Goal: Task Accomplishment & Management: Complete application form

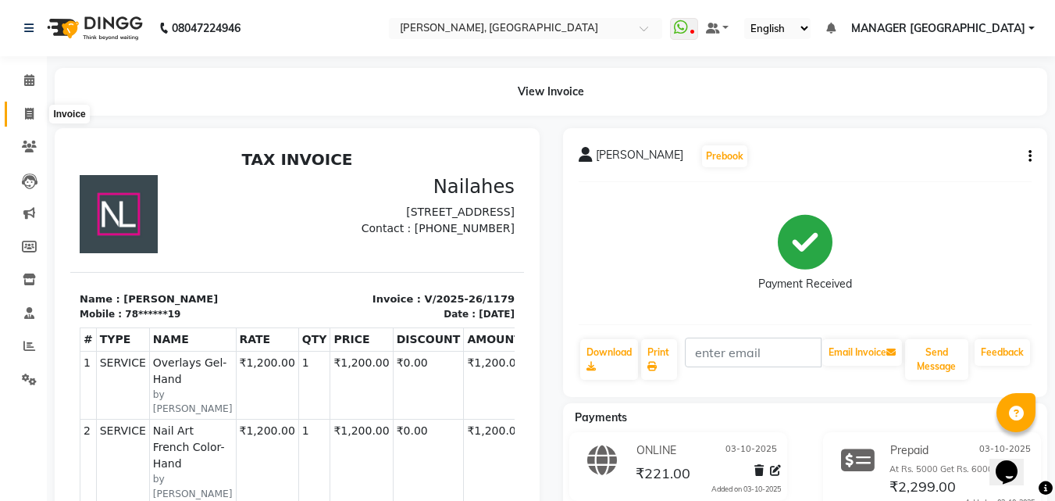
click at [41, 112] on span at bounding box center [29, 114] width 27 height 18
select select "service"
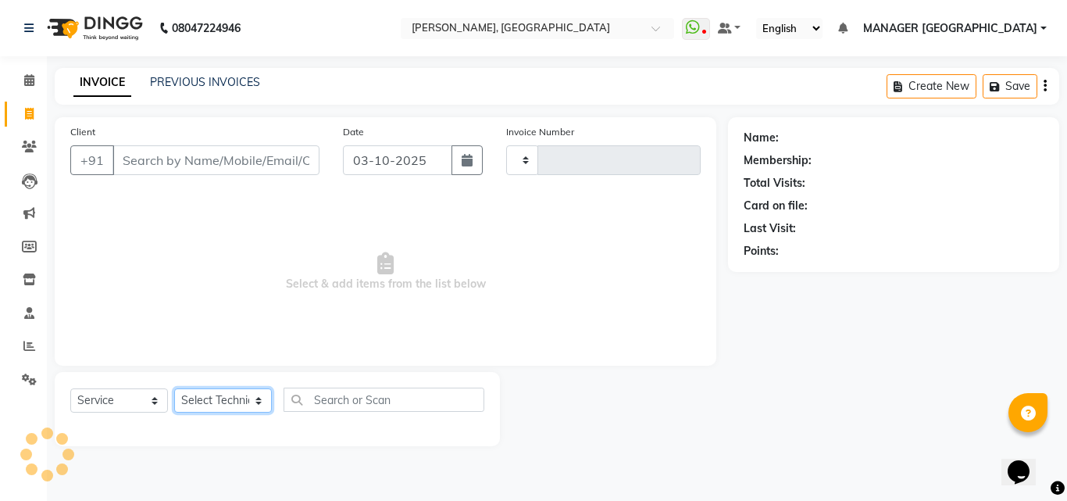
click at [241, 402] on select "Select Technician" at bounding box center [223, 400] width 98 height 24
type input "1180"
select select "3755"
click at [233, 396] on select "Select Technician [PERSON_NAME] MANAGER GREEN [PERSON_NAME]" at bounding box center [223, 400] width 98 height 24
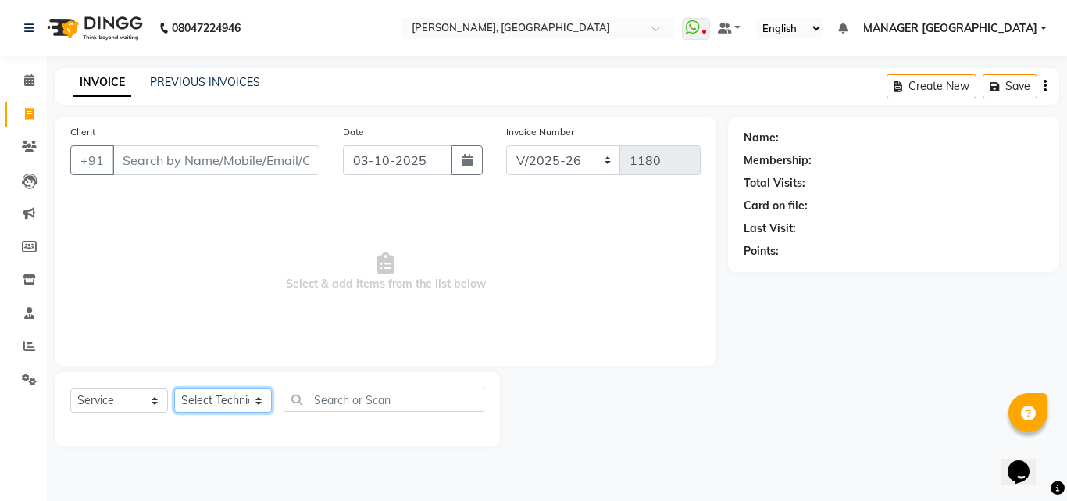
click at [233, 396] on select "Select Technician [PERSON_NAME] MANAGER GREEN [PERSON_NAME]" at bounding box center [223, 400] width 98 height 24
click at [223, 399] on select "Select Technician [PERSON_NAME] MANAGER GREEN [PERSON_NAME]" at bounding box center [223, 400] width 98 height 24
select select "80823"
click at [174, 388] on select "Select Technician [PERSON_NAME] MANAGER GREEN [PERSON_NAME]" at bounding box center [223, 400] width 98 height 24
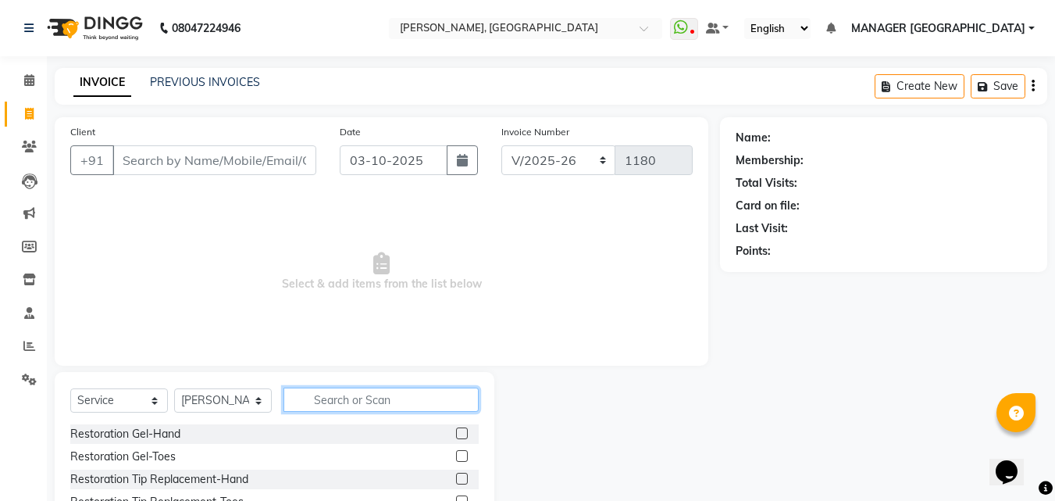
click at [330, 395] on input "text" at bounding box center [381, 399] width 195 height 24
type input "refil"
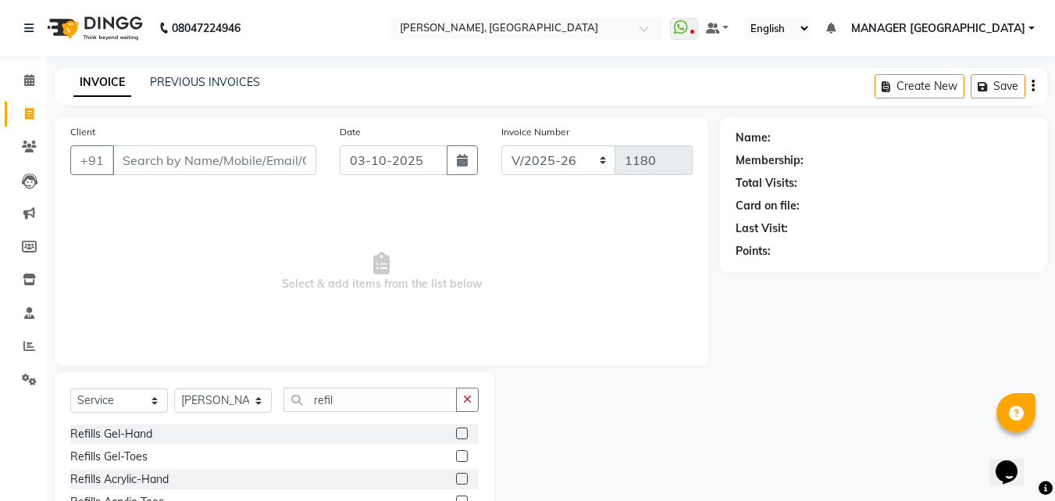
click at [456, 427] on label at bounding box center [462, 433] width 12 height 12
click at [456, 429] on input "checkbox" at bounding box center [461, 434] width 10 height 10
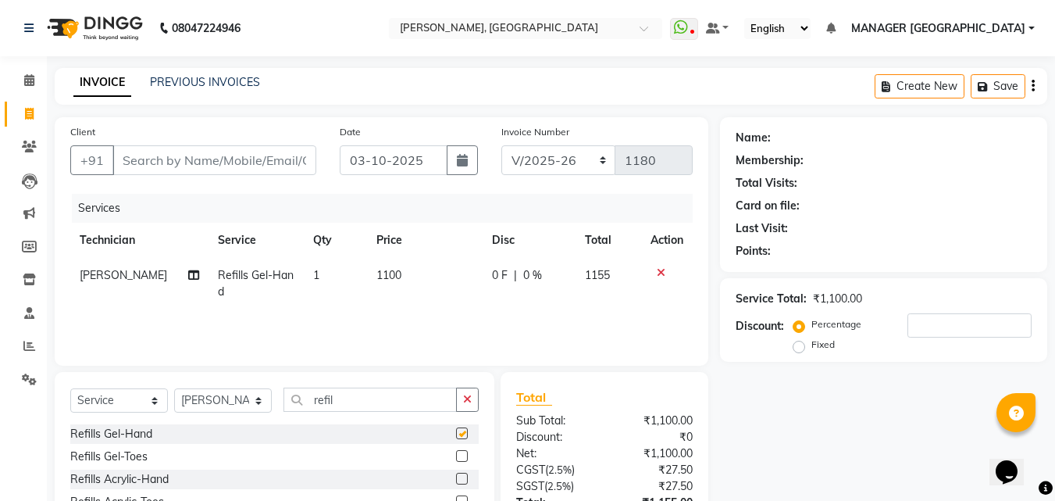
checkbox input "false"
click at [380, 277] on span "1100" at bounding box center [389, 275] width 25 height 14
select select "80823"
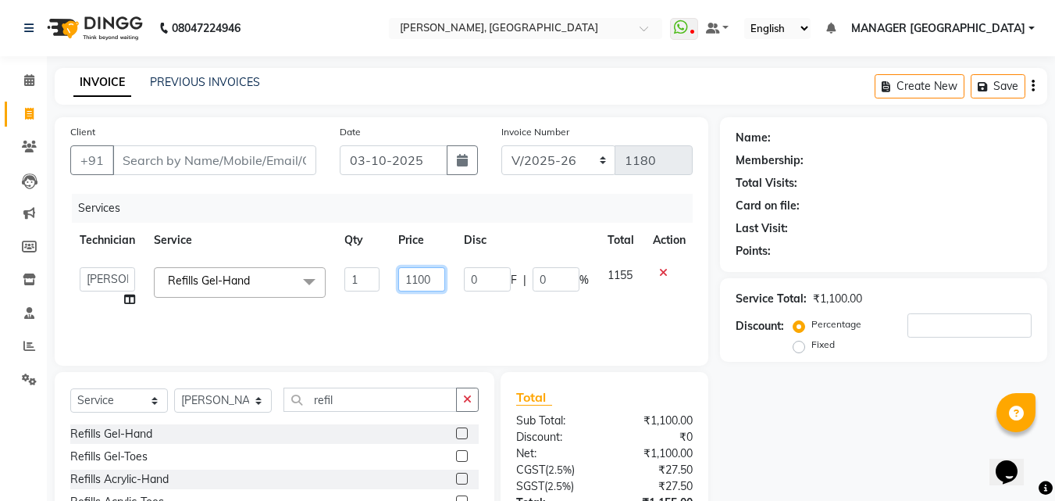
click at [415, 269] on input "1100" at bounding box center [421, 279] width 47 height 24
type input "900"
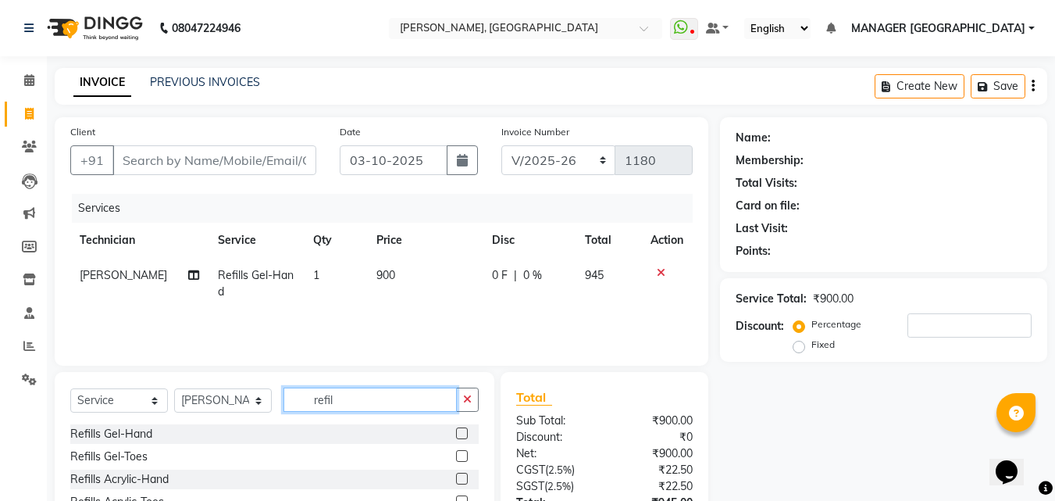
click at [355, 391] on input "refil" at bounding box center [370, 399] width 173 height 24
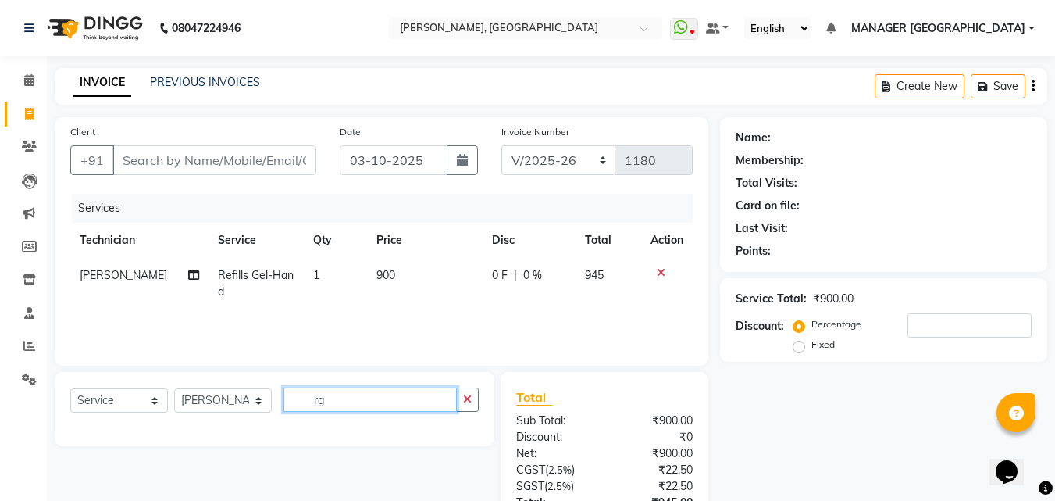
type input "r"
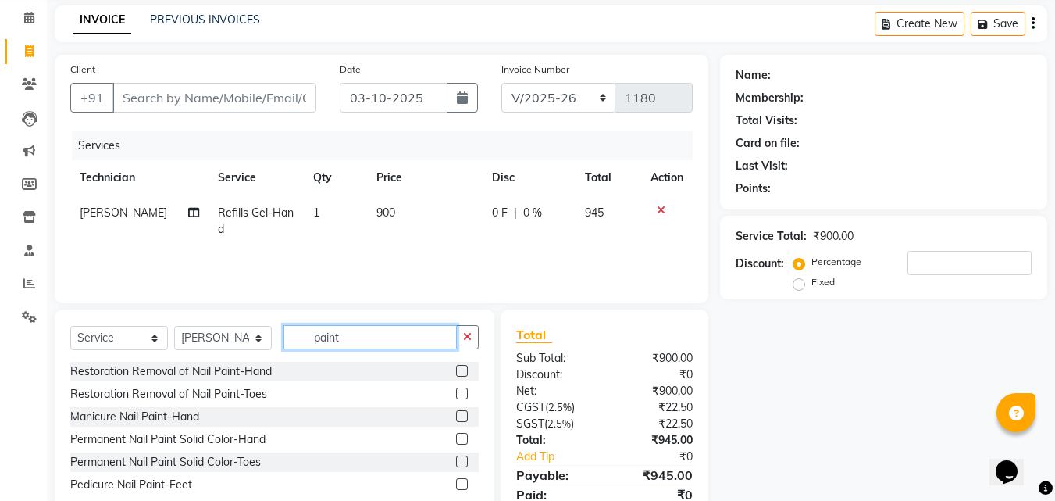
scroll to position [124, 0]
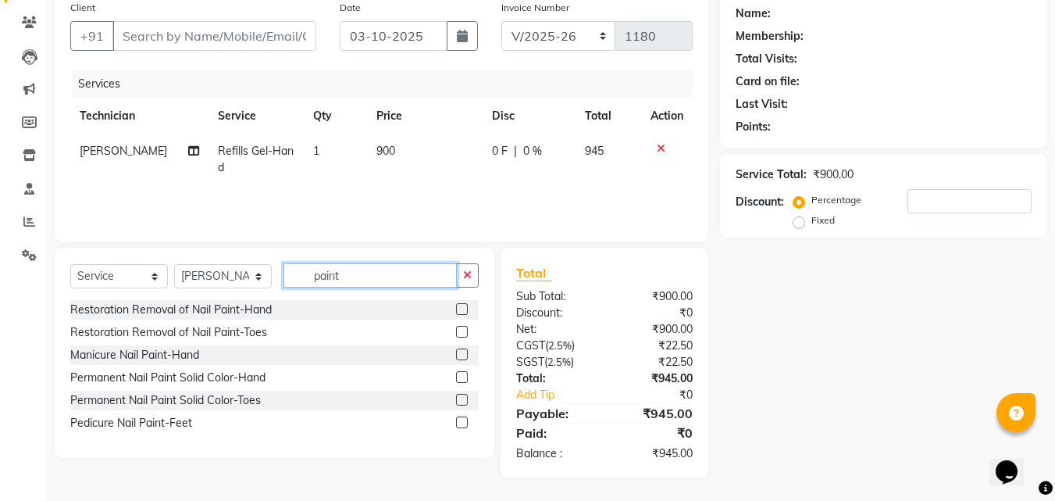
type input "paint"
click at [459, 373] on label at bounding box center [462, 377] width 12 height 12
click at [459, 373] on input "checkbox" at bounding box center [461, 378] width 10 height 10
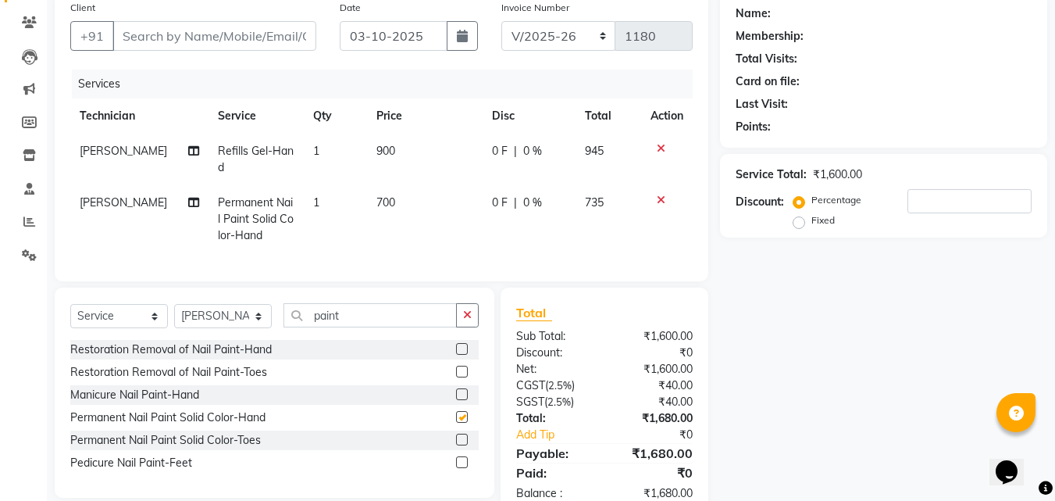
checkbox input "false"
click at [377, 201] on span "700" at bounding box center [386, 202] width 19 height 14
select select "80823"
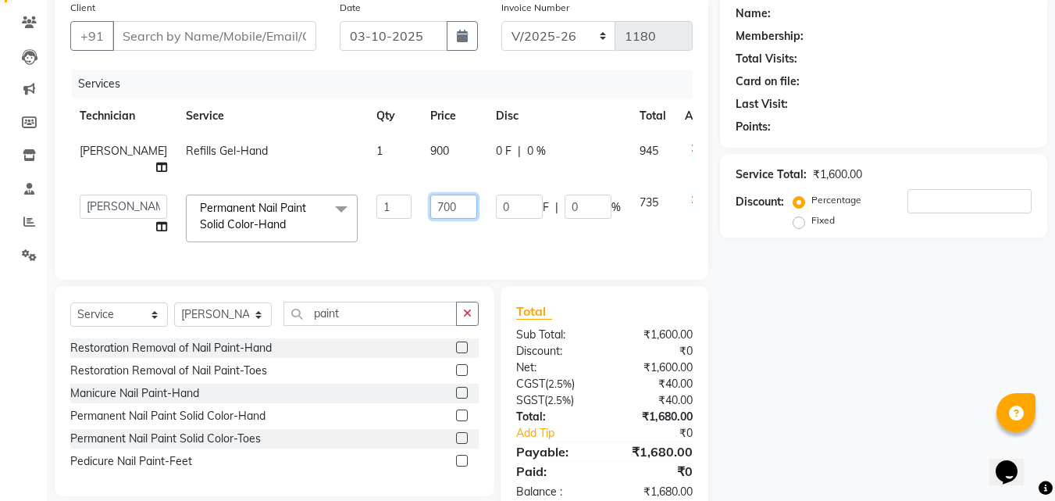
click at [430, 195] on input "700" at bounding box center [453, 207] width 47 height 24
type input "500"
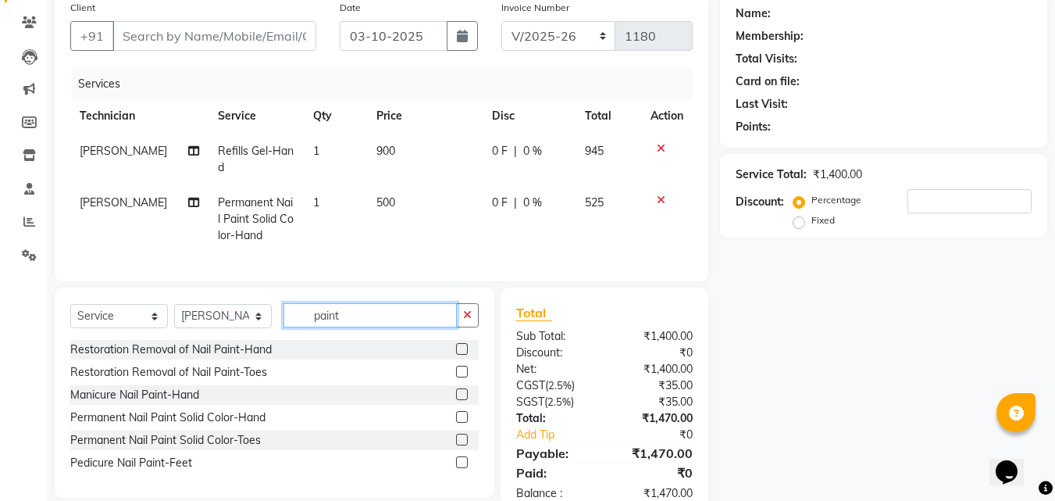
click at [394, 315] on input "paint" at bounding box center [370, 315] width 173 height 24
type input "p"
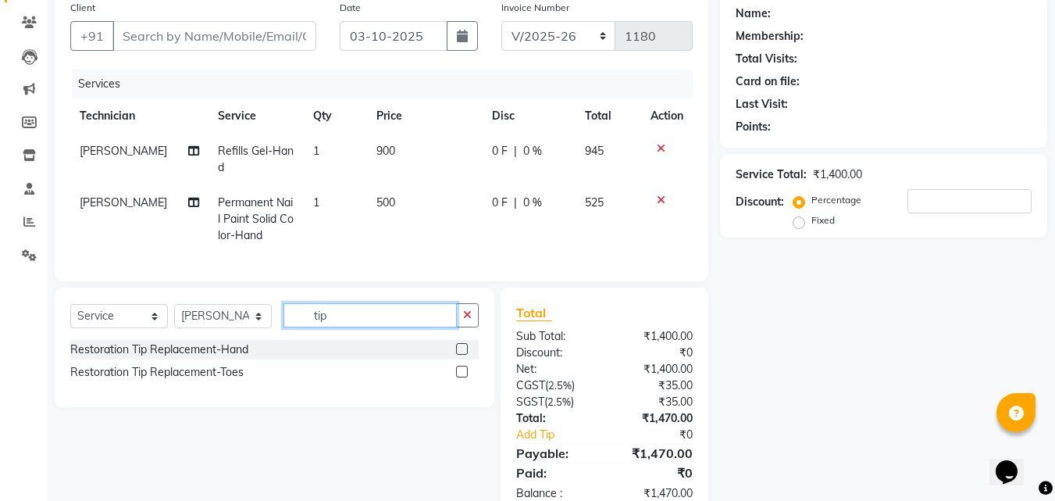
type input "tip"
click at [461, 355] on label at bounding box center [462, 349] width 12 height 12
click at [461, 355] on input "checkbox" at bounding box center [461, 349] width 10 height 10
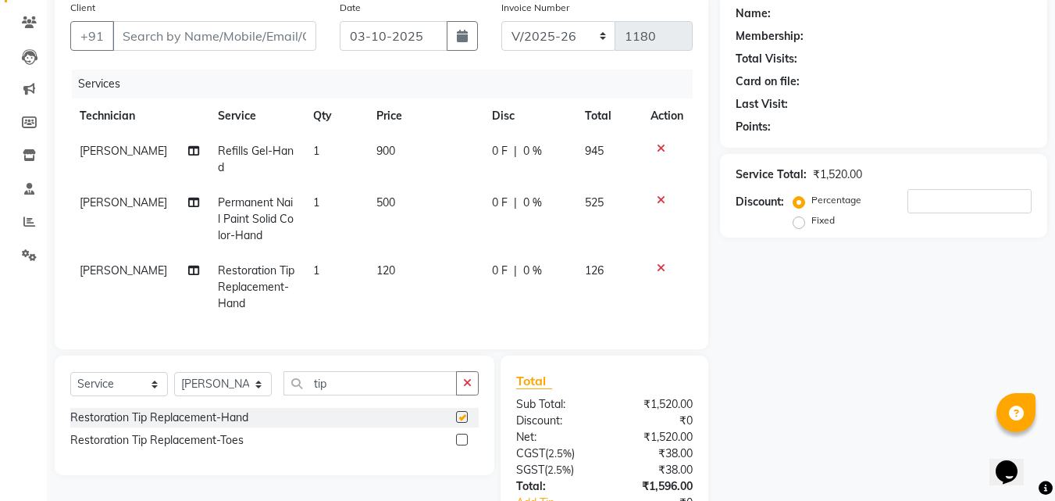
checkbox input "false"
click at [383, 276] on span "120" at bounding box center [386, 270] width 19 height 14
select select "80823"
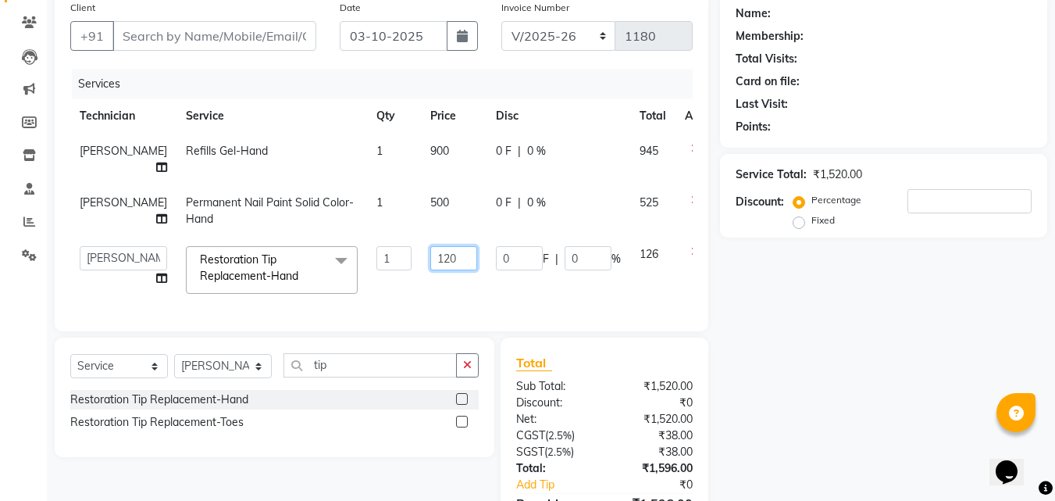
click at [430, 246] on input "120" at bounding box center [453, 258] width 47 height 24
type input "100"
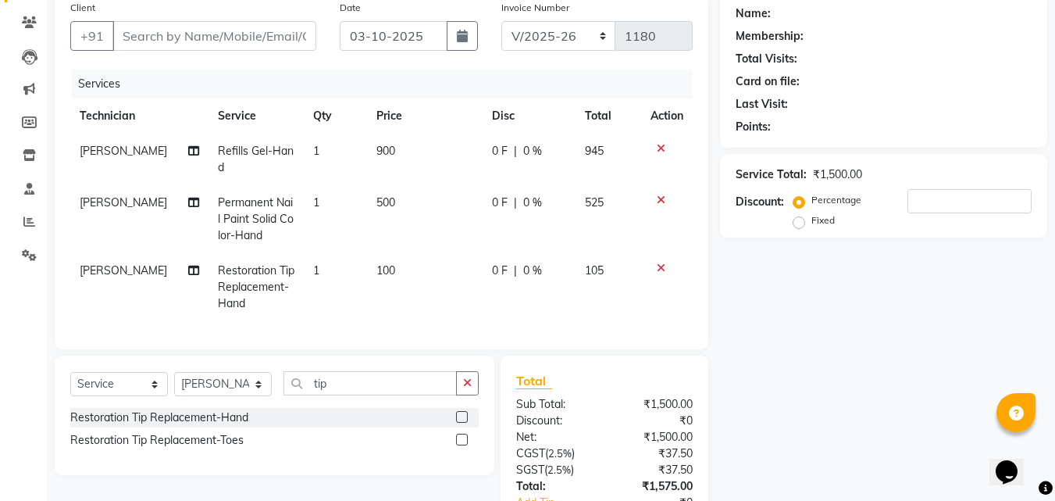
click at [359, 241] on td "1" at bounding box center [335, 219] width 63 height 68
select select "80823"
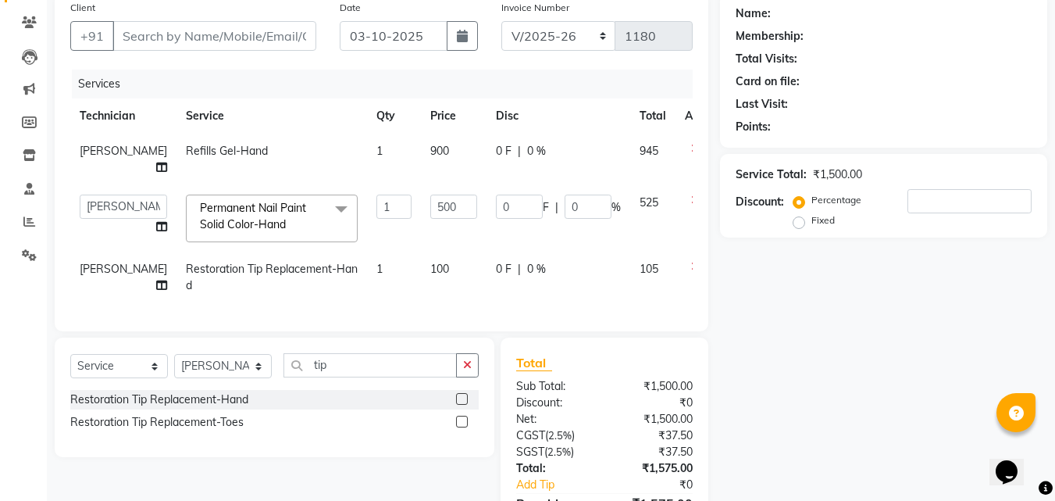
click at [367, 275] on td "1" at bounding box center [394, 278] width 54 height 52
select select "80823"
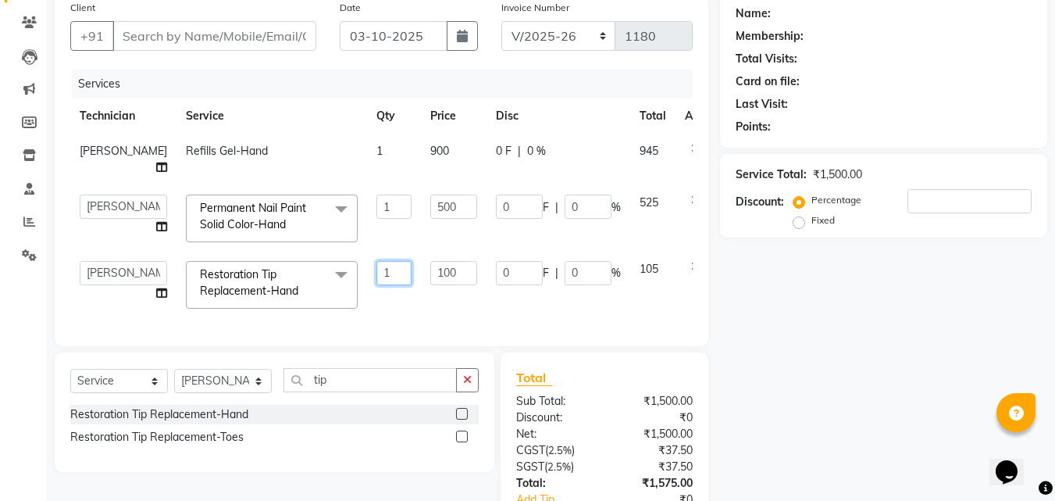
click at [377, 261] on input "1" at bounding box center [394, 273] width 35 height 24
type input "3"
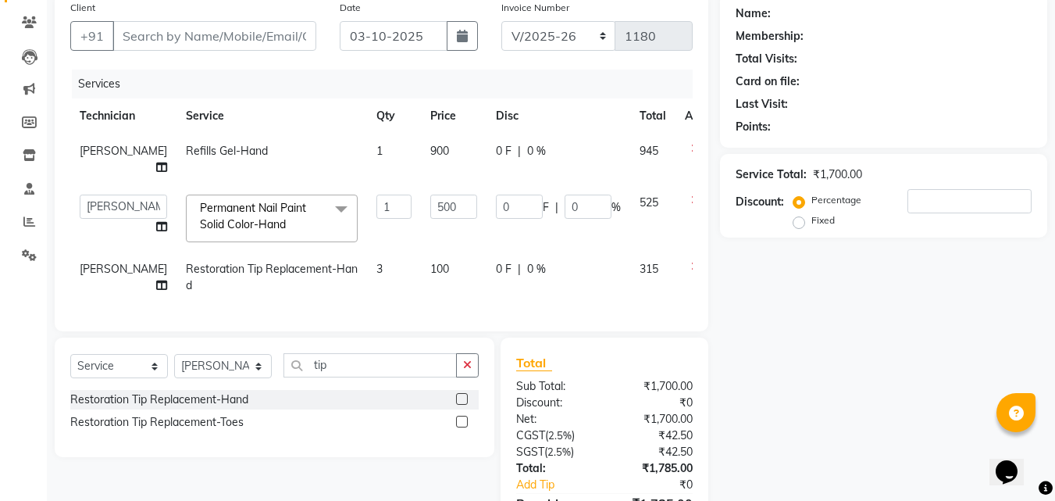
click at [843, 316] on div "Name: Membership: Total Visits: Card on file: Last Visit: Points: Service Total…" at bounding box center [889, 280] width 339 height 574
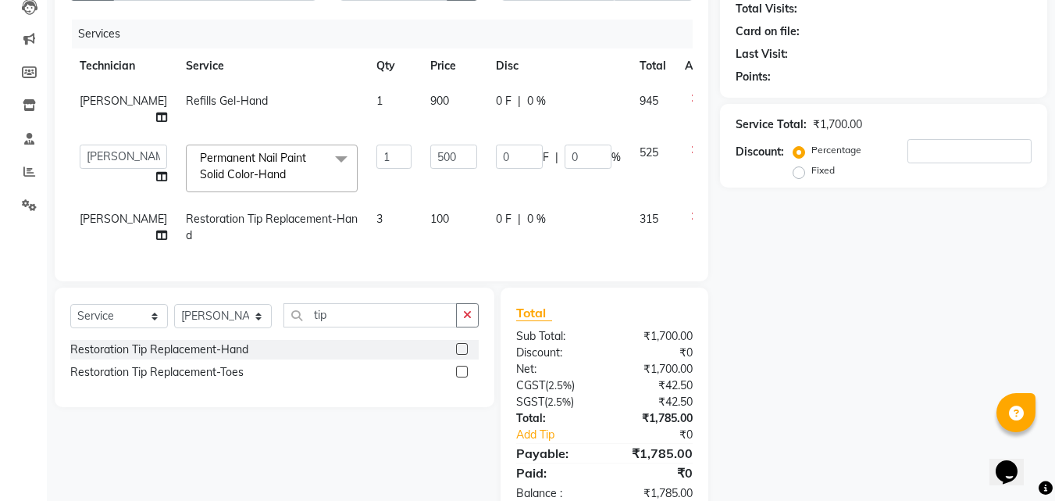
scroll to position [0, 0]
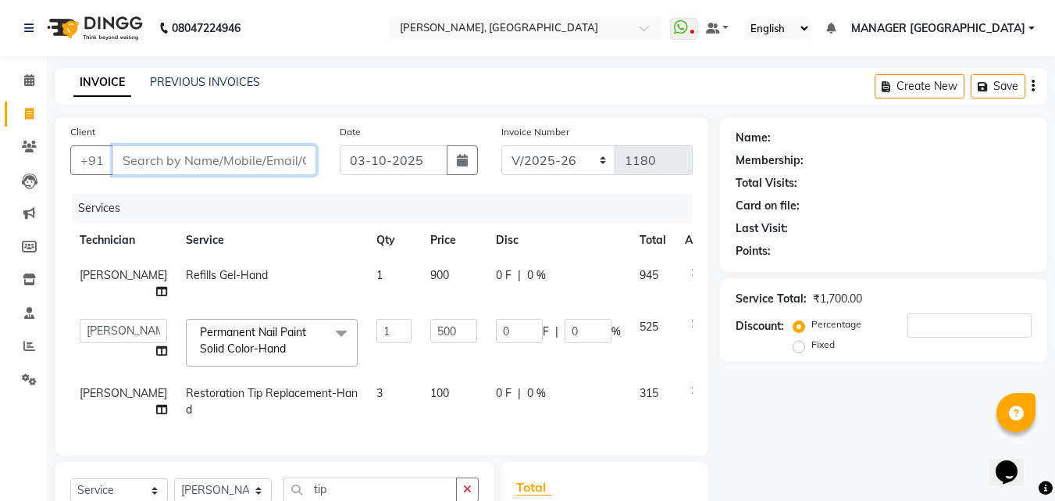
click at [231, 158] on input "Client" at bounding box center [214, 160] width 204 height 30
type input "s"
type input "0"
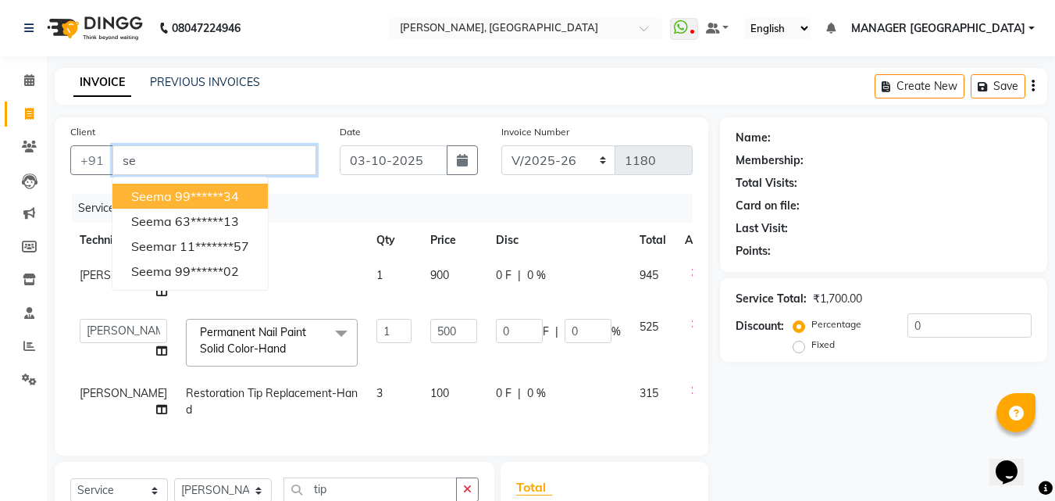
type input "s"
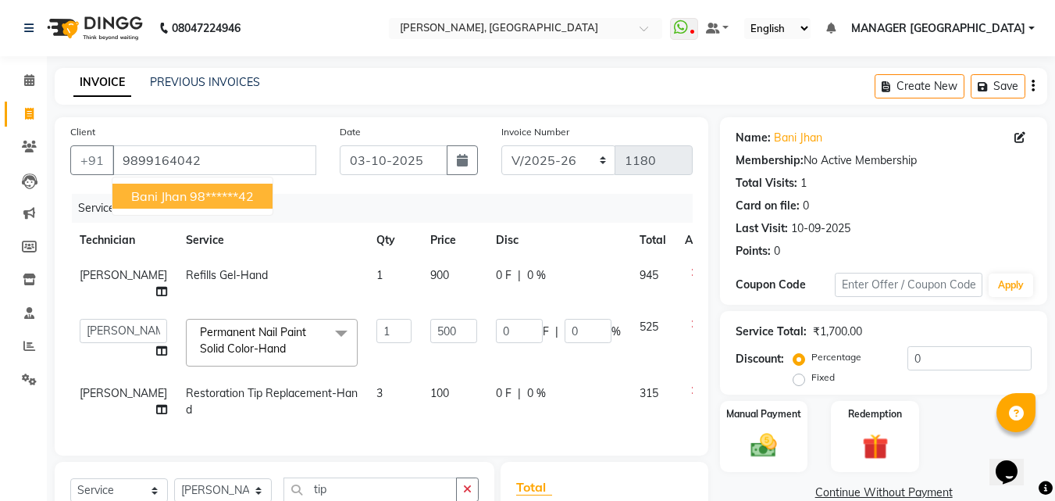
click at [198, 201] on ngb-highlight "98******42" at bounding box center [222, 196] width 64 height 16
type input "98******42"
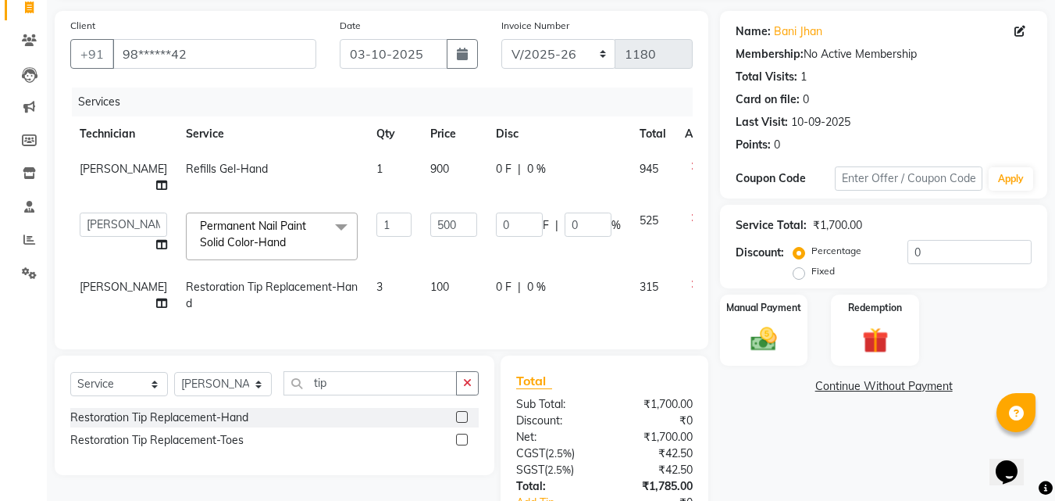
scroll to position [115, 0]
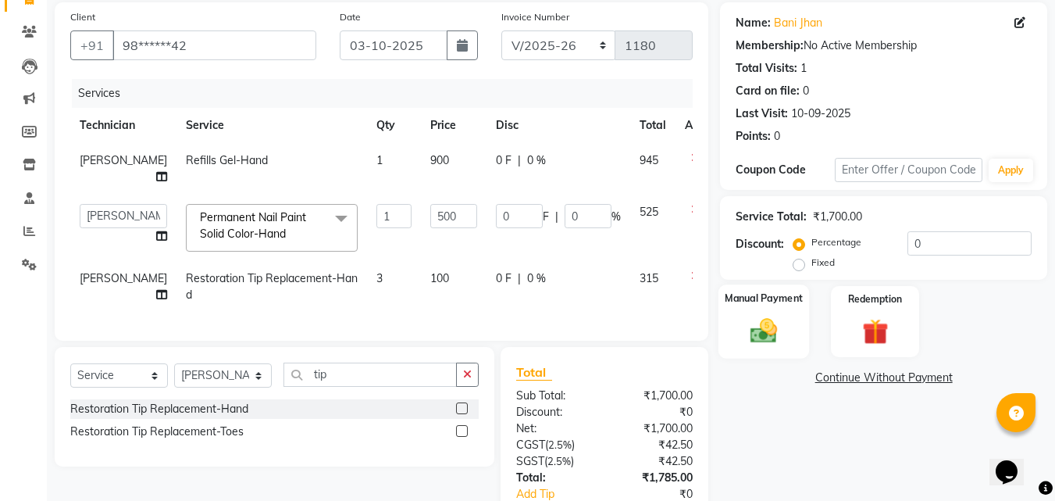
click at [780, 334] on img at bounding box center [764, 330] width 44 height 31
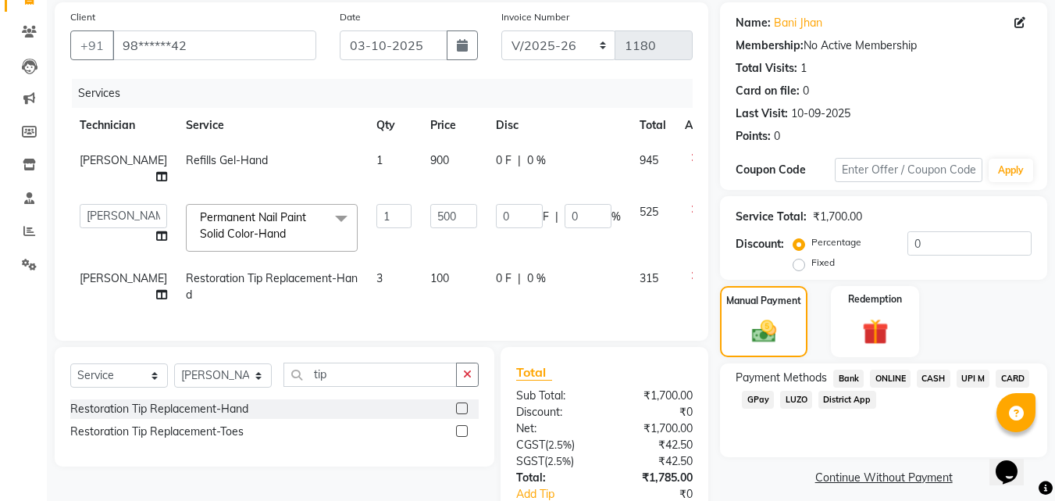
click at [885, 377] on span "ONLINE" at bounding box center [890, 378] width 41 height 18
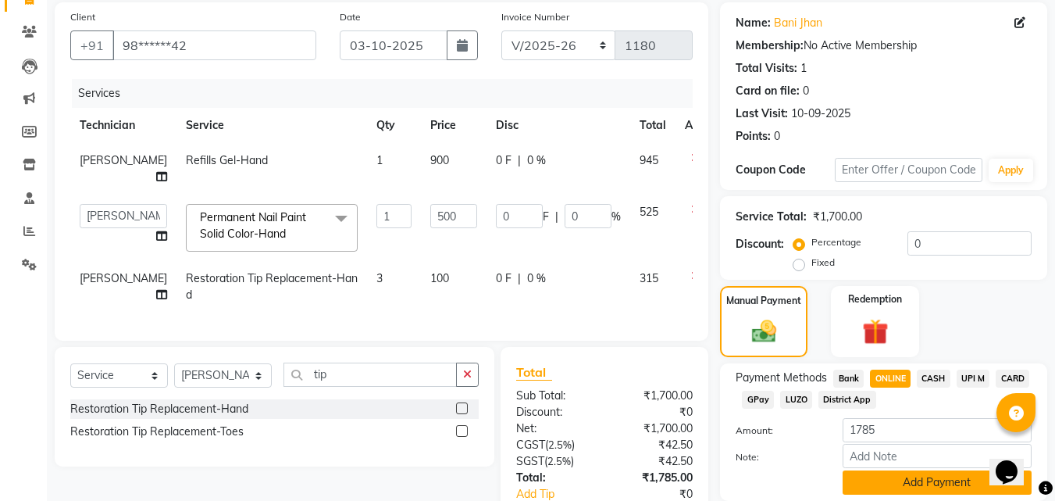
click at [930, 478] on button "Add Payment" at bounding box center [937, 482] width 189 height 24
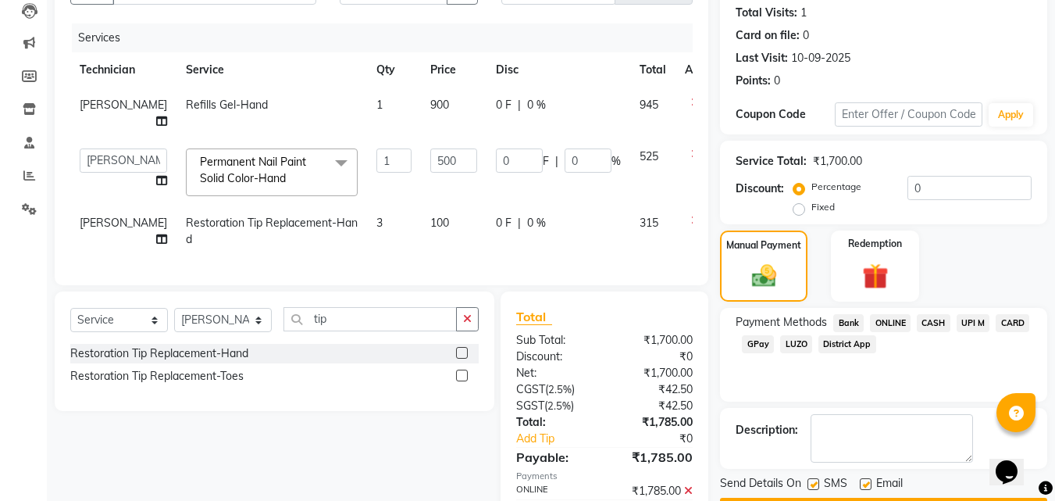
scroll to position [242, 0]
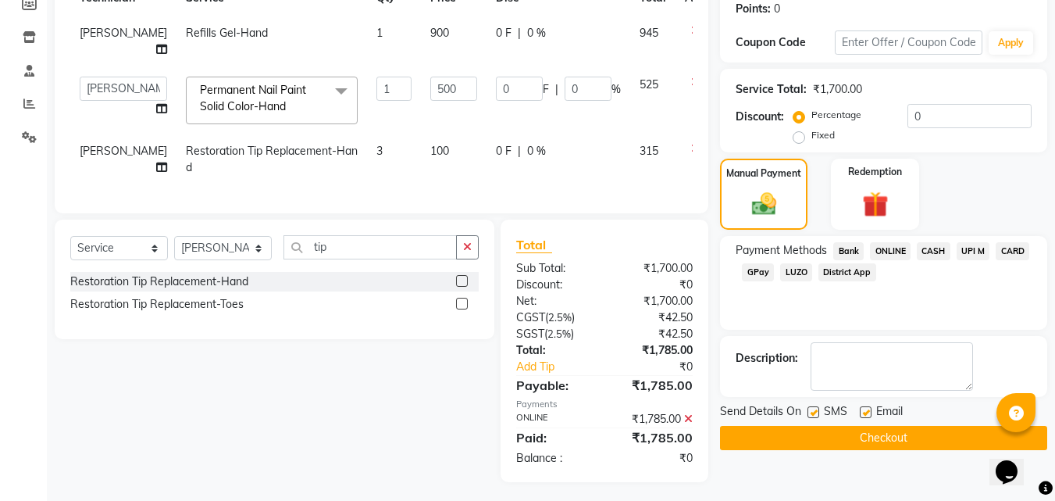
click at [887, 445] on button "Checkout" at bounding box center [883, 438] width 327 height 24
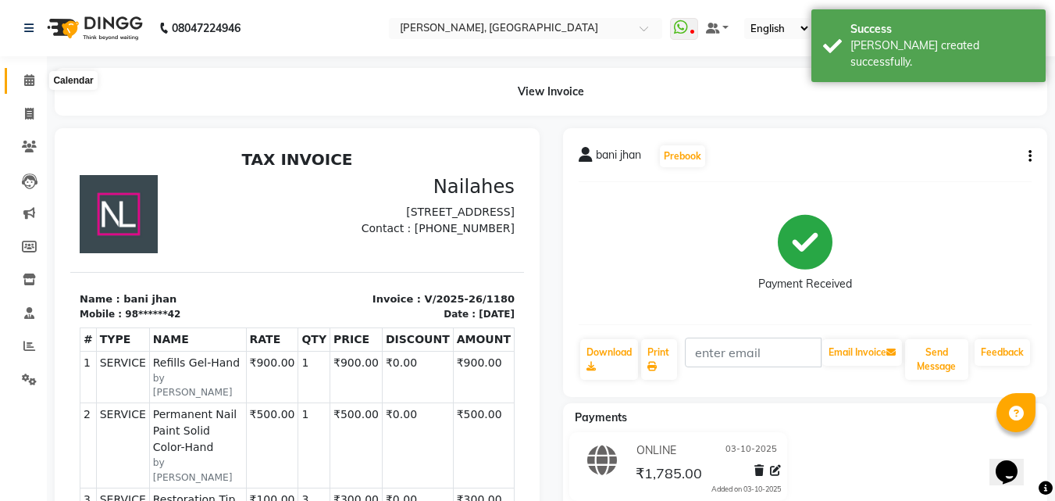
click at [23, 73] on span at bounding box center [29, 81] width 27 height 18
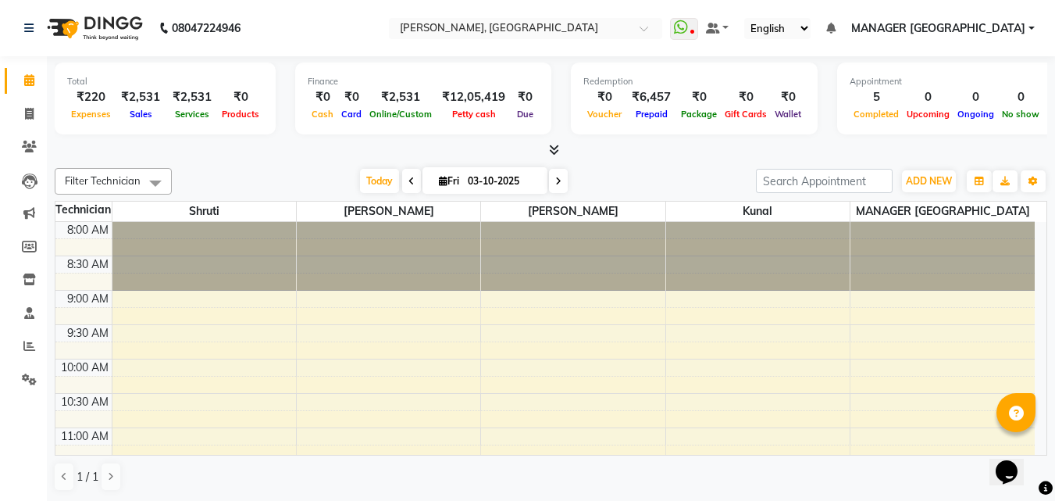
drag, startPoint x: 319, startPoint y: 177, endPoint x: 368, endPoint y: 150, distance: 56.3
click at [368, 150] on div "Total ₹220 Expenses ₹2,531 Sales ₹2,531 Services ₹0 Products Finance ₹0 Cash ₹0…" at bounding box center [551, 278] width 1008 height 445
click at [368, 150] on div at bounding box center [551, 150] width 993 height 16
click at [32, 380] on icon at bounding box center [29, 379] width 15 height 12
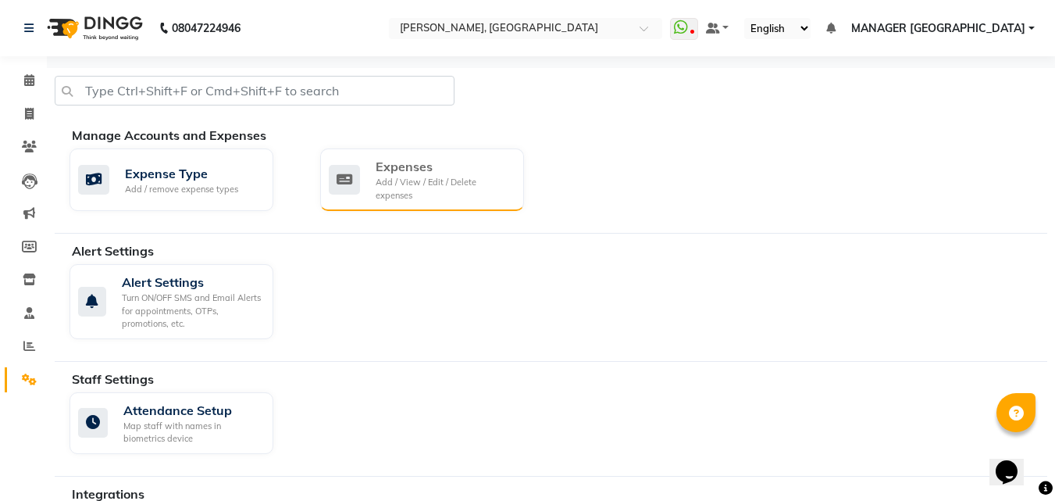
click at [355, 184] on icon at bounding box center [344, 180] width 31 height 30
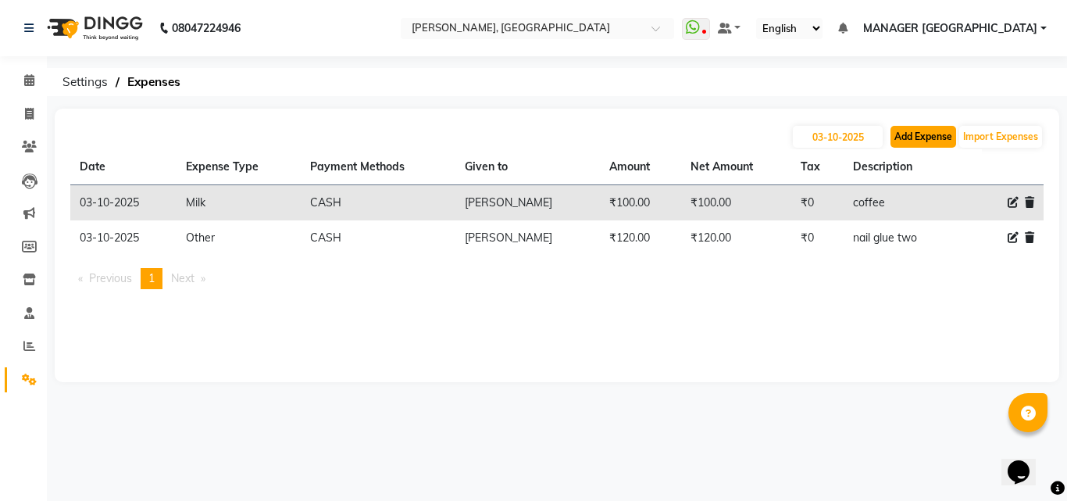
click at [916, 145] on button "Add Expense" at bounding box center [924, 137] width 66 height 22
select select "1"
select select "1927"
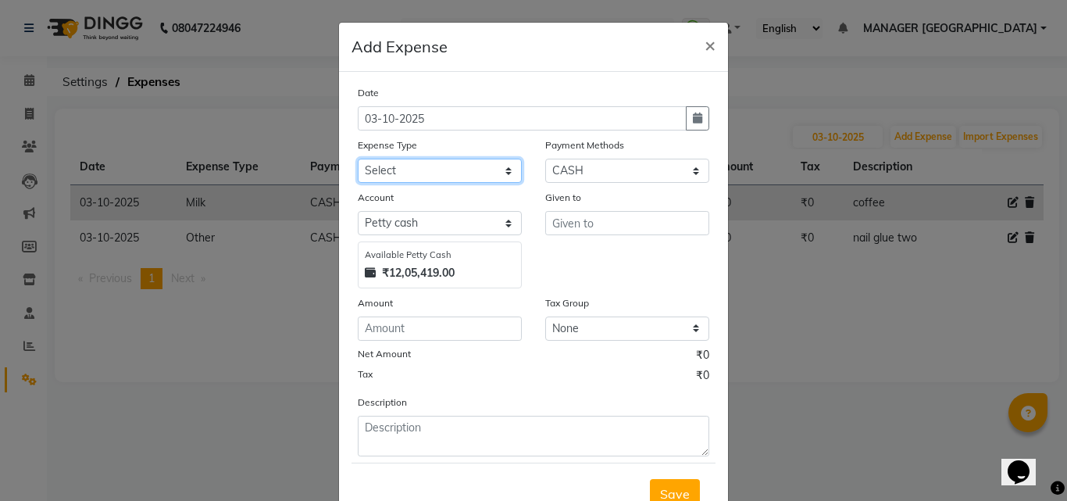
click at [410, 169] on select "Select acetone Advance Salary bank deposite Battery cell BBMP Beauty products B…" at bounding box center [440, 171] width 164 height 24
select select "15188"
click at [358, 159] on select "Select acetone Advance Salary bank deposite Battery cell BBMP Beauty products B…" at bounding box center [440, 171] width 164 height 24
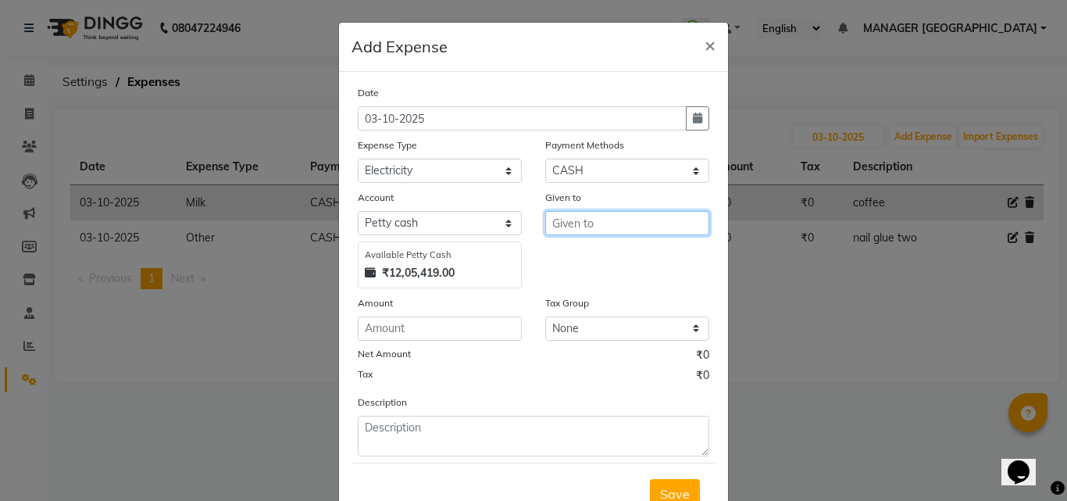
click at [575, 218] on input "text" at bounding box center [627, 223] width 164 height 24
type input "[MEDICAL_DATA]"
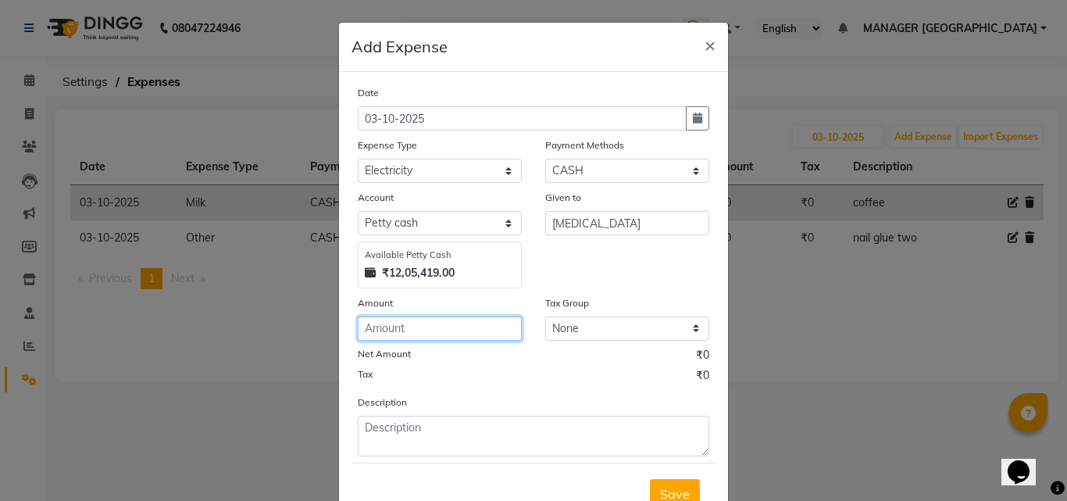
click at [441, 329] on input "number" at bounding box center [440, 328] width 164 height 24
type input "12050"
click at [662, 486] on span "Save" at bounding box center [675, 494] width 30 height 16
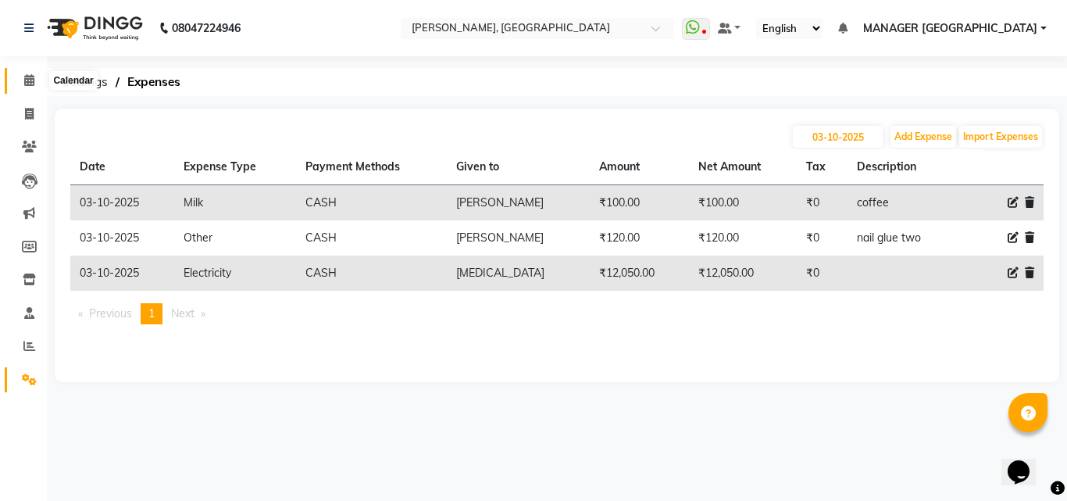
click at [30, 81] on icon at bounding box center [29, 80] width 10 height 12
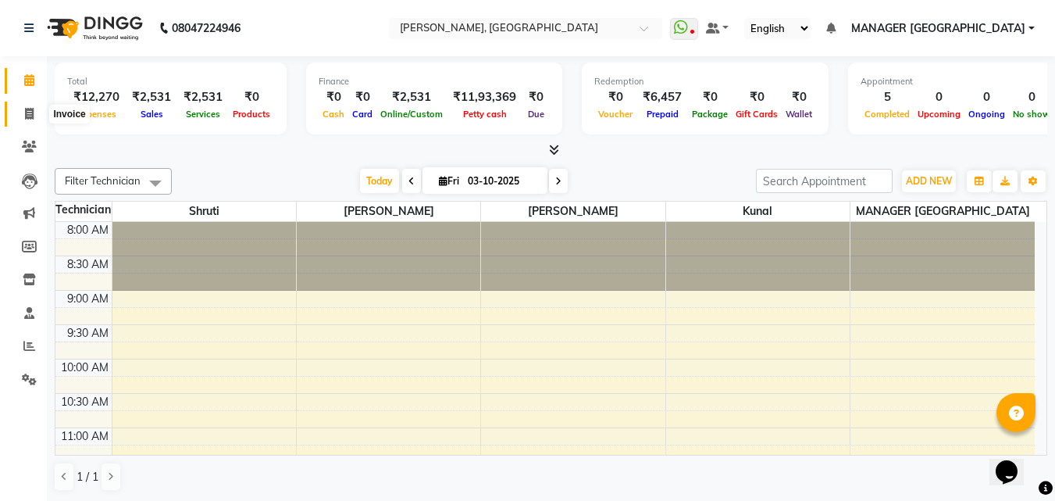
click at [30, 110] on icon at bounding box center [29, 114] width 9 height 12
select select "service"
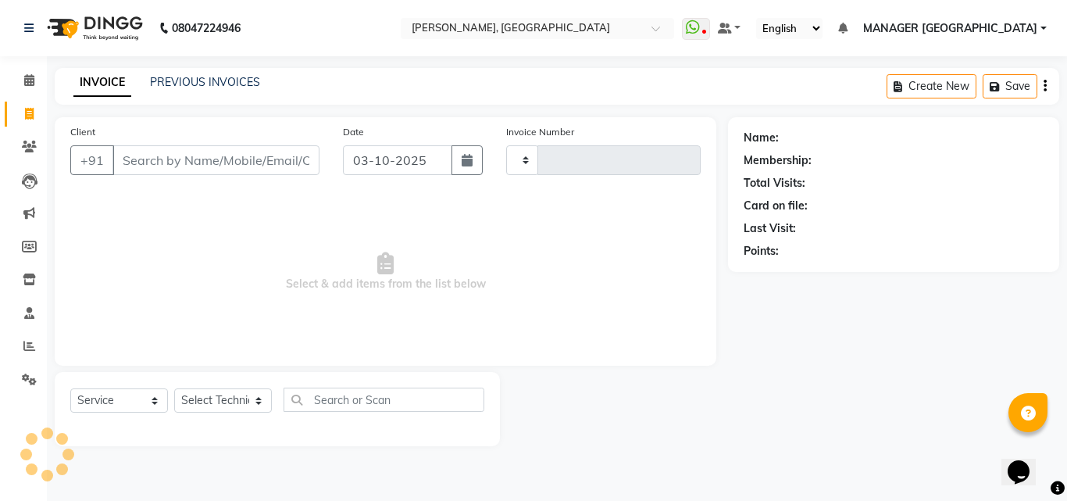
type input "1181"
select select "3755"
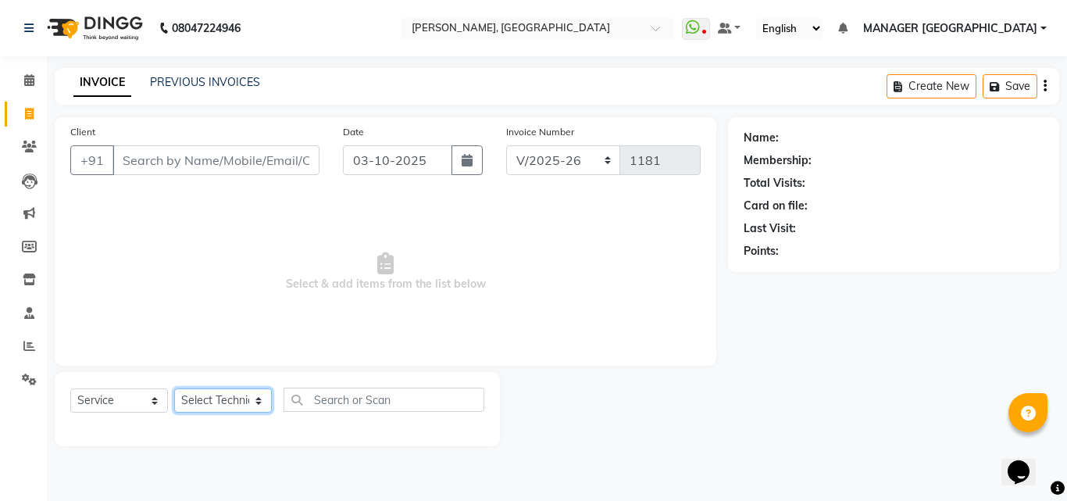
click at [242, 399] on select "Select Technician [PERSON_NAME] MANAGER GREEN [PERSON_NAME]" at bounding box center [223, 400] width 98 height 24
select select "60471"
click at [174, 388] on select "Select Technician [PERSON_NAME] MANAGER GREEN [PERSON_NAME]" at bounding box center [223, 400] width 98 height 24
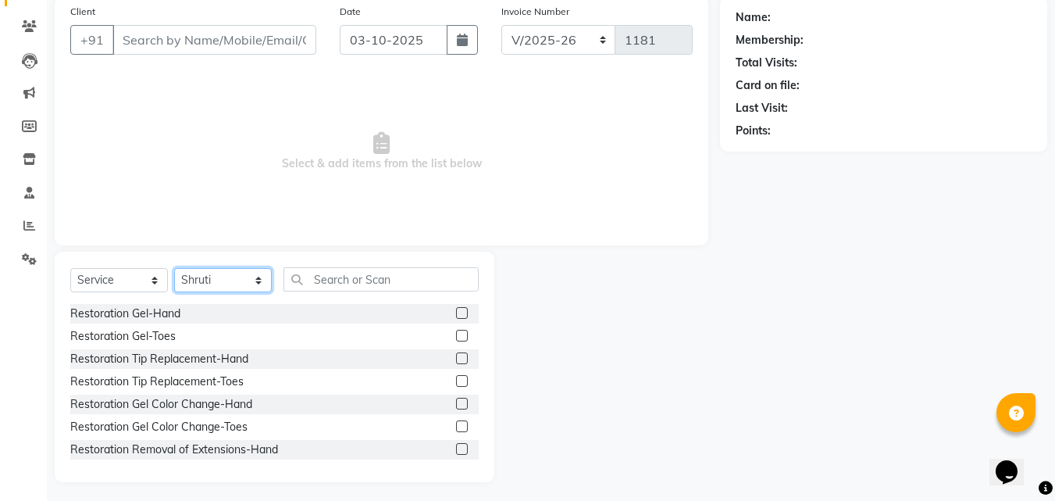
scroll to position [125, 0]
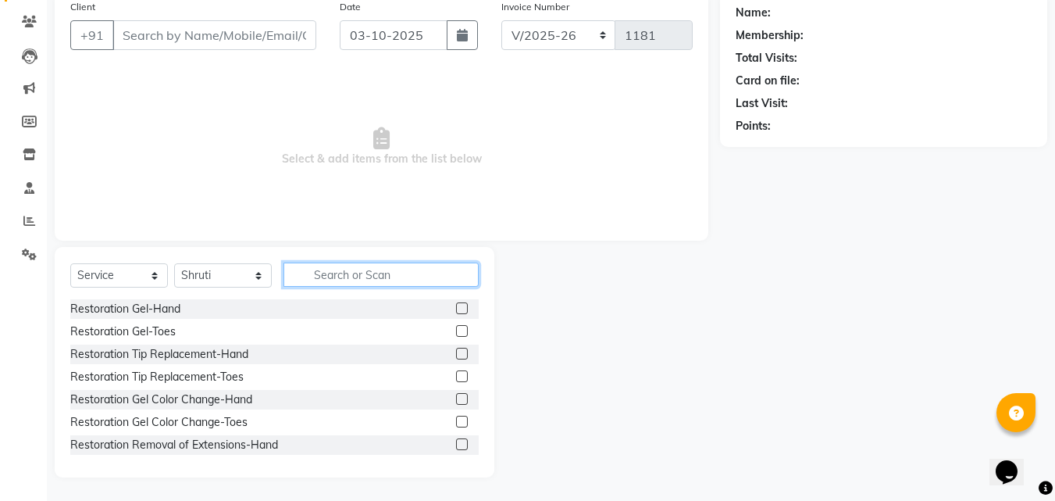
click at [344, 284] on input "text" at bounding box center [381, 274] width 195 height 24
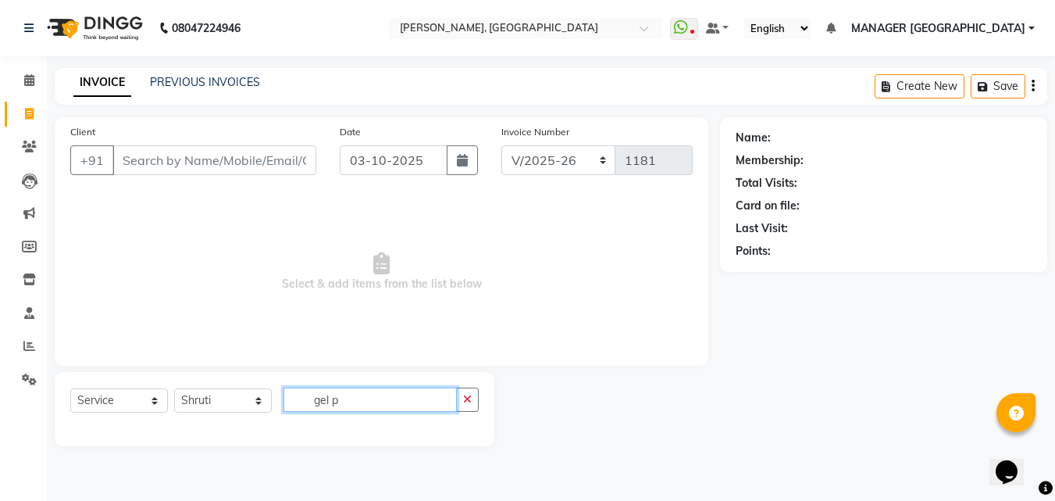
scroll to position [0, 0]
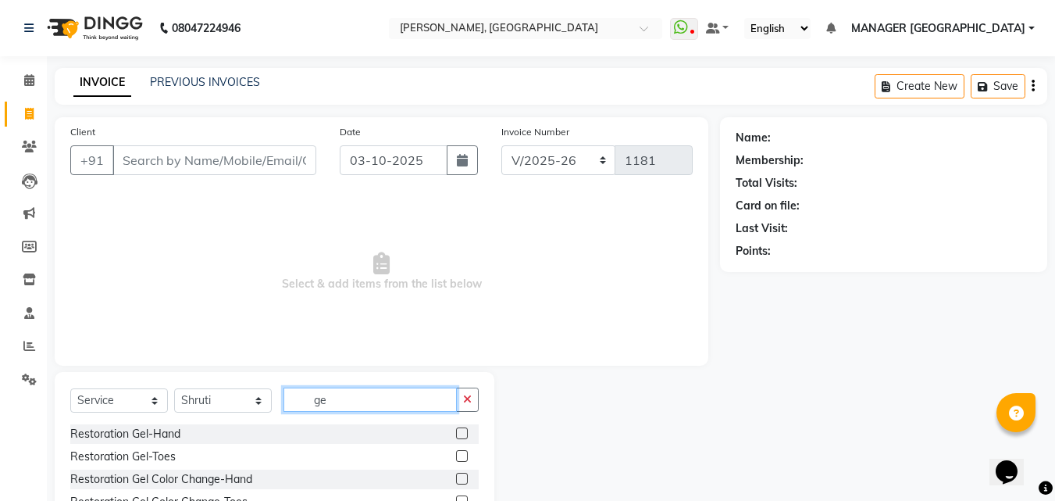
type input "g"
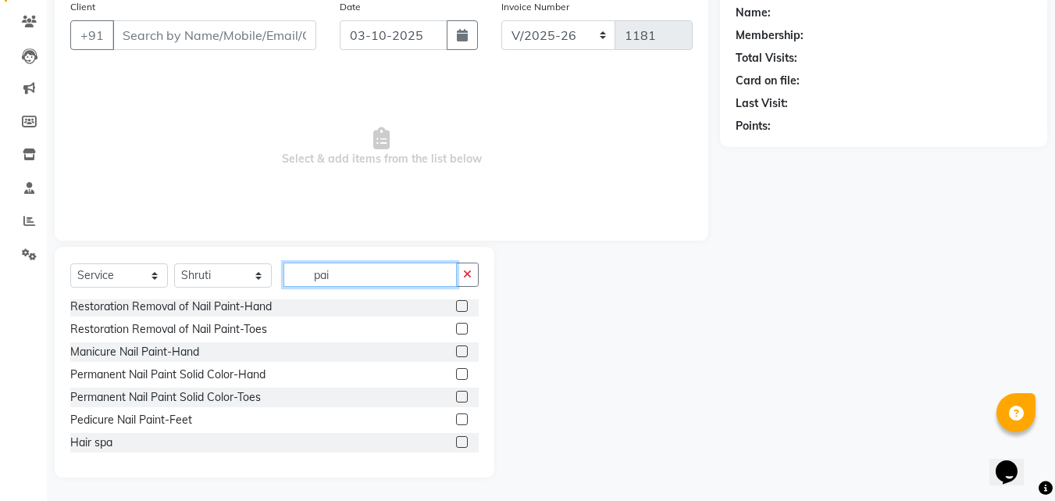
scroll to position [105, 0]
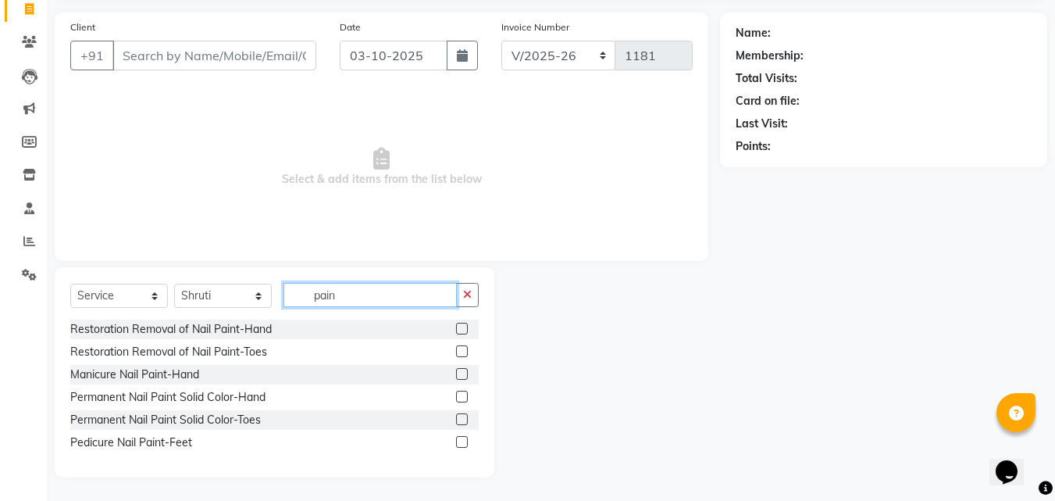
type input "pain"
click at [460, 398] on label at bounding box center [462, 397] width 12 height 12
click at [460, 398] on input "checkbox" at bounding box center [461, 397] width 10 height 10
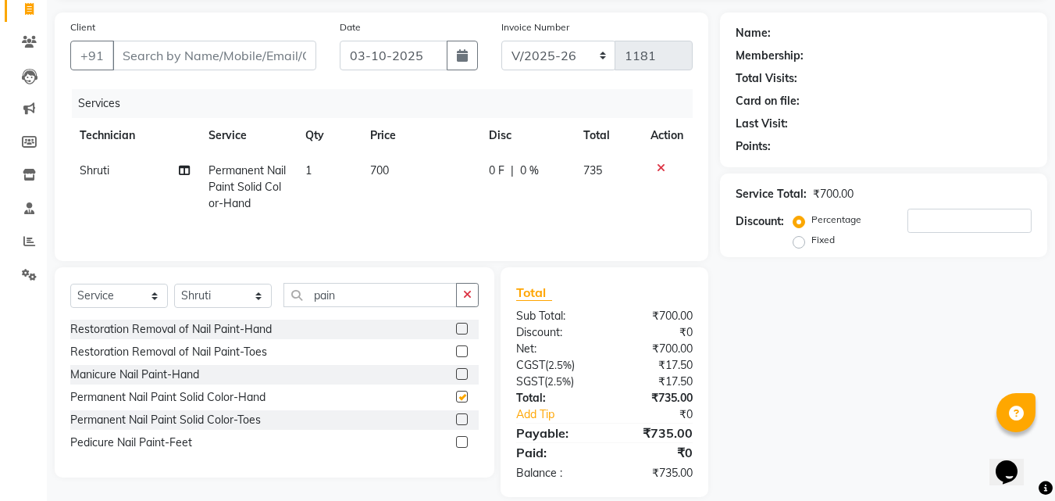
checkbox input "false"
click at [370, 297] on input "pain" at bounding box center [370, 295] width 173 height 24
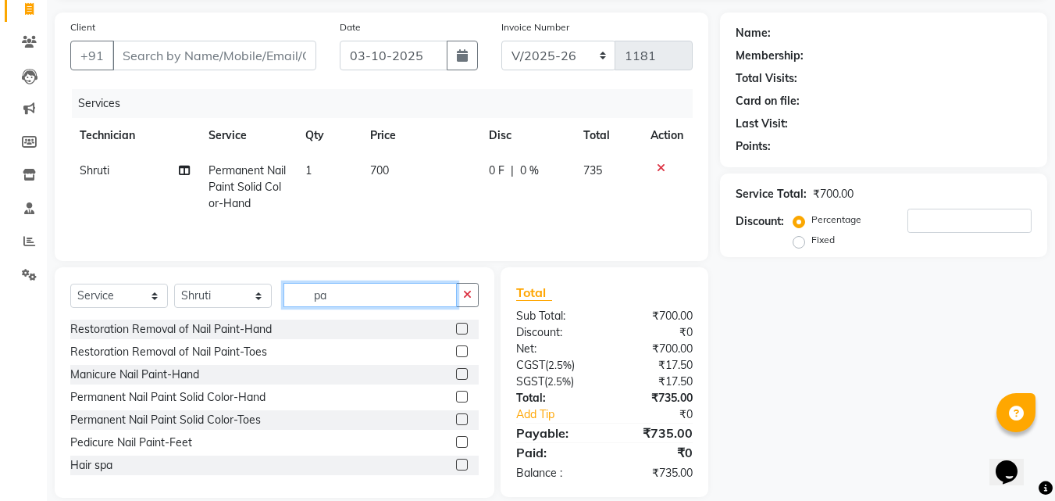
type input "p"
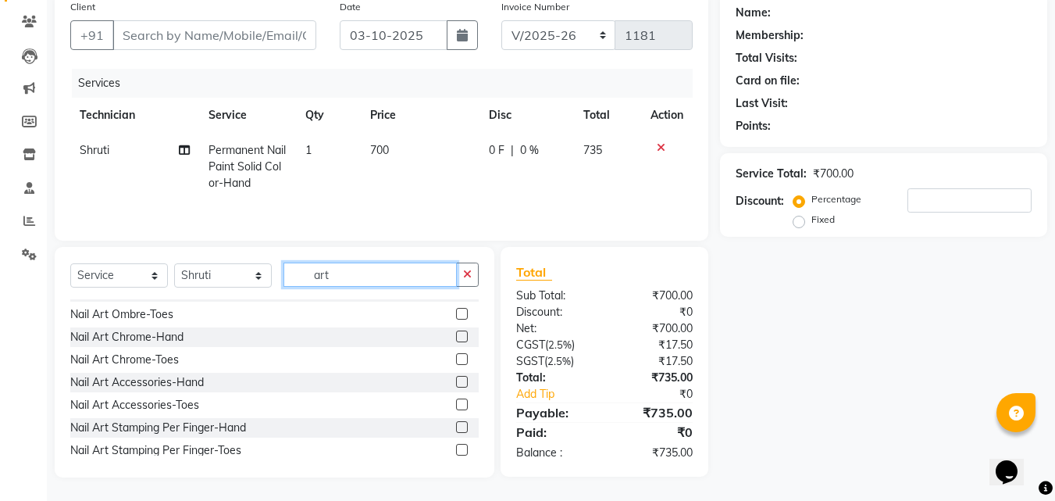
scroll to position [346, 0]
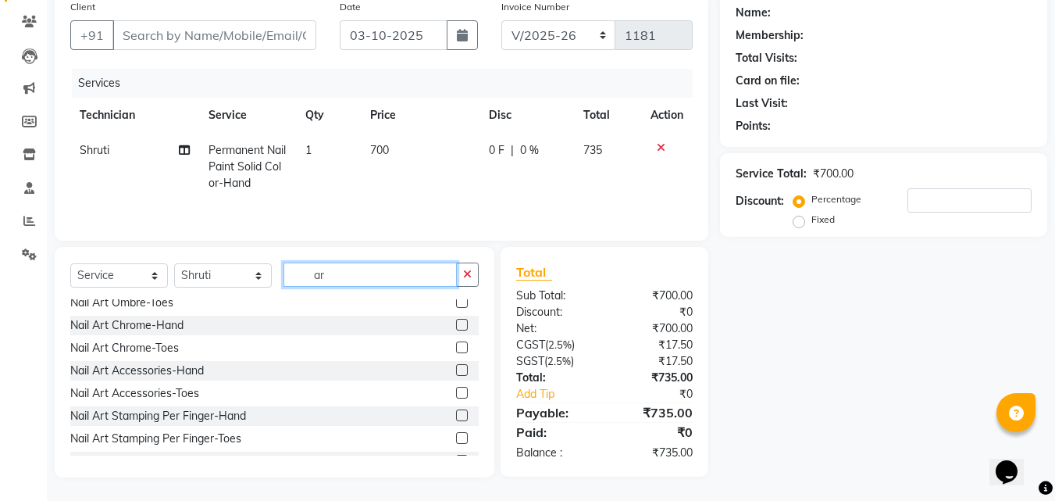
type input "a"
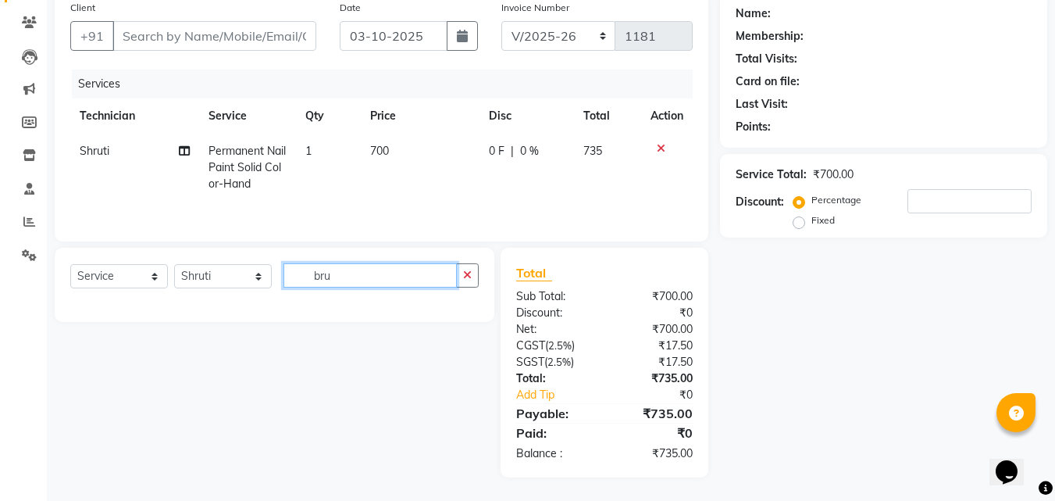
scroll to position [124, 0]
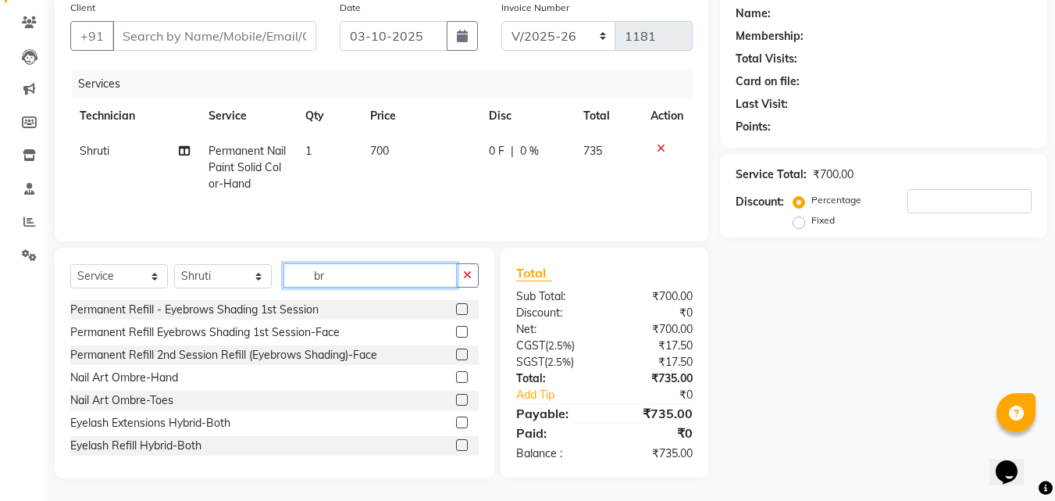
type input "b"
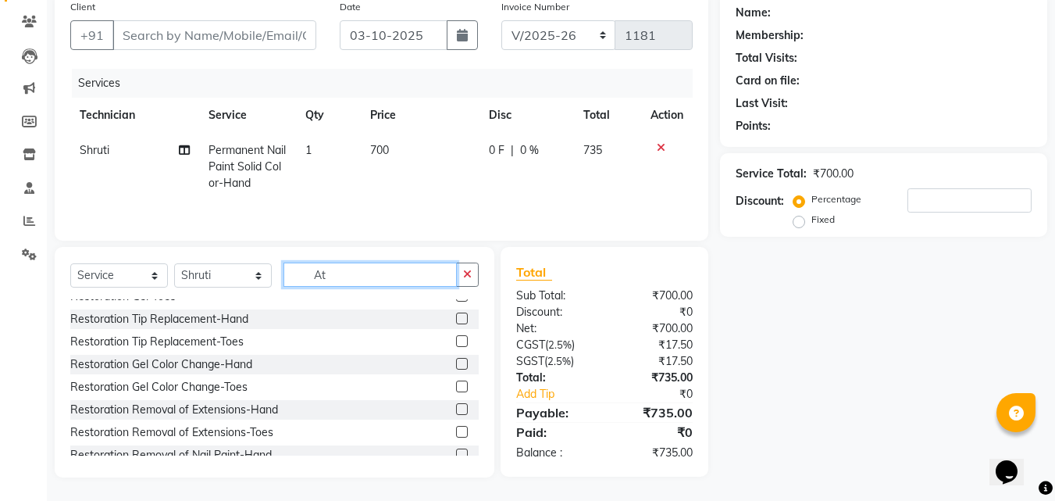
scroll to position [37, 0]
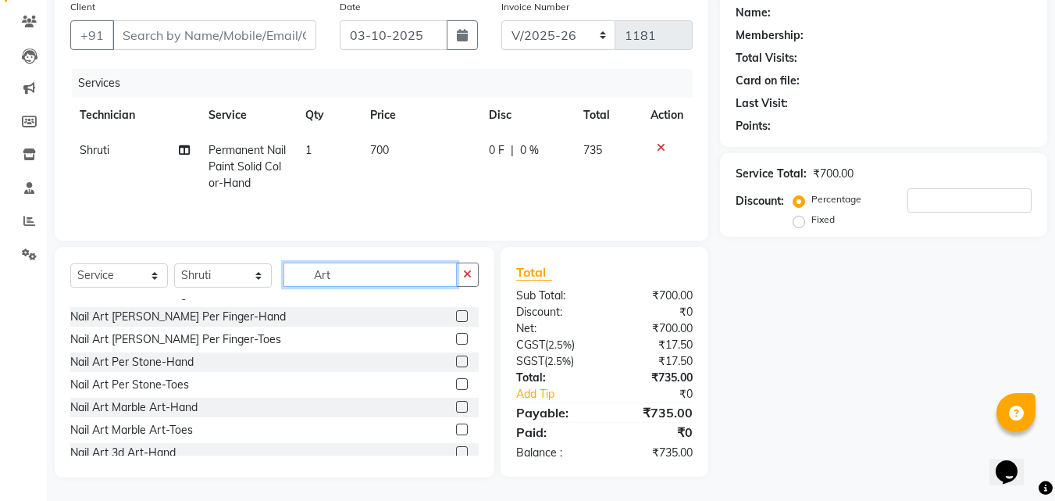
type input "Art"
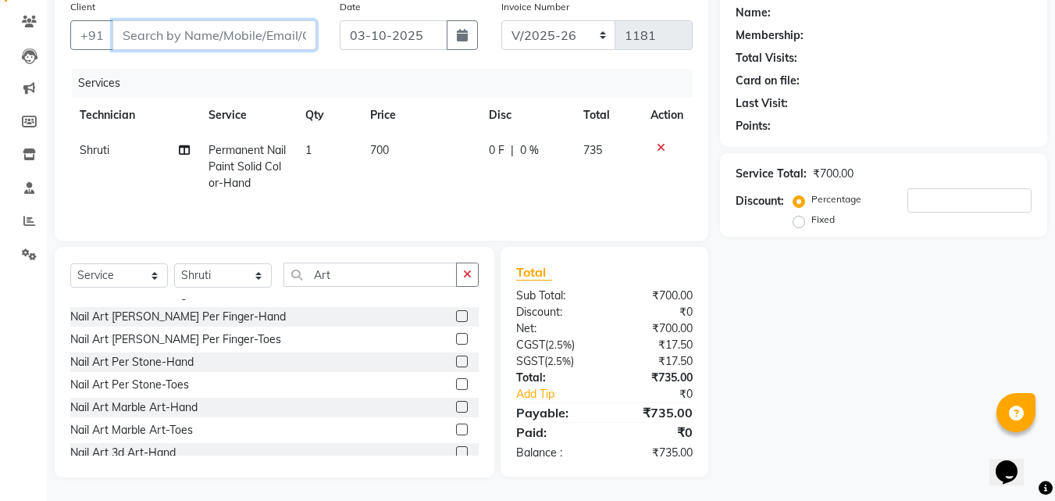
click at [194, 38] on input "Client" at bounding box center [214, 35] width 204 height 30
type input "6"
type input "0"
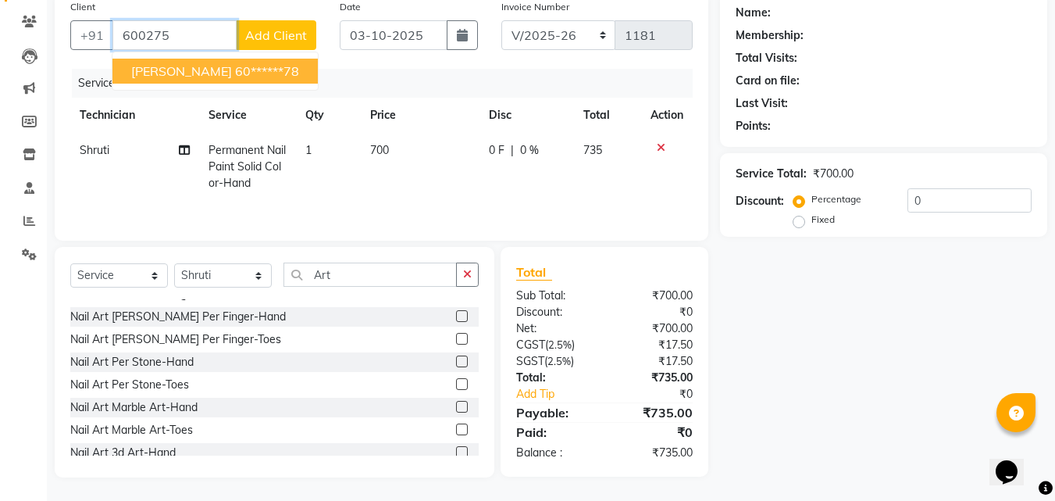
click at [235, 66] on ngb-highlight "60******78" at bounding box center [267, 71] width 64 height 16
type input "60******78"
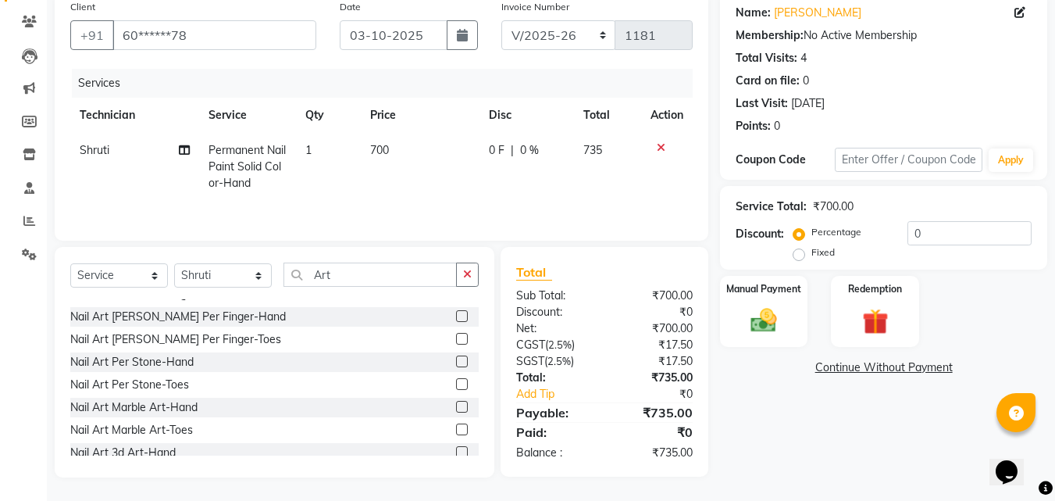
click at [375, 141] on td "700" at bounding box center [420, 167] width 119 height 68
select select "60471"
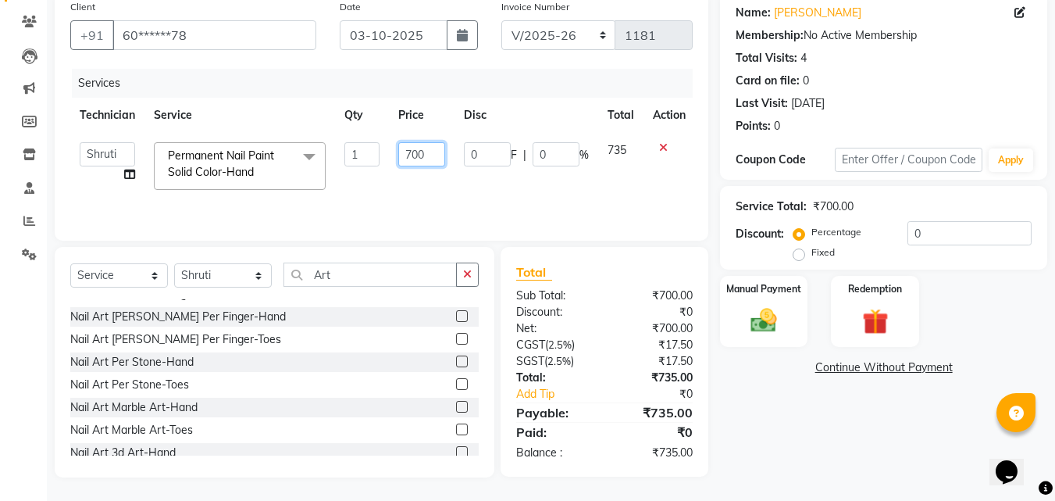
click at [413, 148] on input "700" at bounding box center [421, 154] width 47 height 24
type input "00"
click at [385, 232] on div "Client +91 60******78 Date [DATE] Invoice Number BTH/2025-26 RED/2025-26 V/2025…" at bounding box center [382, 116] width 654 height 248
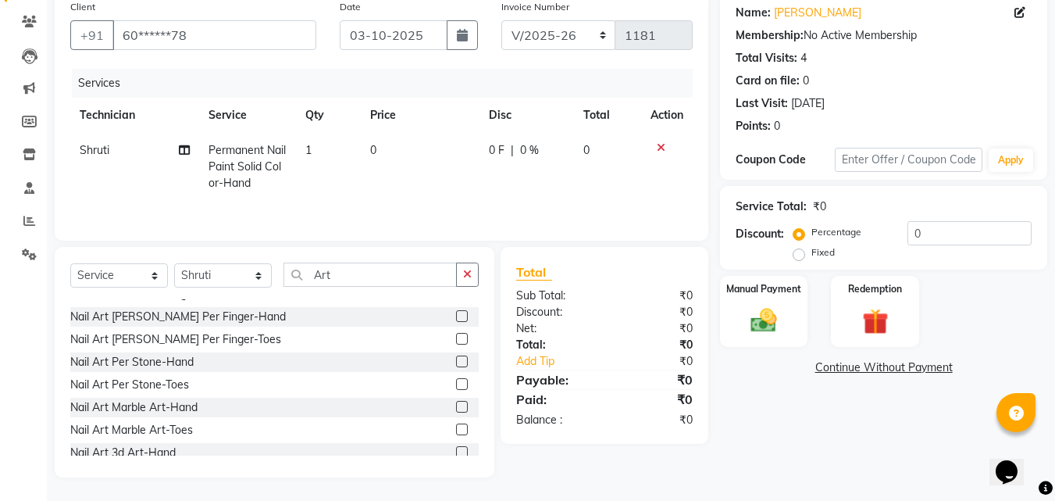
click at [392, 148] on td "0" at bounding box center [420, 167] width 119 height 68
select select "60471"
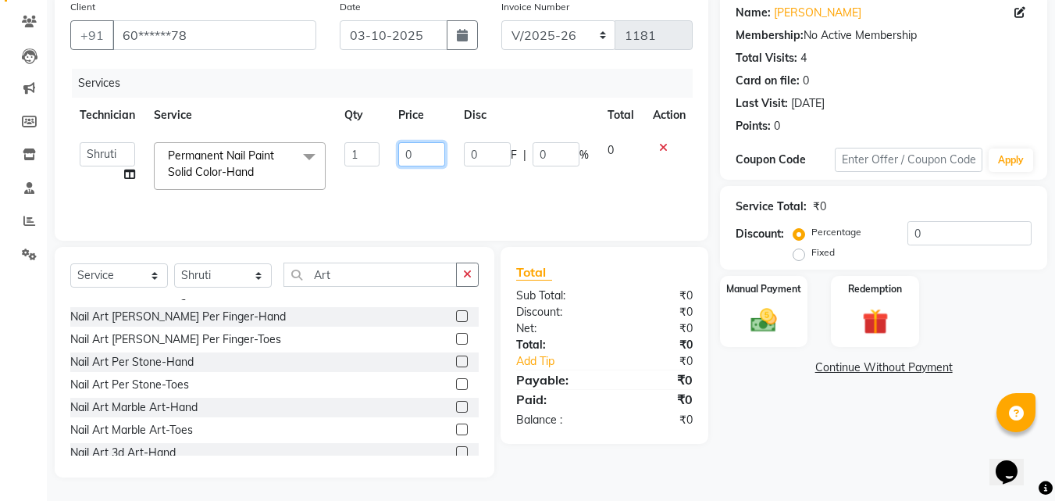
click at [417, 145] on input "0" at bounding box center [421, 154] width 47 height 24
type input "350"
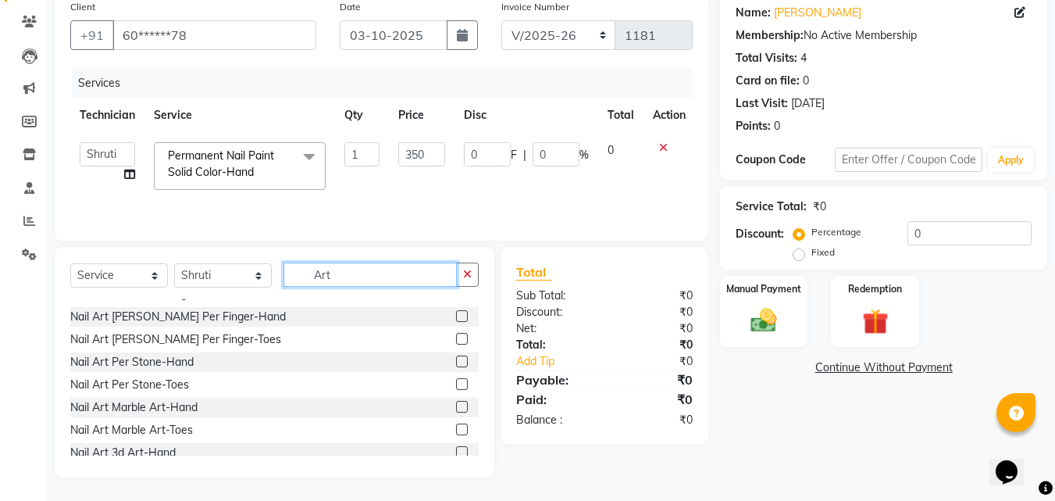
click at [348, 267] on input "Art" at bounding box center [370, 274] width 173 height 24
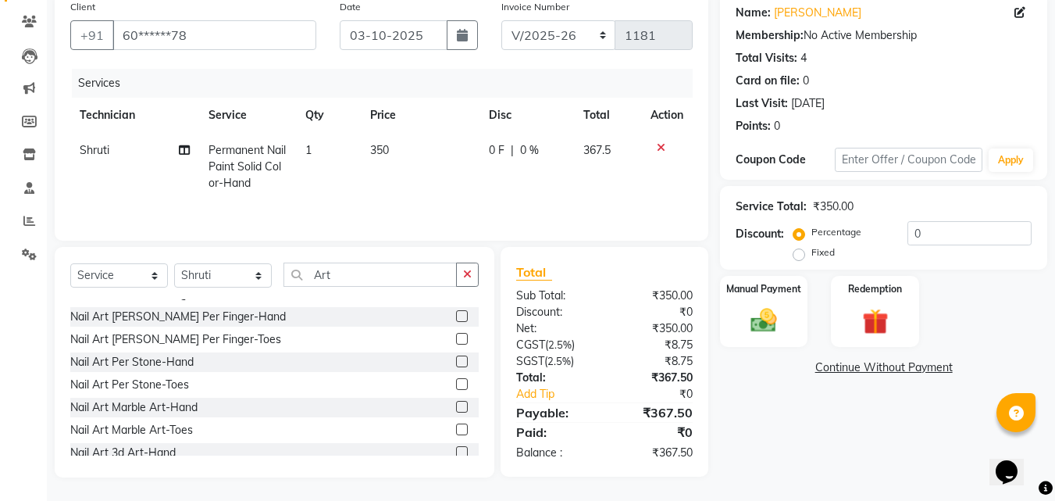
click at [423, 145] on td "350" at bounding box center [420, 167] width 119 height 68
select select "60471"
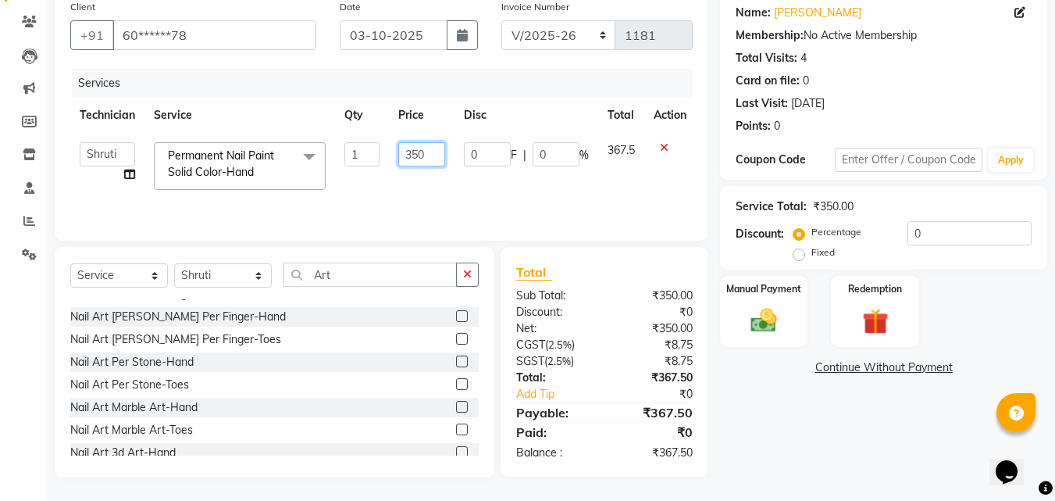
click at [432, 145] on input "350" at bounding box center [421, 154] width 47 height 24
type input "3"
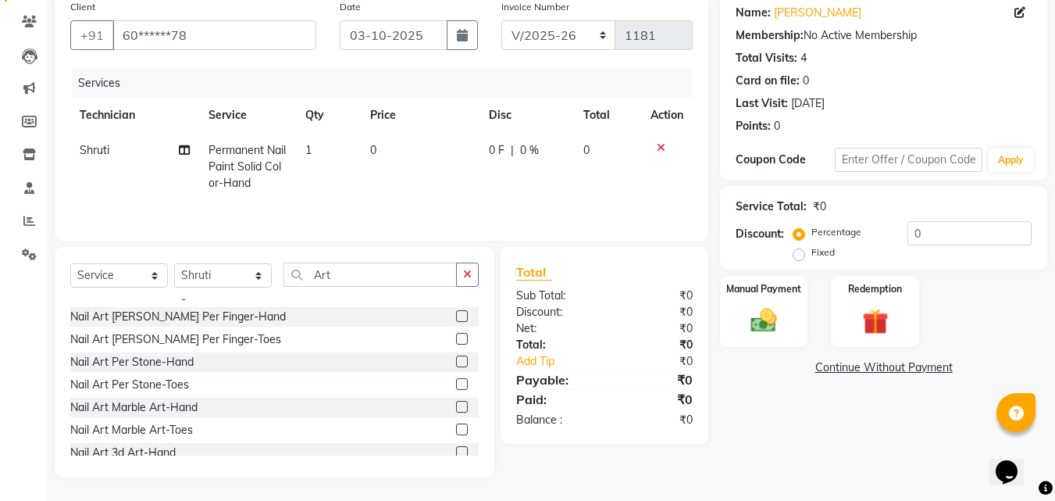
click at [662, 147] on div at bounding box center [667, 147] width 33 height 11
click at [662, 147] on icon at bounding box center [661, 147] width 9 height 11
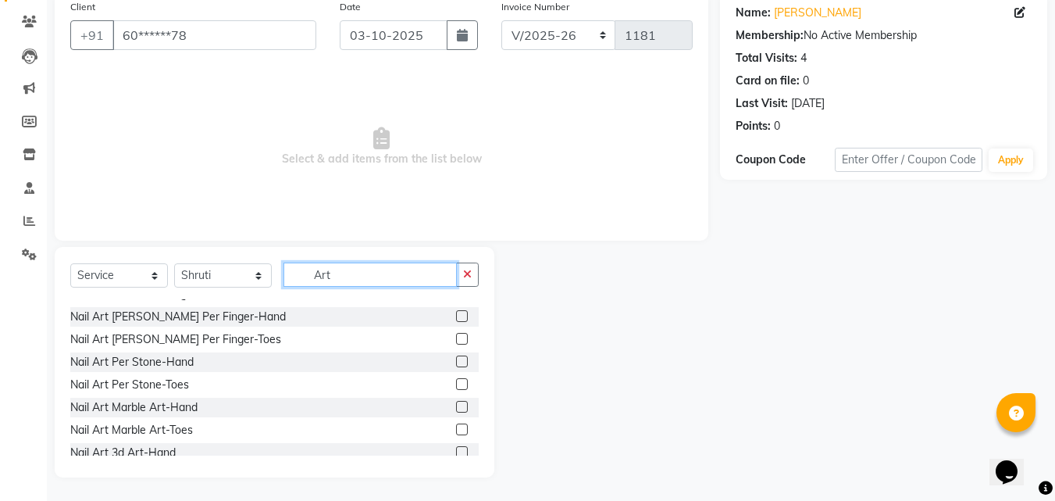
click at [340, 266] on input "Art" at bounding box center [370, 274] width 173 height 24
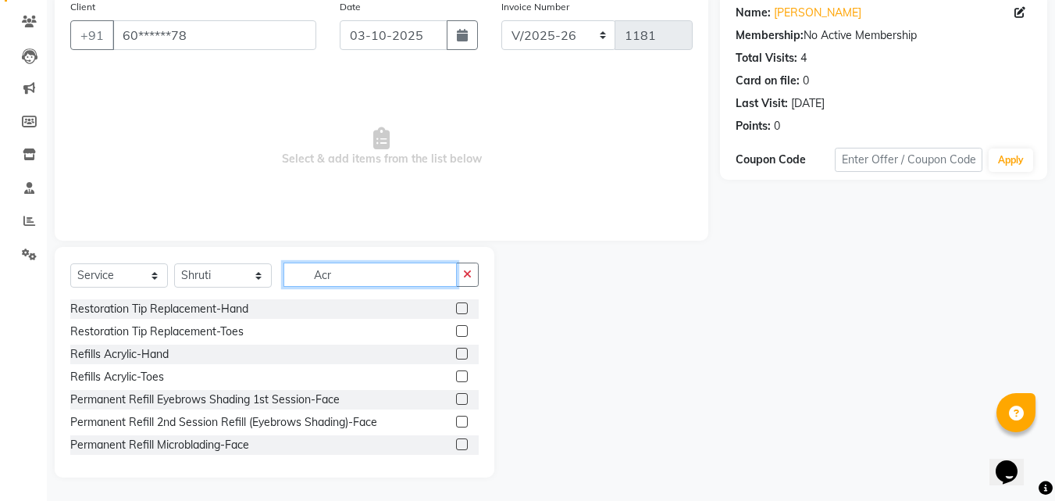
scroll to position [105, 0]
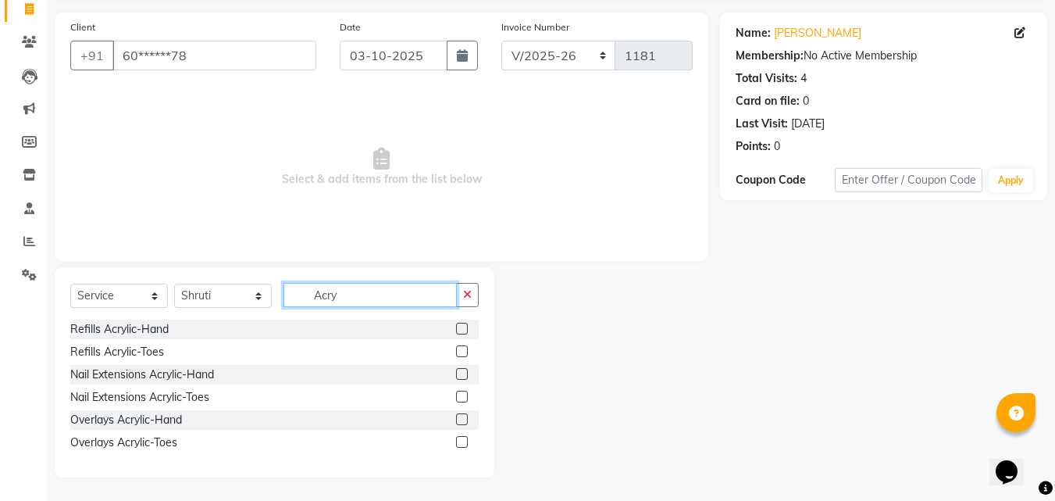
type input "Acry"
click at [459, 375] on label at bounding box center [462, 374] width 12 height 12
click at [459, 375] on input "checkbox" at bounding box center [461, 374] width 10 height 10
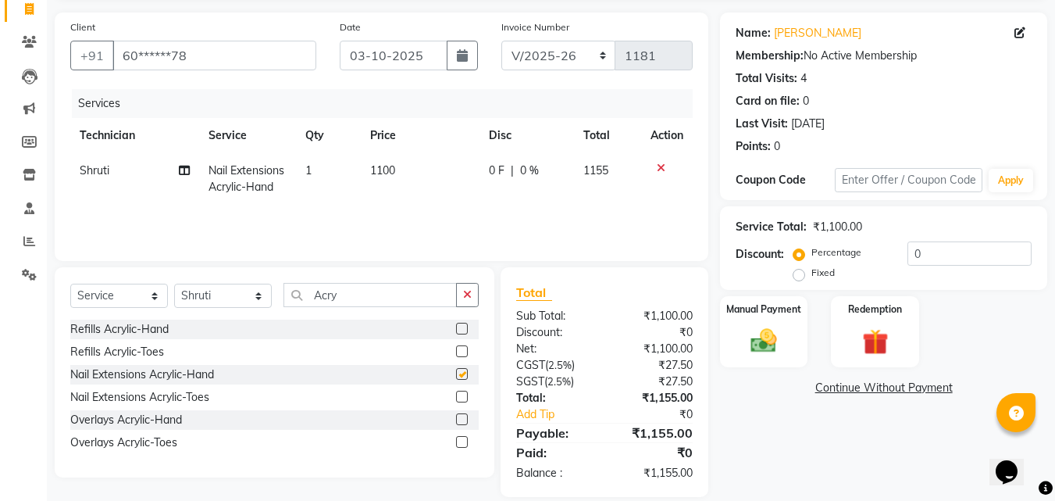
checkbox input "false"
click at [394, 166] on span "1100" at bounding box center [382, 170] width 25 height 14
select select "60471"
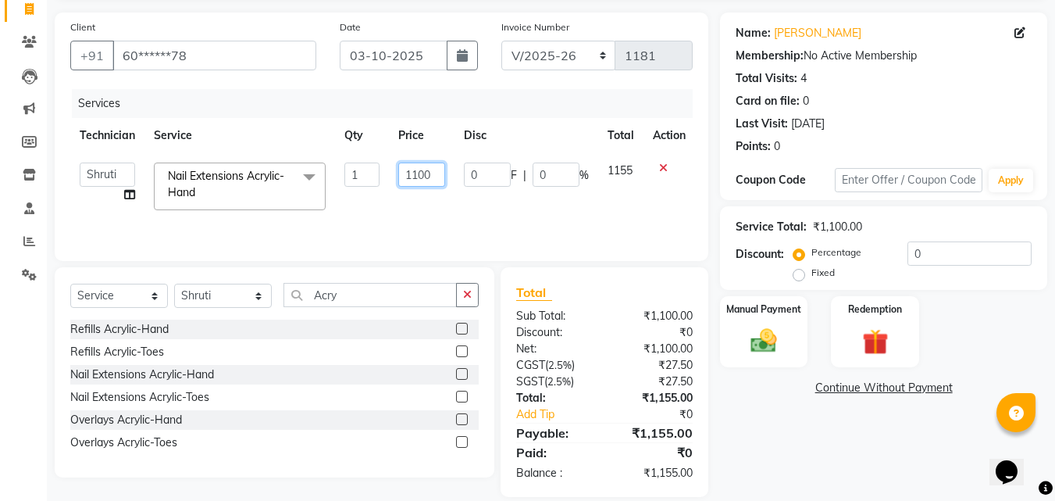
click at [431, 173] on input "1100" at bounding box center [421, 174] width 47 height 24
type input "1"
type input "600"
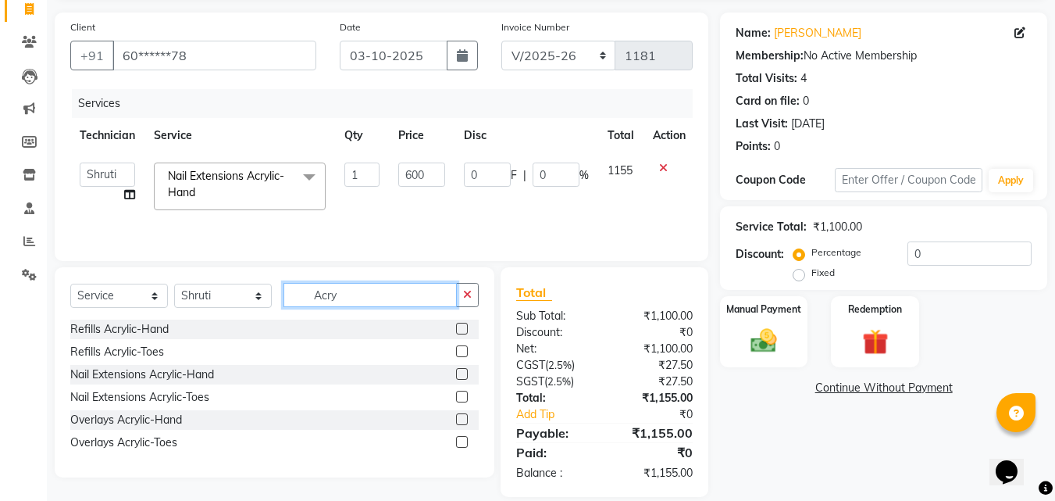
click at [386, 300] on input "Acry" at bounding box center [370, 295] width 173 height 24
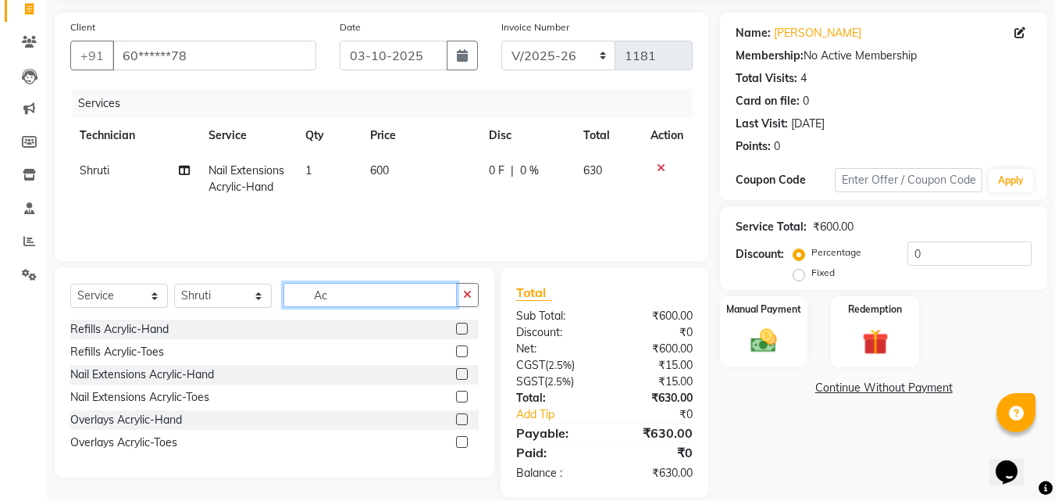
type input "A"
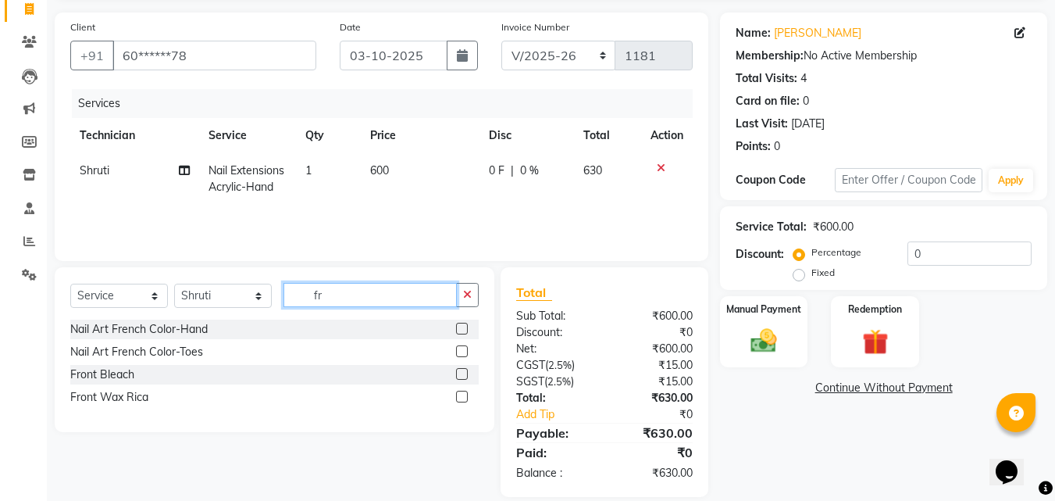
type input "fr"
click at [462, 323] on label at bounding box center [462, 329] width 12 height 12
click at [462, 324] on input "checkbox" at bounding box center [461, 329] width 10 height 10
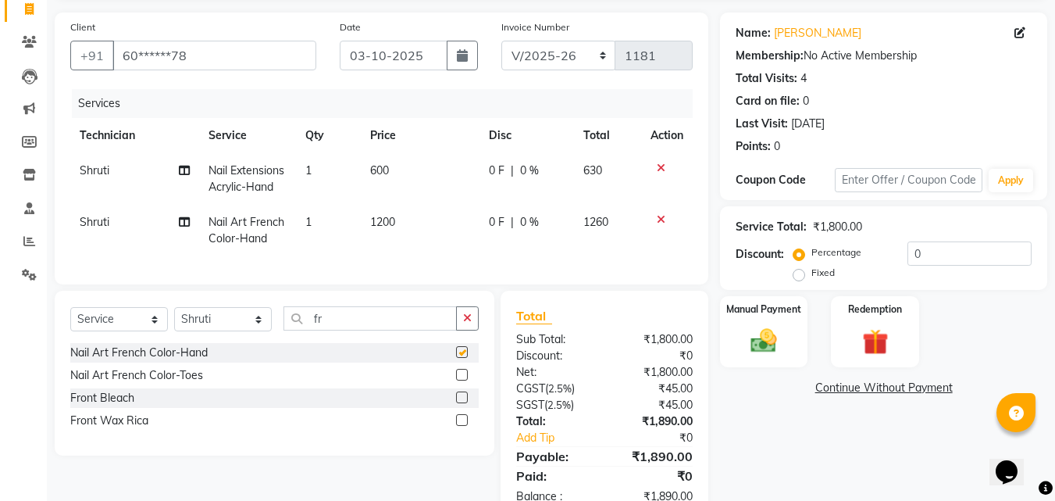
checkbox input "false"
click at [407, 222] on td "1200" at bounding box center [420, 231] width 119 height 52
select select "60471"
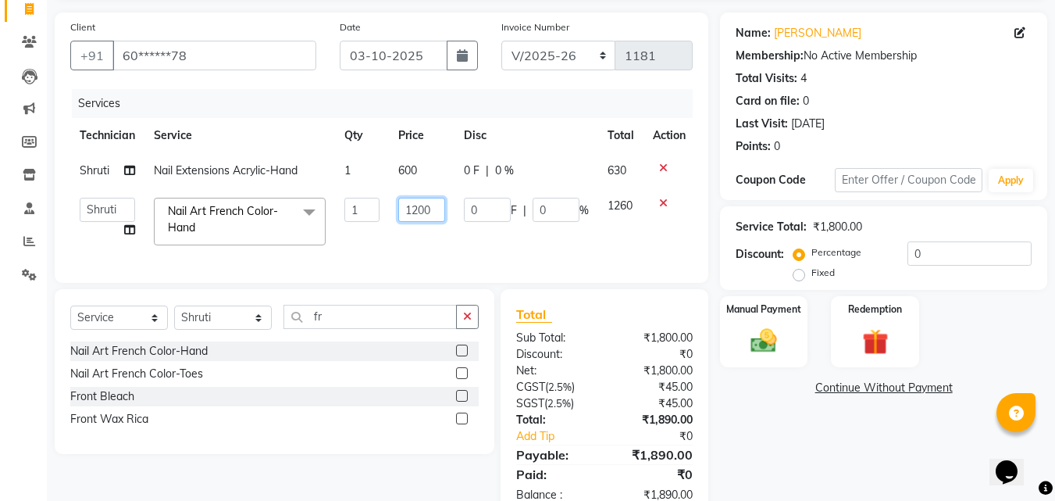
click at [428, 211] on input "1200" at bounding box center [421, 210] width 47 height 24
type input "150"
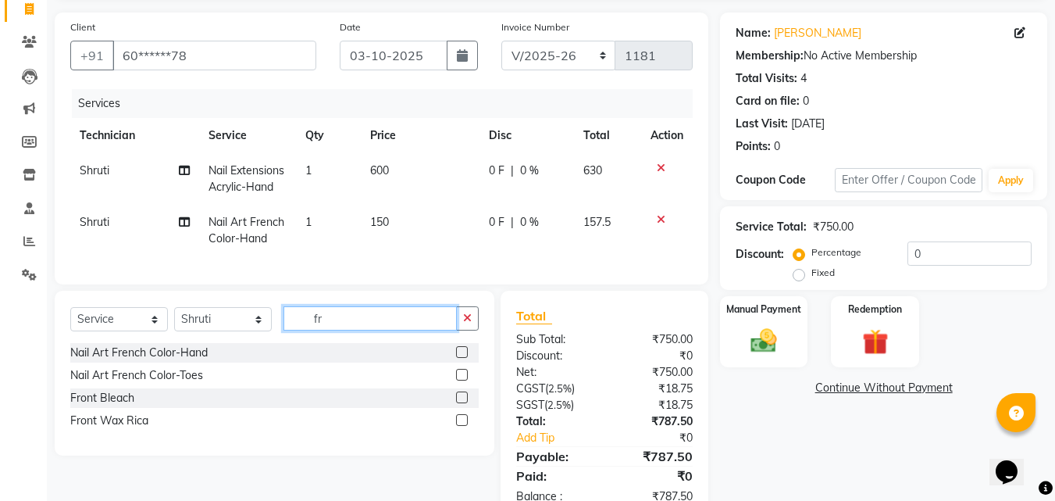
click at [366, 321] on input "fr" at bounding box center [370, 318] width 173 height 24
type input "f"
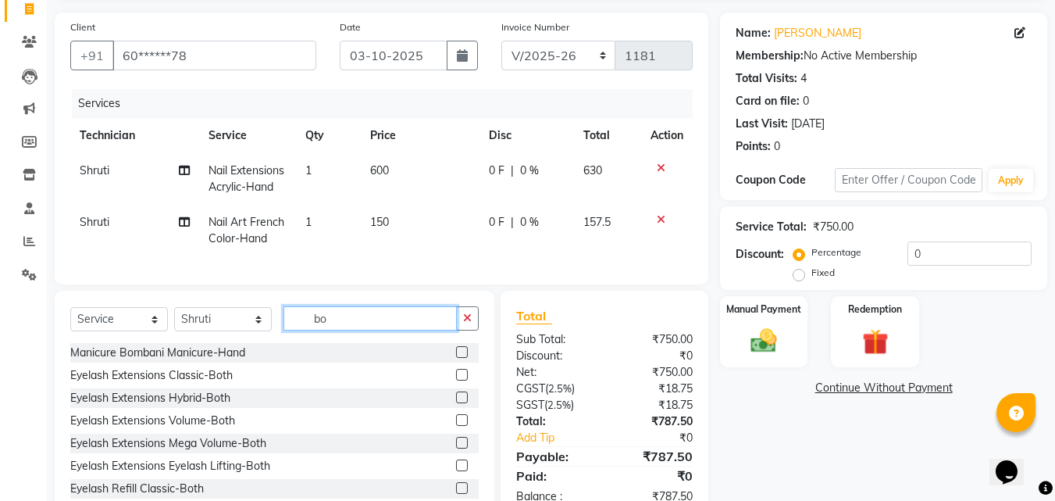
type input "b"
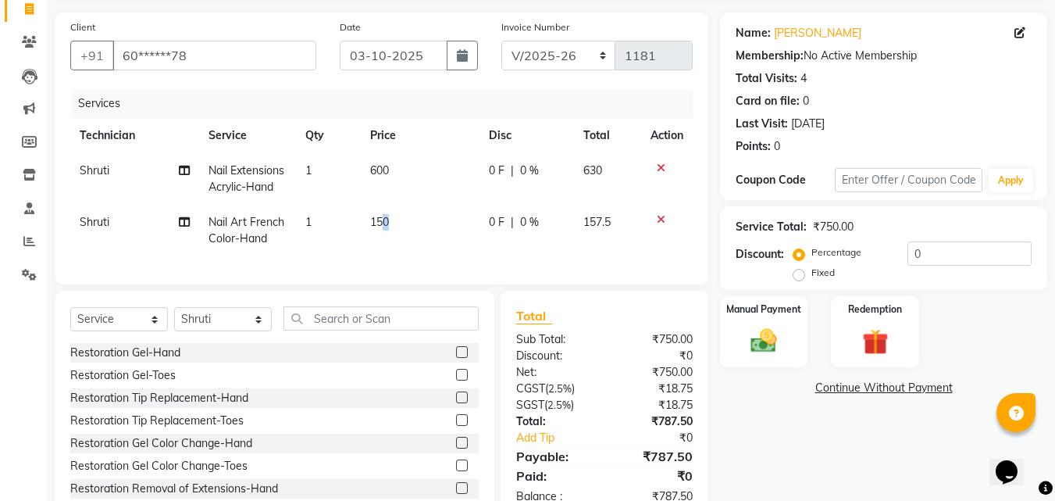
drag, startPoint x: 384, startPoint y: 231, endPoint x: 394, endPoint y: 217, distance: 17.3
click at [394, 217] on td "150" at bounding box center [420, 231] width 119 height 52
select select "60471"
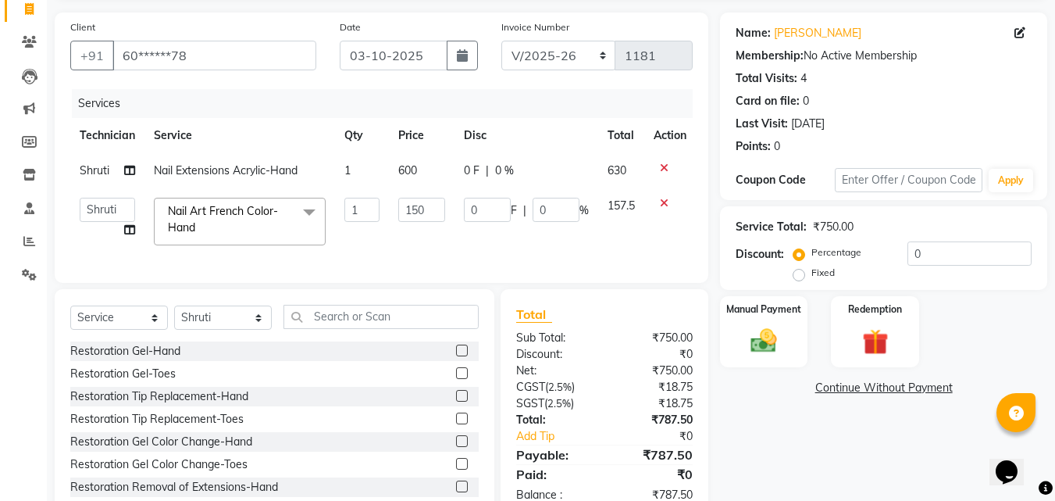
click at [394, 217] on td "150" at bounding box center [422, 221] width 66 height 66
click at [425, 210] on input "150" at bounding box center [421, 210] width 47 height 24
type input "1"
type input "300"
click at [814, 418] on div "Name: [PERSON_NAME] Membership: No Active Membership Total Visits: 4 Card on fi…" at bounding box center [889, 265] width 339 height 507
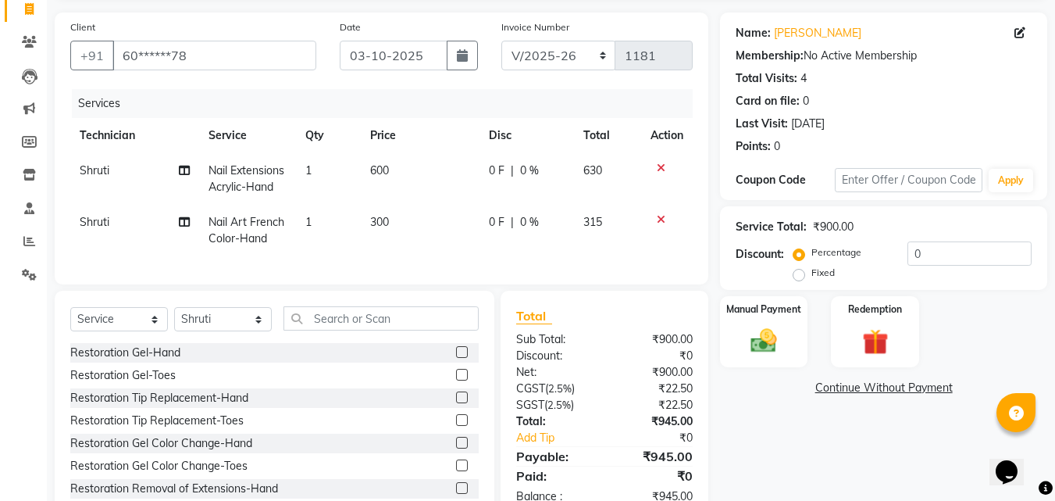
click at [812, 273] on label "Fixed" at bounding box center [823, 273] width 23 height 14
click at [804, 273] on input "Fixed" at bounding box center [802, 272] width 11 height 11
radio input "true"
click at [935, 250] on input "0" at bounding box center [970, 253] width 124 height 24
type input "5"
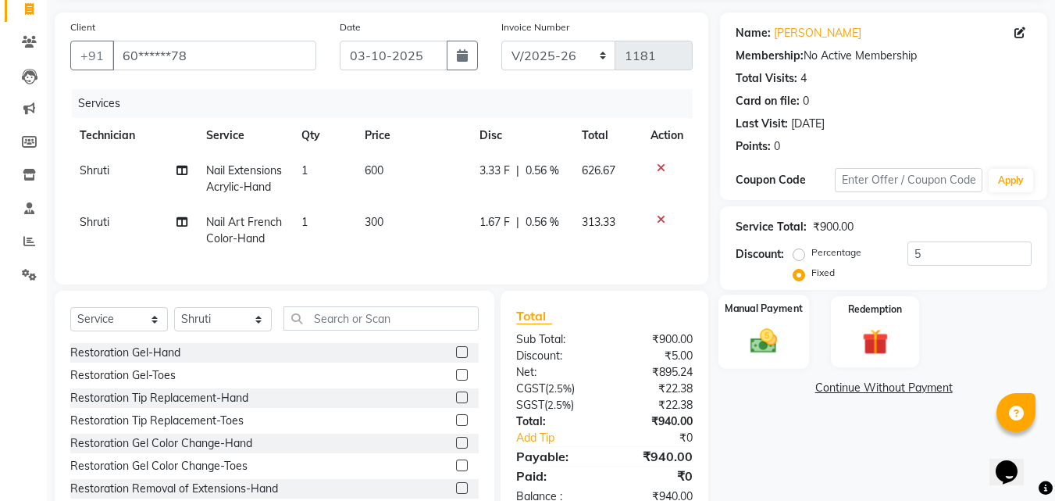
click at [791, 341] on div "Manual Payment" at bounding box center [764, 331] width 91 height 74
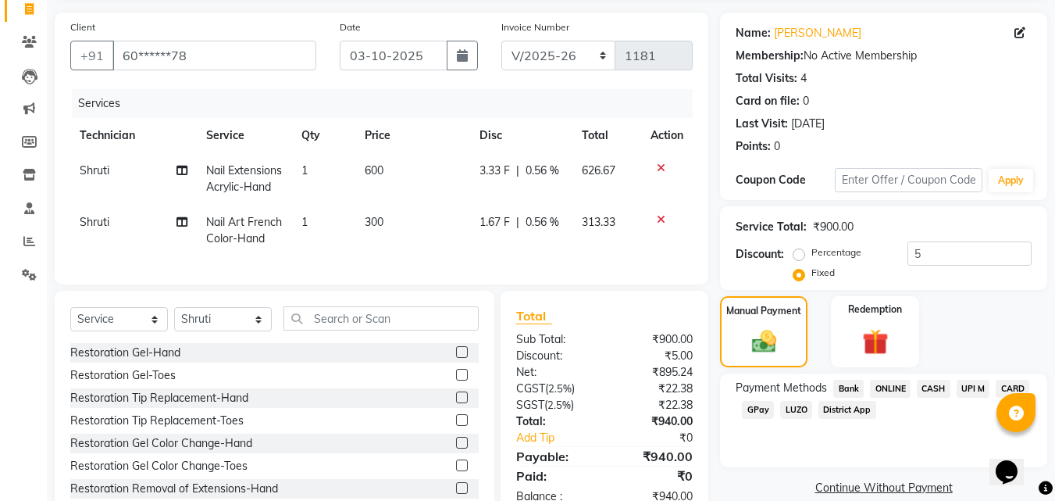
click at [929, 389] on span "CASH" at bounding box center [934, 389] width 34 height 18
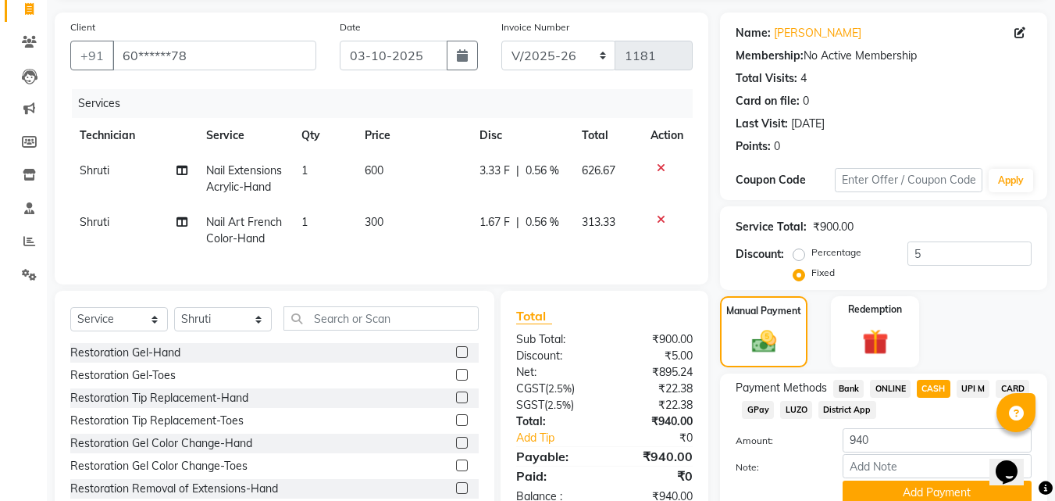
scroll to position [170, 0]
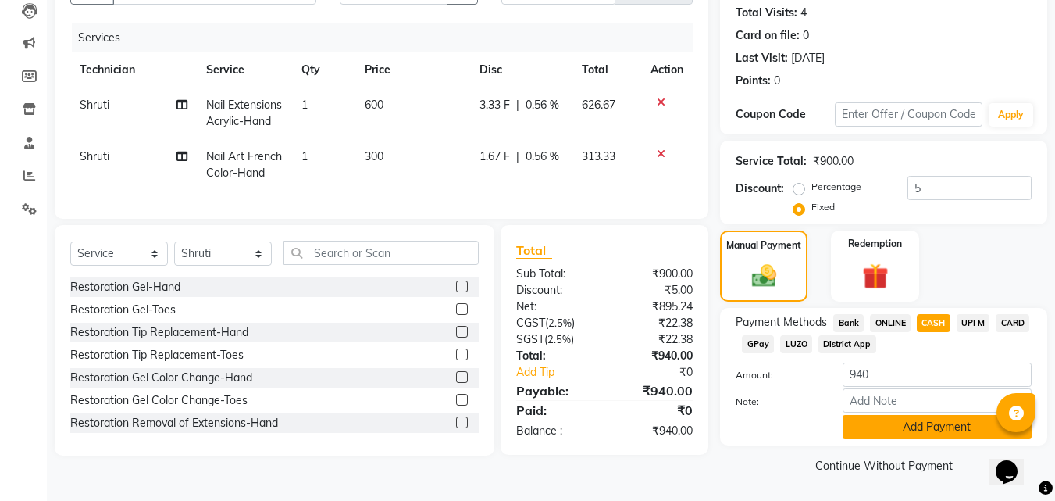
click at [894, 430] on button "Add Payment" at bounding box center [937, 427] width 189 height 24
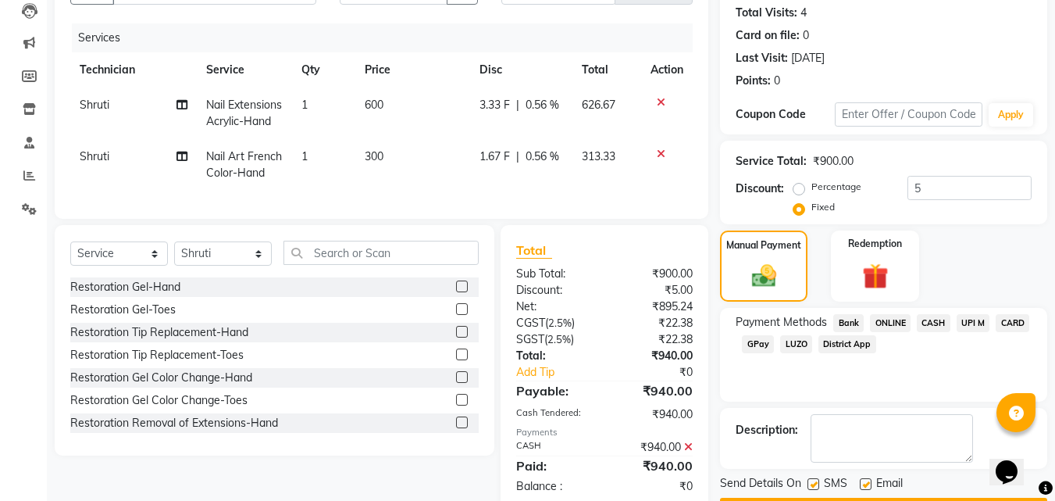
scroll to position [215, 0]
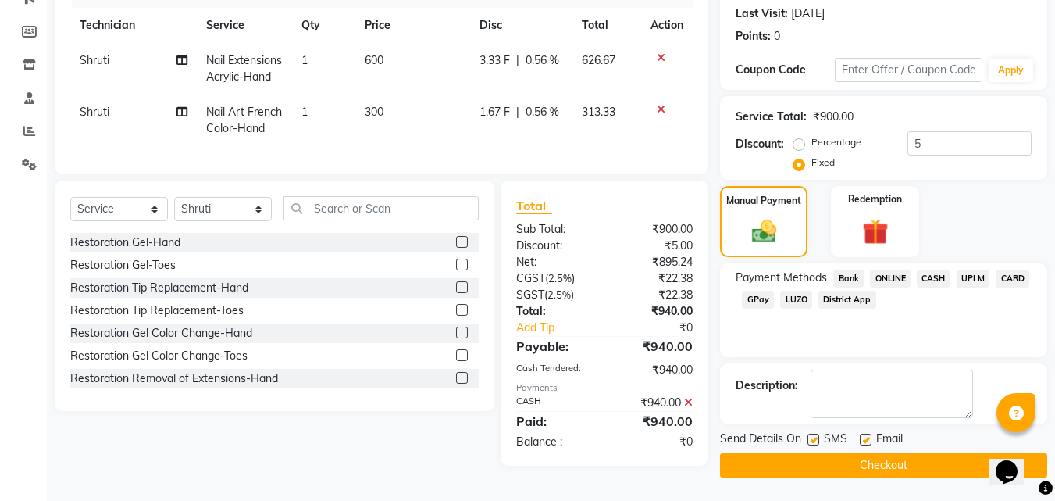
click at [798, 466] on button "Checkout" at bounding box center [883, 465] width 327 height 24
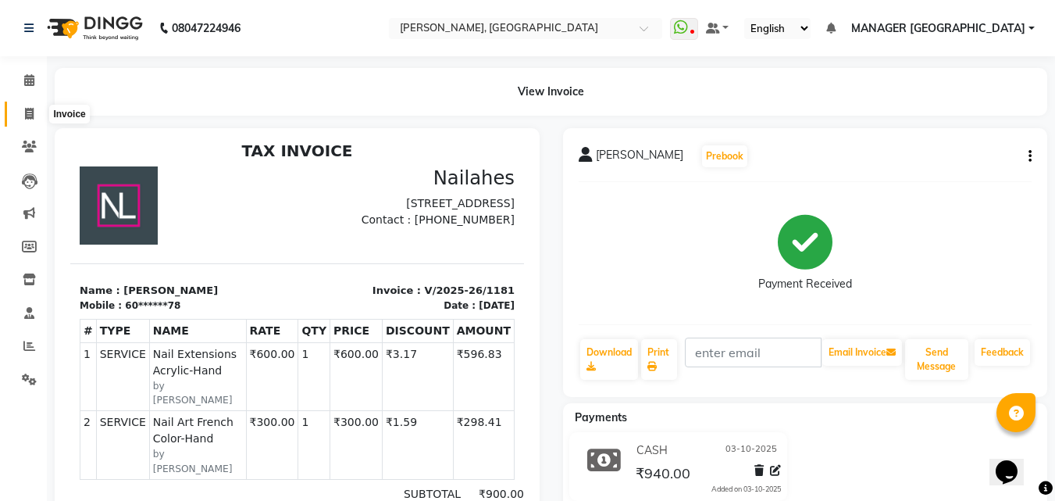
click at [27, 111] on icon at bounding box center [29, 114] width 9 height 12
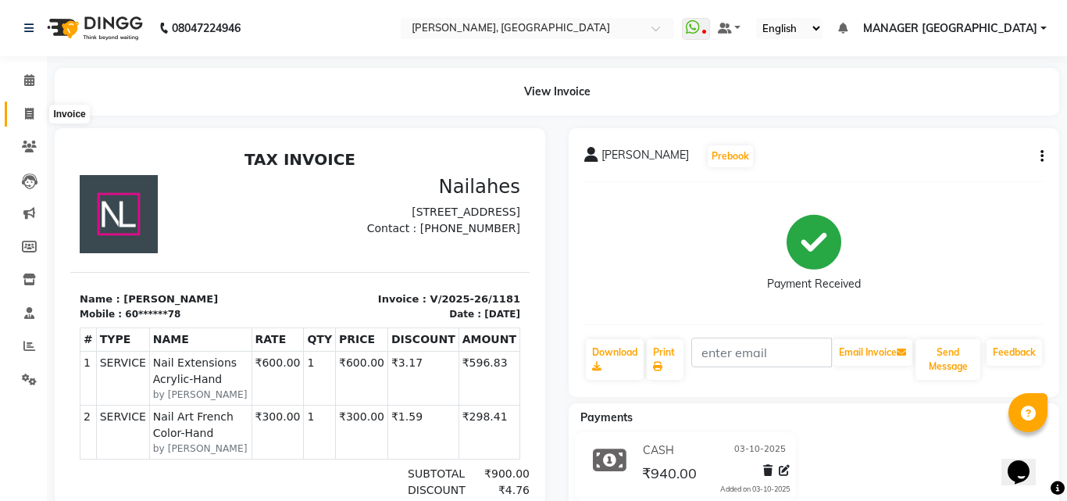
select select "service"
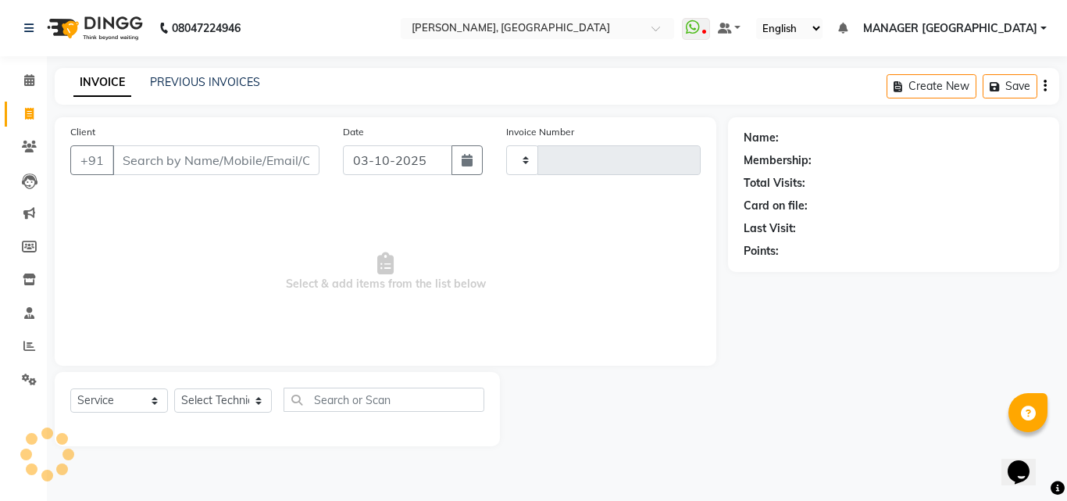
type input "1182"
select select "3755"
click at [18, 85] on span at bounding box center [29, 81] width 27 height 18
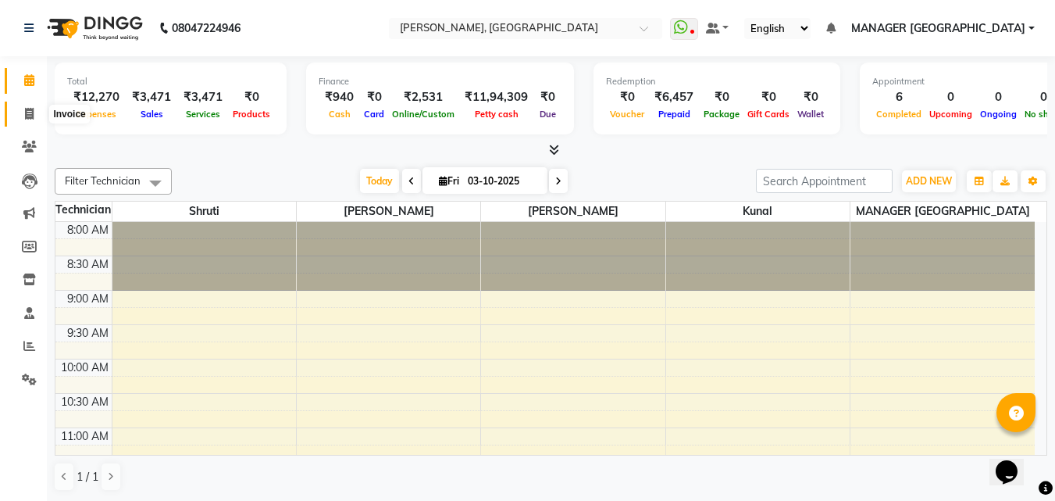
click at [28, 113] on icon at bounding box center [29, 114] width 9 height 12
select select "service"
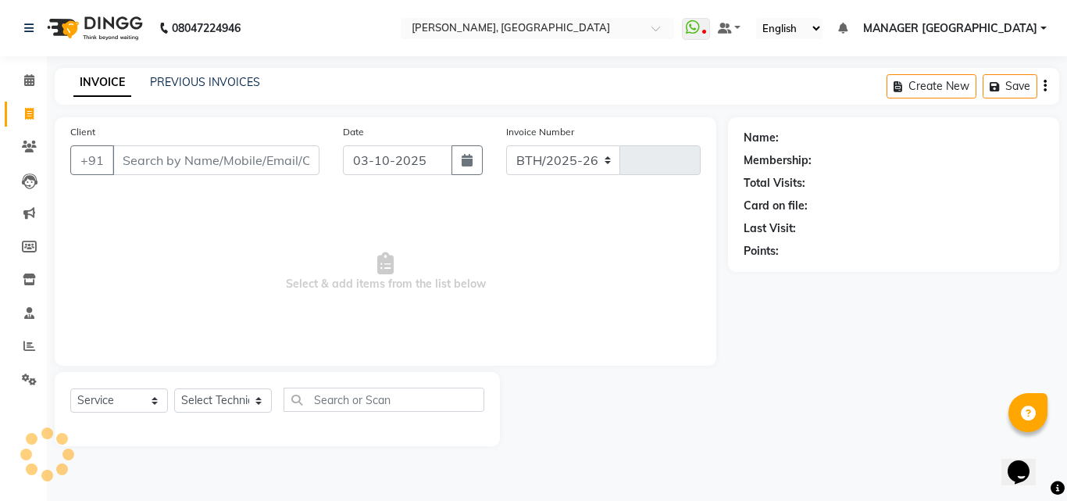
select select "3755"
type input "1182"
click at [202, 83] on link "PREVIOUS INVOICES" at bounding box center [205, 82] width 110 height 14
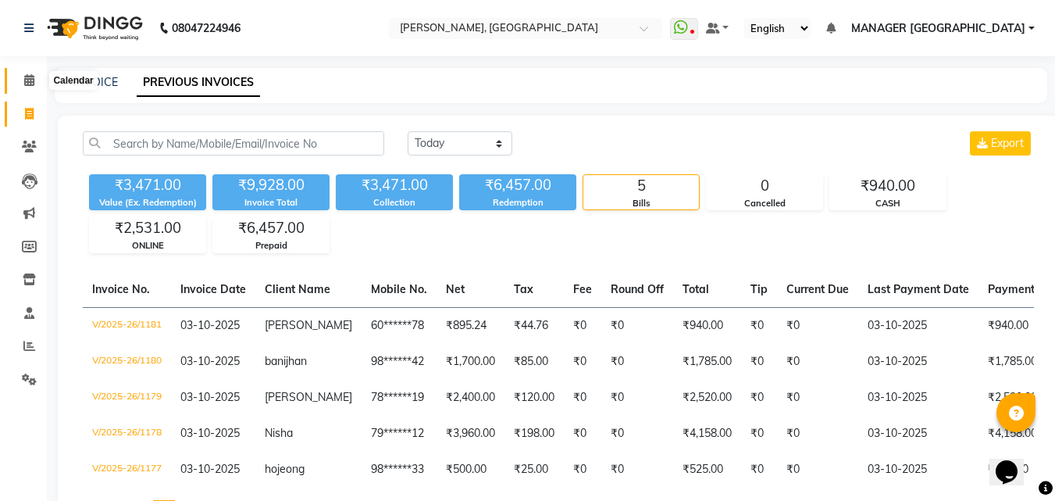
click at [37, 87] on span at bounding box center [29, 81] width 27 height 18
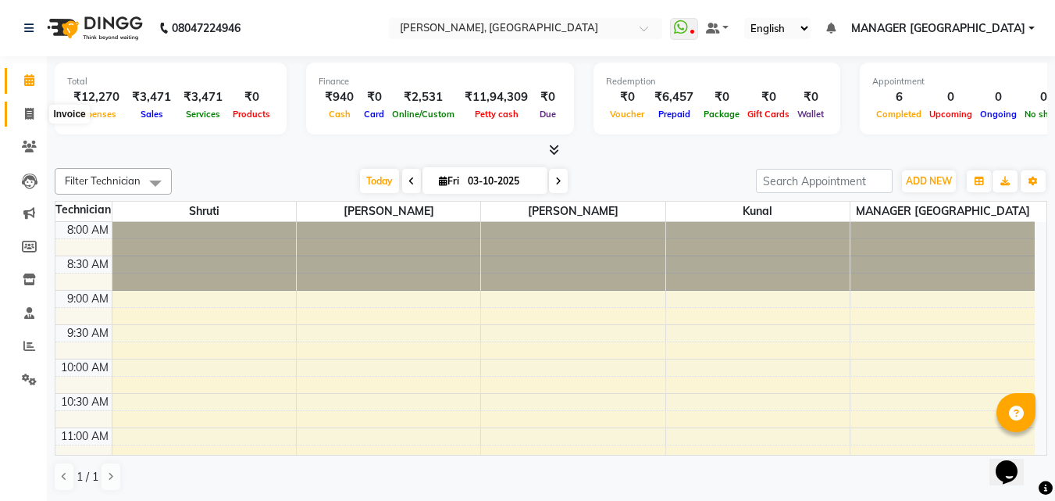
click at [40, 121] on span at bounding box center [29, 114] width 27 height 18
select select "service"
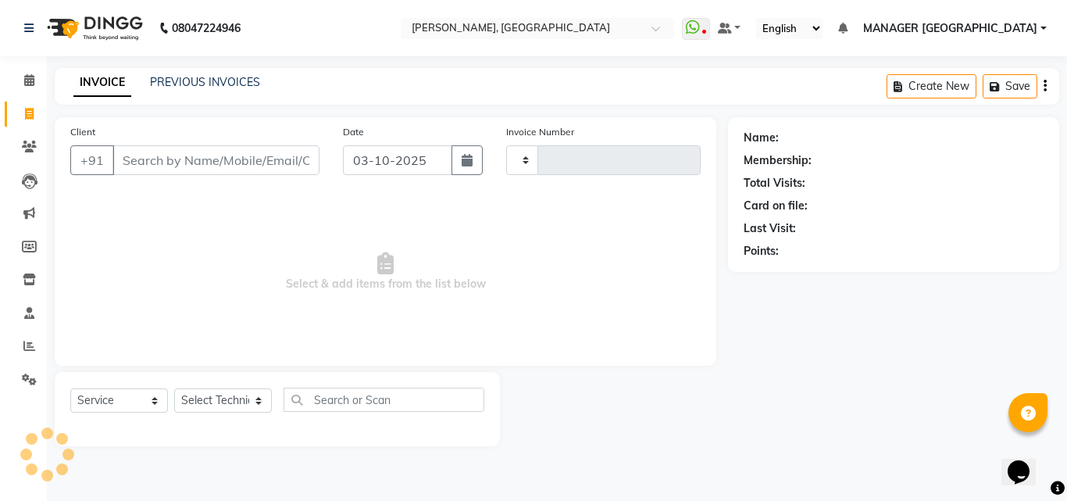
type input "1182"
select select "3755"
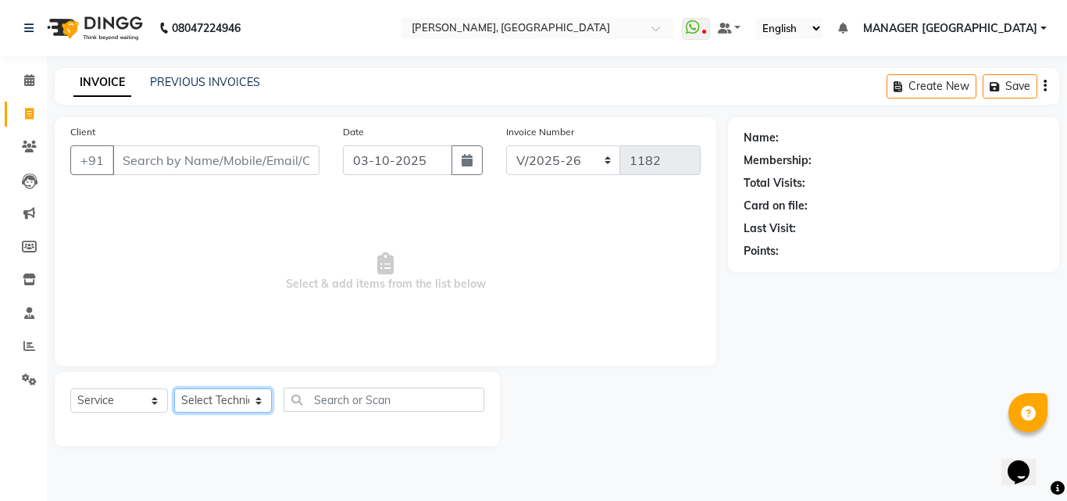
click at [216, 403] on select "Select Technician [PERSON_NAME] MANAGER GREEN [PERSON_NAME]" at bounding box center [223, 400] width 98 height 24
select select "60471"
click at [174, 388] on select "Select Technician [PERSON_NAME] MANAGER GREEN [PERSON_NAME]" at bounding box center [223, 400] width 98 height 24
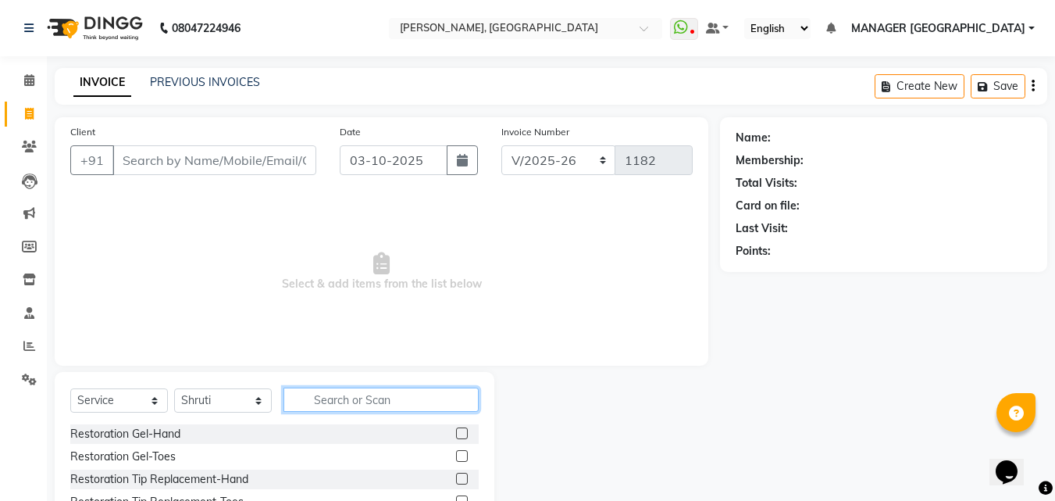
click at [373, 402] on input "text" at bounding box center [381, 399] width 195 height 24
type input "g"
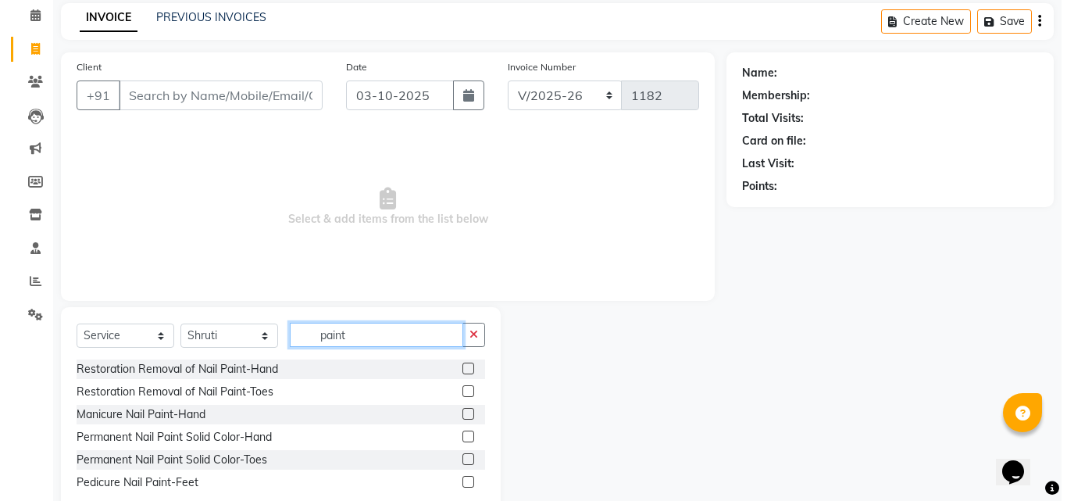
scroll to position [105, 0]
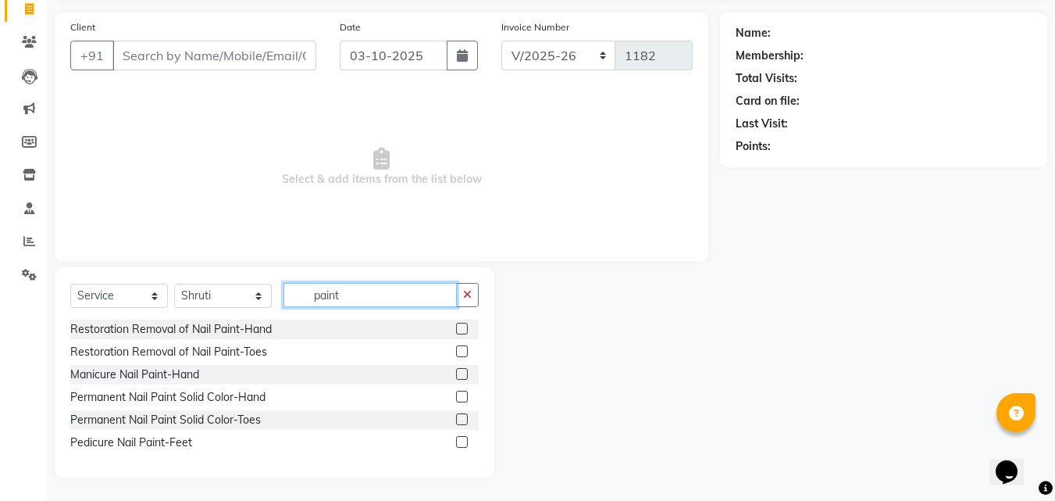
type input "paint"
click at [459, 391] on label at bounding box center [462, 397] width 12 height 12
click at [459, 392] on input "checkbox" at bounding box center [461, 397] width 10 height 10
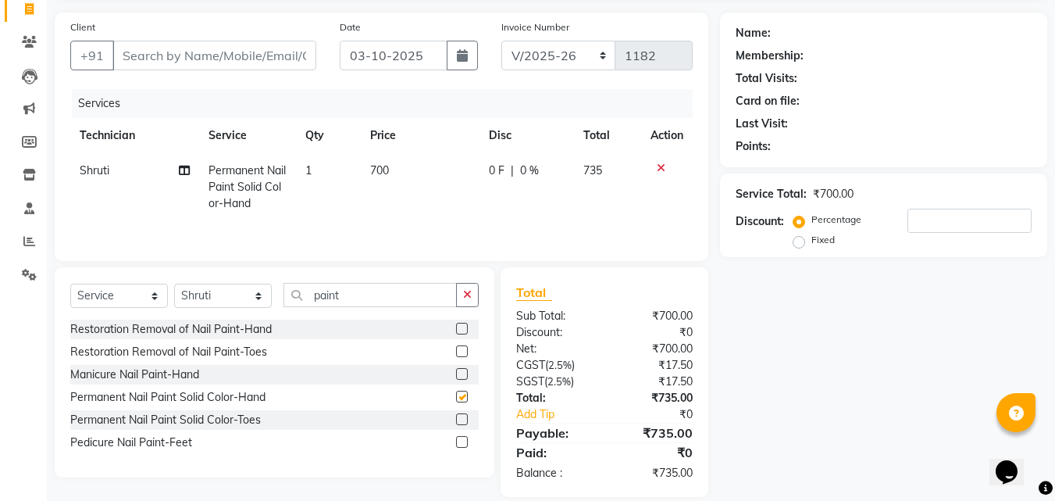
checkbox input "false"
click at [398, 169] on td "700" at bounding box center [420, 187] width 119 height 68
select select "60471"
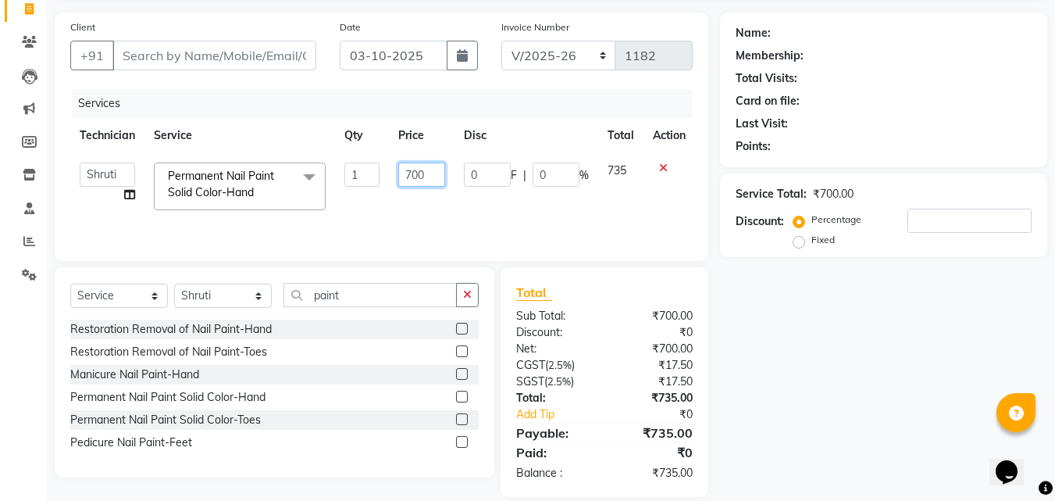
click at [435, 174] on input "700" at bounding box center [421, 174] width 47 height 24
type input "7"
type input "500"
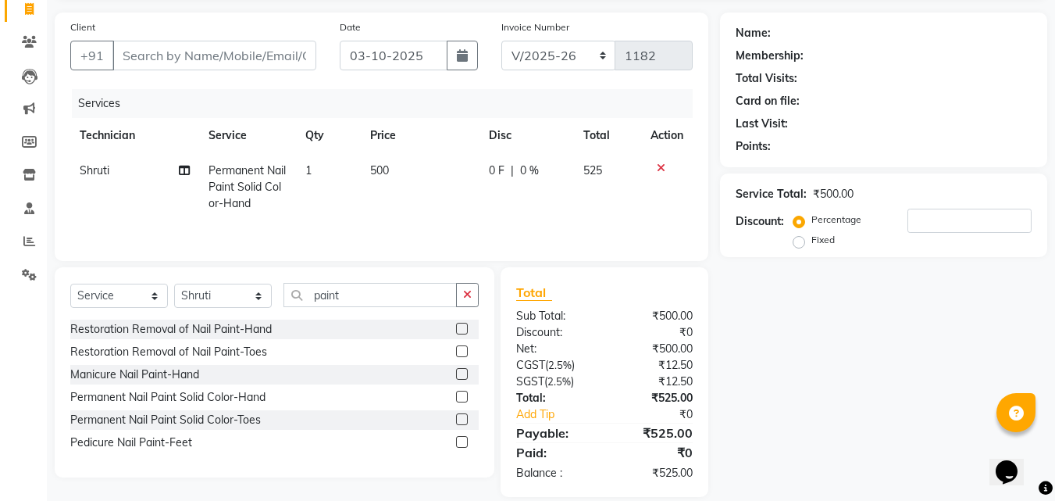
click at [928, 330] on div "Name: Membership: Total Visits: Card on file: Last Visit: Points: Service Total…" at bounding box center [889, 254] width 339 height 484
click at [272, 45] on input "Client" at bounding box center [214, 56] width 204 height 30
click at [241, 70] on div "Client +91" at bounding box center [193, 51] width 269 height 64
click at [235, 51] on input "Client" at bounding box center [214, 56] width 204 height 30
type input "9"
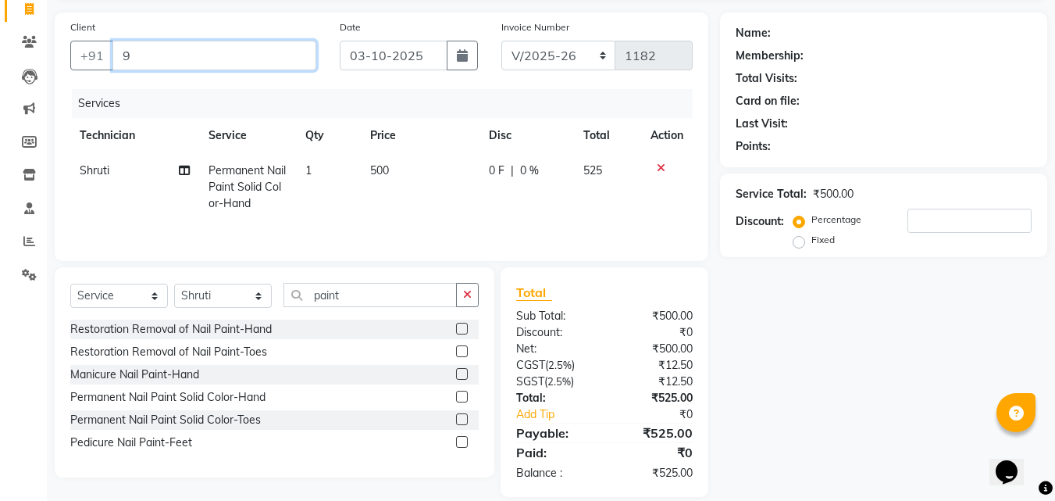
type input "0"
type input "9560618375"
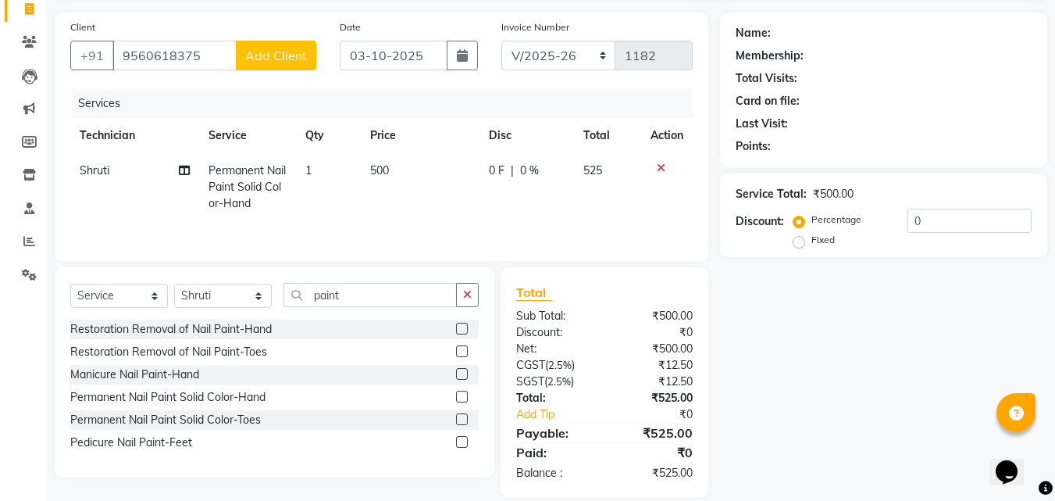
click at [250, 56] on span "Add Client" at bounding box center [276, 56] width 62 height 16
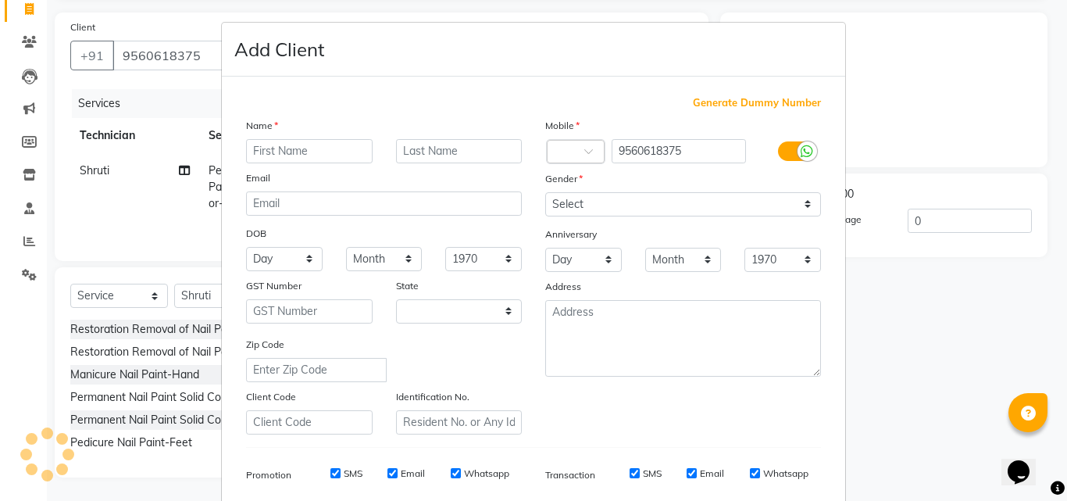
select select "21"
type input "[PERSON_NAME]"
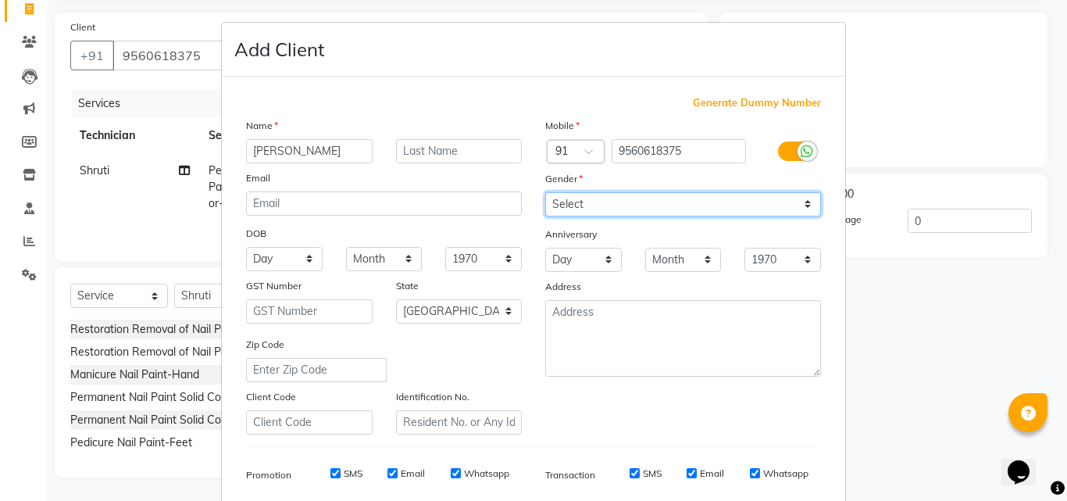
click at [576, 201] on select "Select [DEMOGRAPHIC_DATA] [DEMOGRAPHIC_DATA] Other Prefer Not To Say" at bounding box center [683, 204] width 276 height 24
select select "[DEMOGRAPHIC_DATA]"
click at [545, 192] on select "Select [DEMOGRAPHIC_DATA] [DEMOGRAPHIC_DATA] Other Prefer Not To Say" at bounding box center [683, 204] width 276 height 24
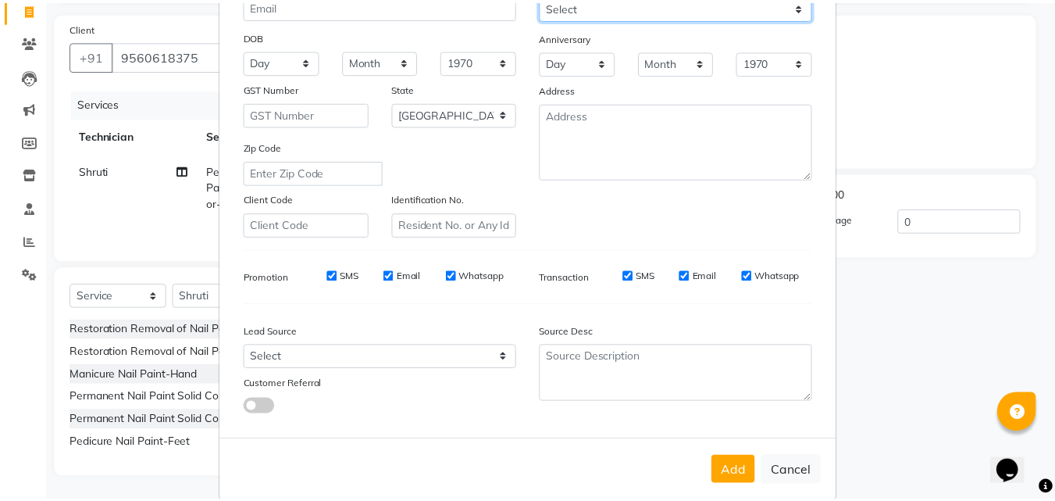
scroll to position [220, 0]
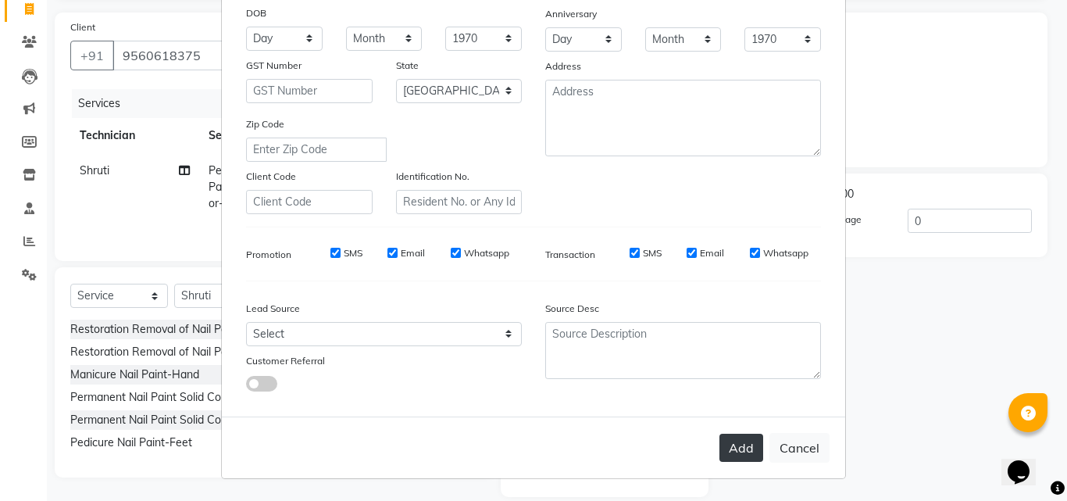
click at [755, 457] on button "Add" at bounding box center [741, 448] width 44 height 28
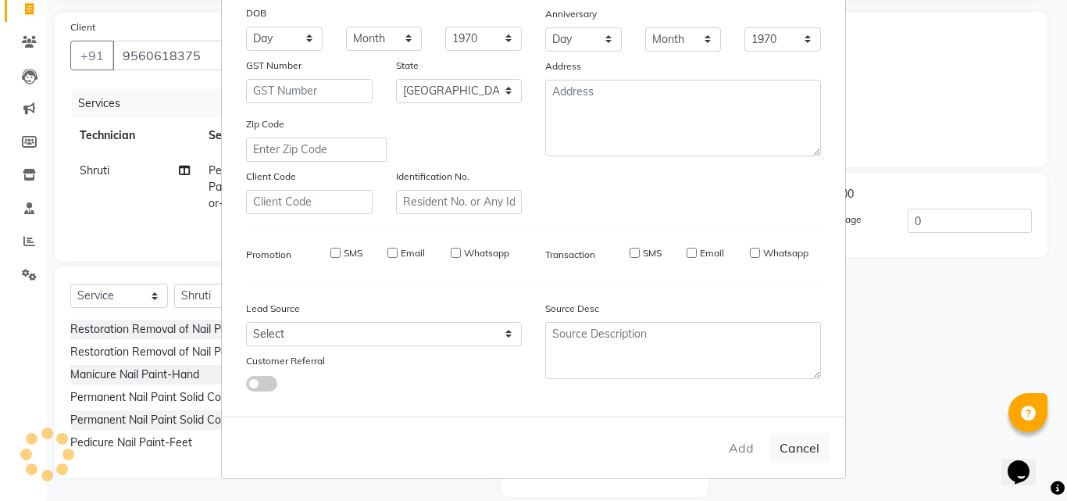
type input "95******75"
select select
select select "null"
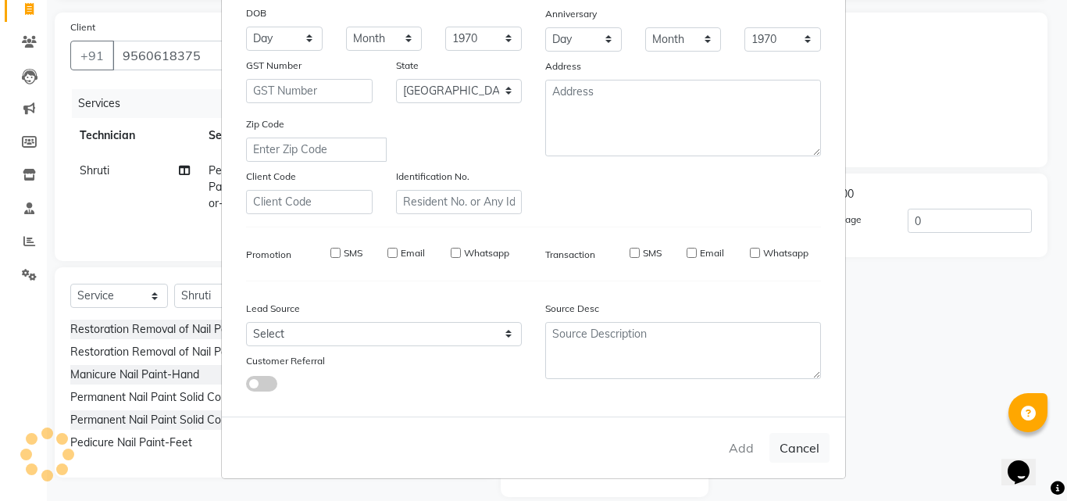
select select
checkbox input "false"
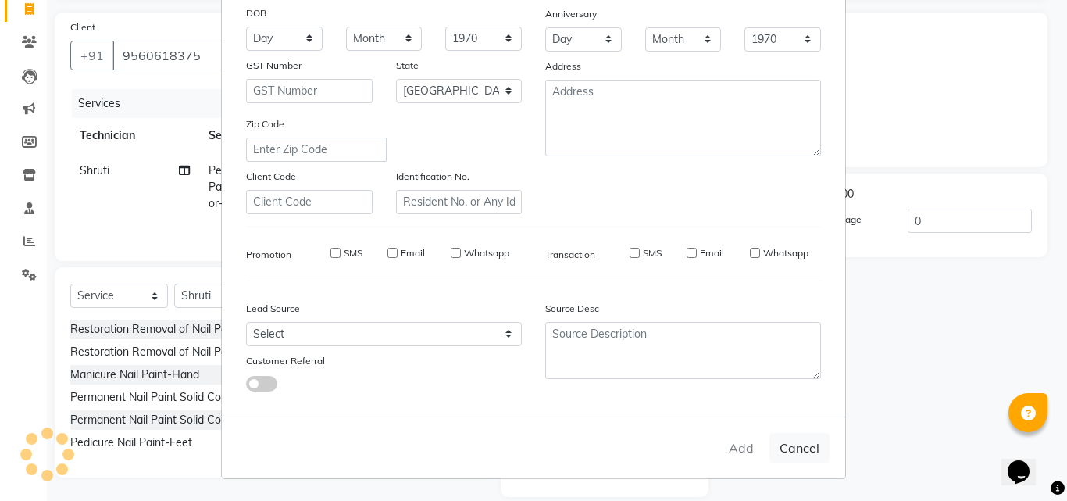
checkbox input "false"
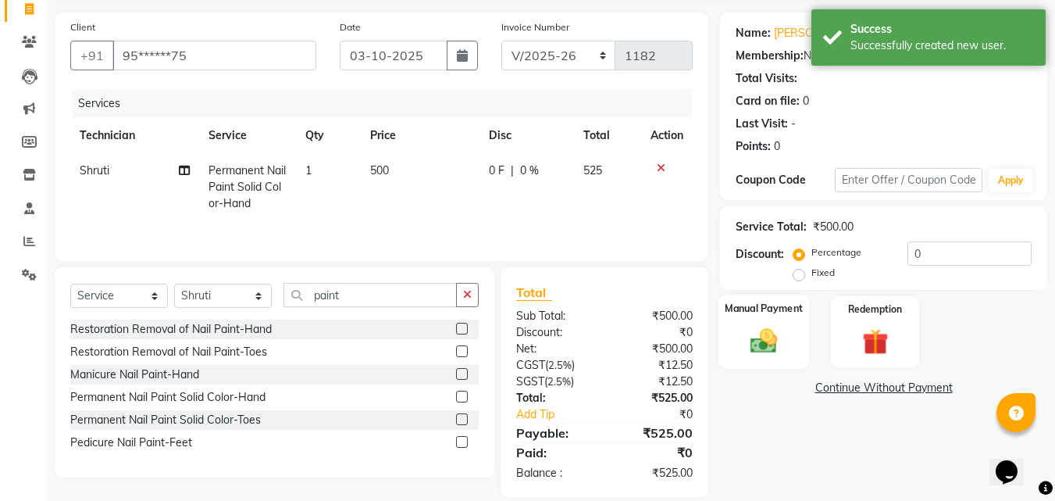
click at [756, 353] on img at bounding box center [764, 340] width 44 height 31
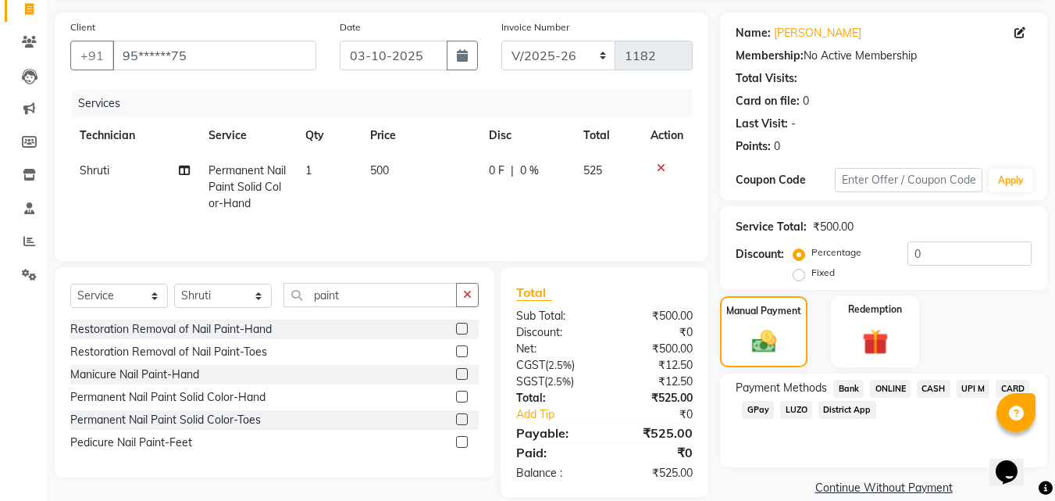
click at [930, 392] on span "CASH" at bounding box center [934, 389] width 34 height 18
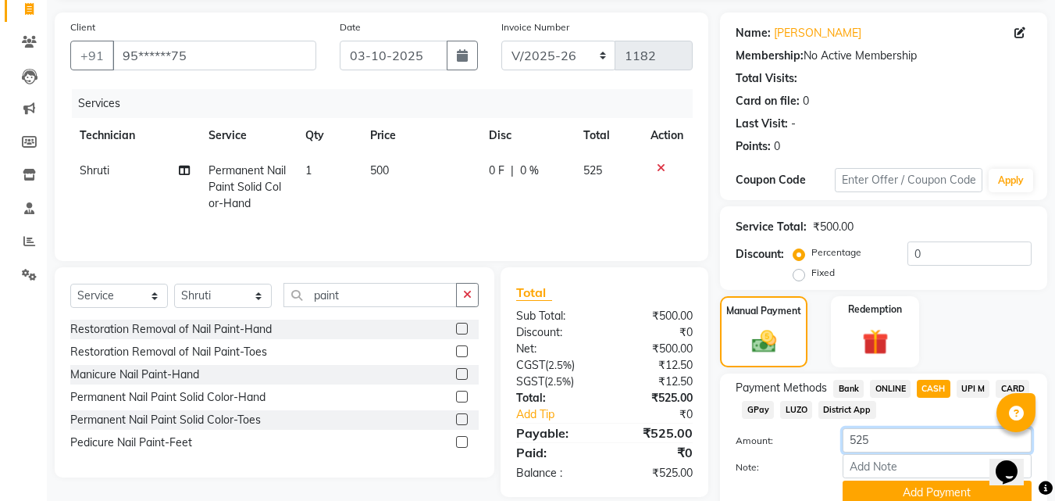
click at [891, 434] on input "525" at bounding box center [937, 440] width 189 height 24
type input "500"
click at [895, 491] on button "Add Payment" at bounding box center [937, 492] width 189 height 24
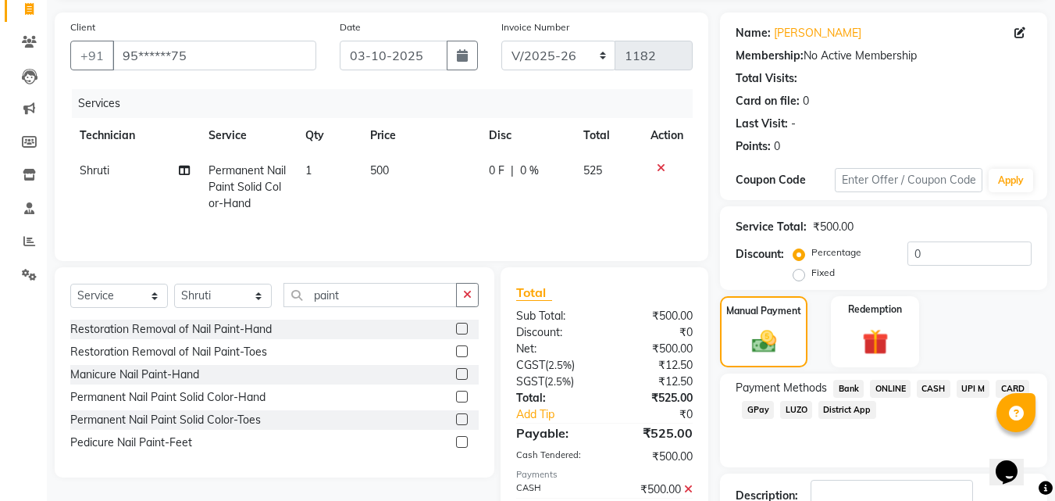
click at [890, 391] on span "ONLINE" at bounding box center [890, 389] width 41 height 18
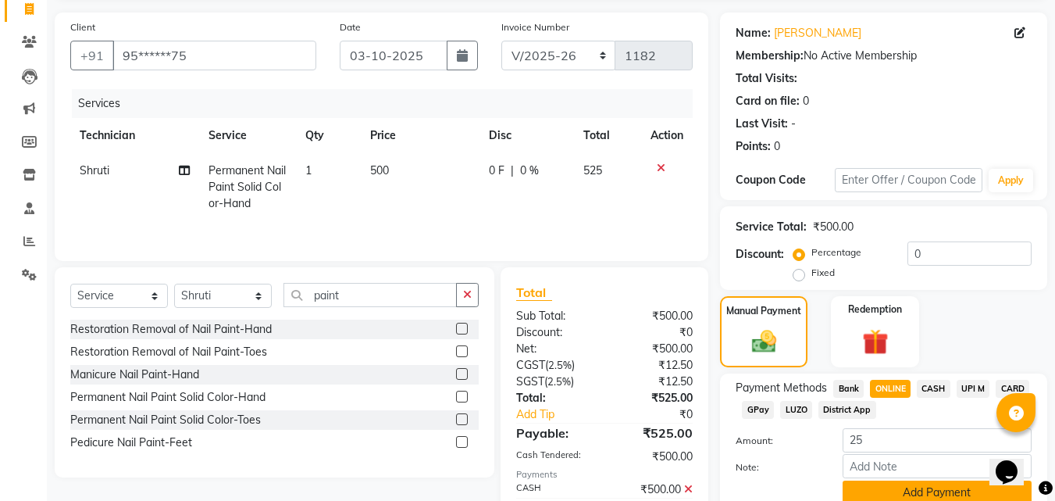
click at [894, 496] on button "Add Payment" at bounding box center [937, 492] width 189 height 24
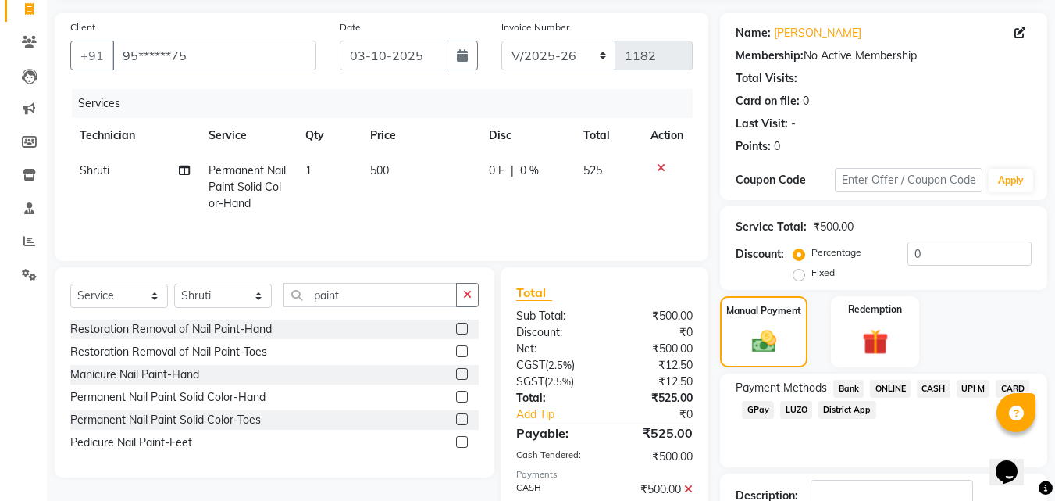
scroll to position [215, 0]
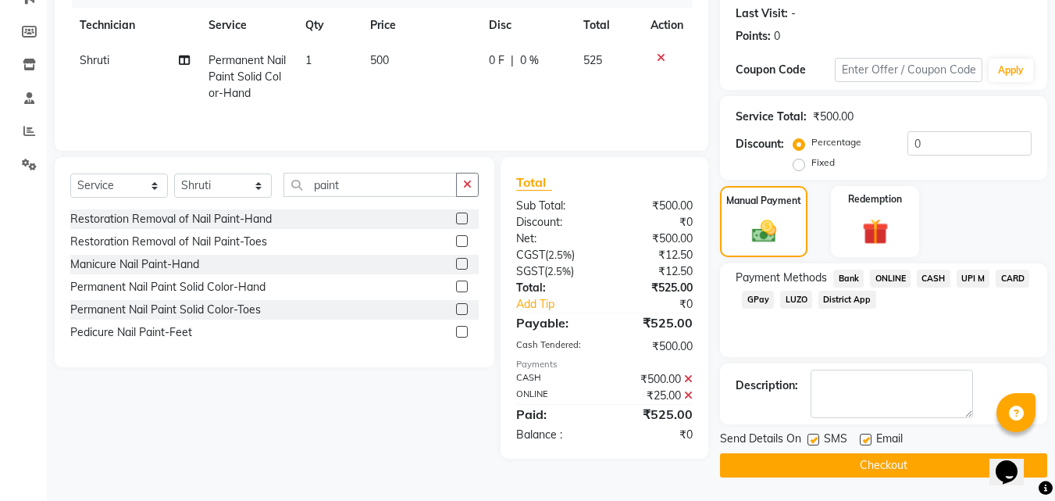
click at [891, 462] on button "Checkout" at bounding box center [883, 465] width 327 height 24
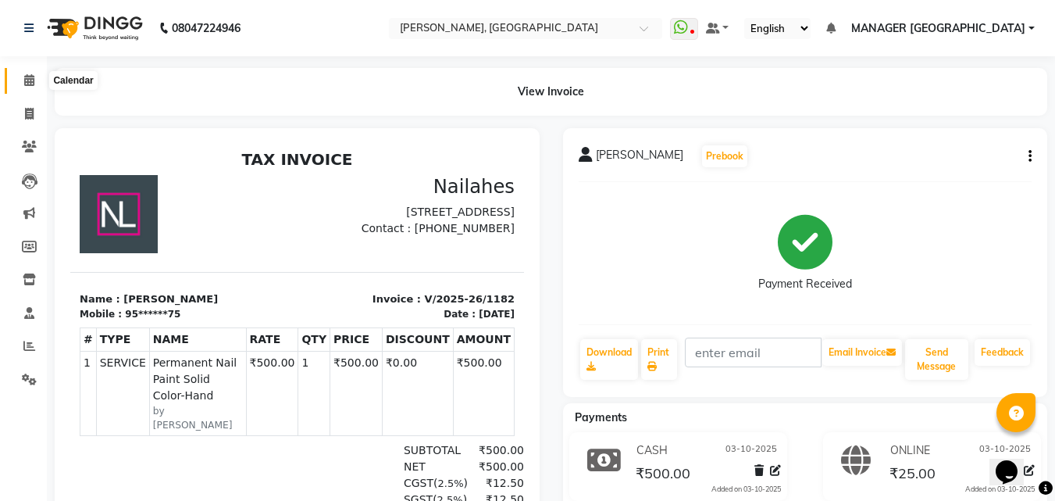
click at [29, 87] on span at bounding box center [29, 81] width 27 height 18
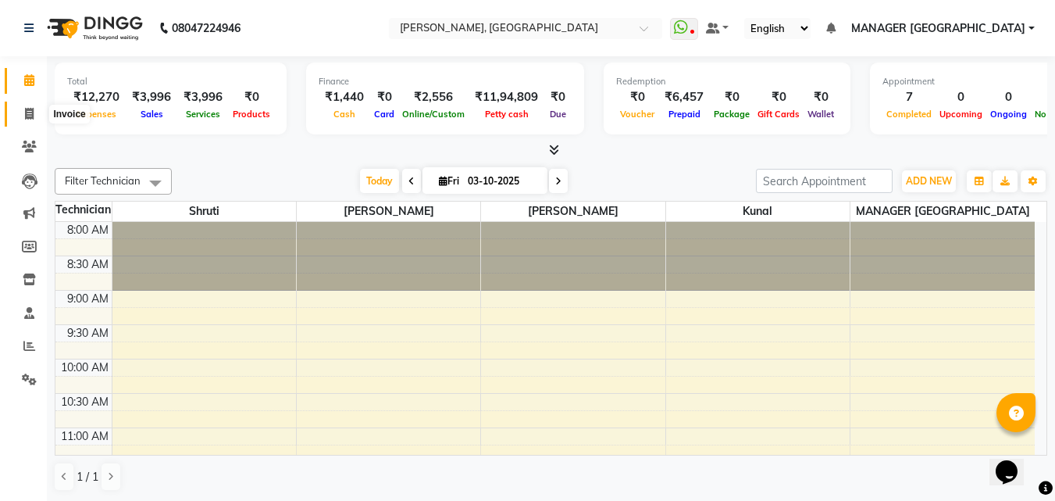
click at [29, 116] on icon at bounding box center [29, 114] width 9 height 12
select select "service"
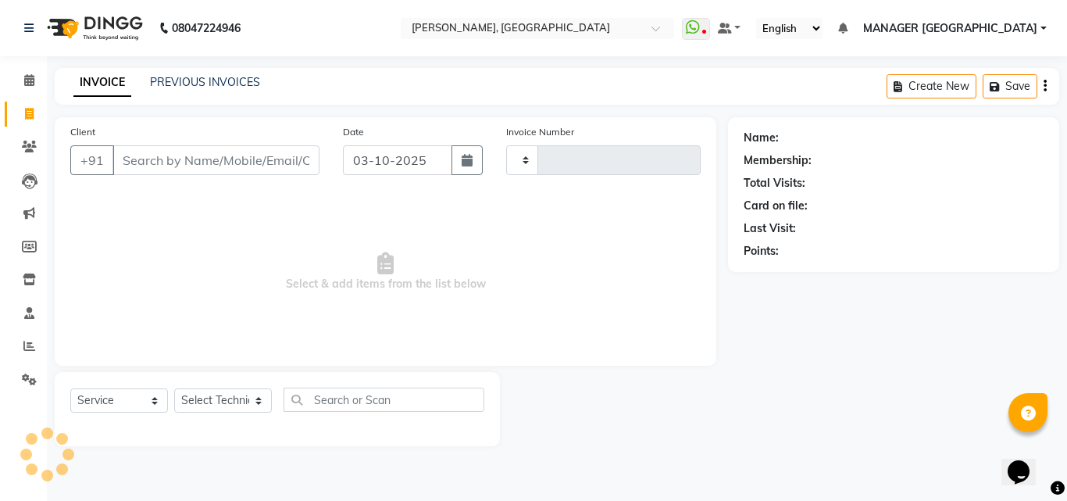
type input "1183"
select select "3755"
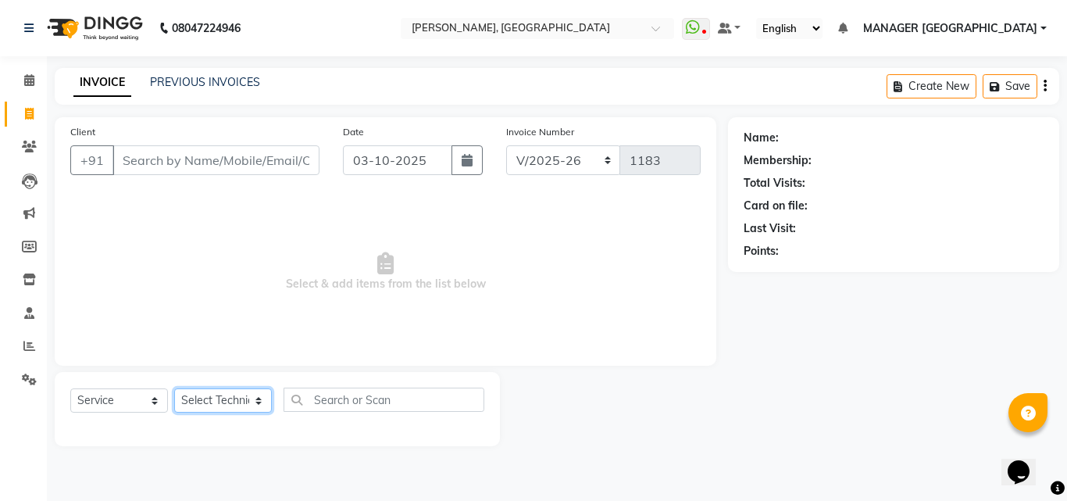
click at [214, 398] on select "Select Technician [PERSON_NAME] MANAGER GREEN [PERSON_NAME]" at bounding box center [223, 400] width 98 height 24
select select "80823"
click at [174, 388] on select "Select Technician [PERSON_NAME] MANAGER GREEN [PERSON_NAME]" at bounding box center [223, 400] width 98 height 24
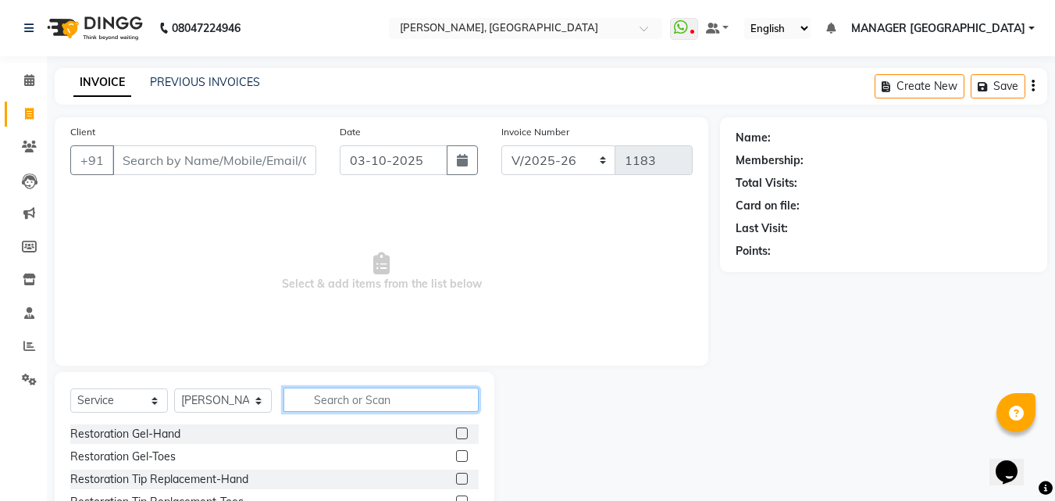
click at [304, 398] on input "text" at bounding box center [381, 399] width 195 height 24
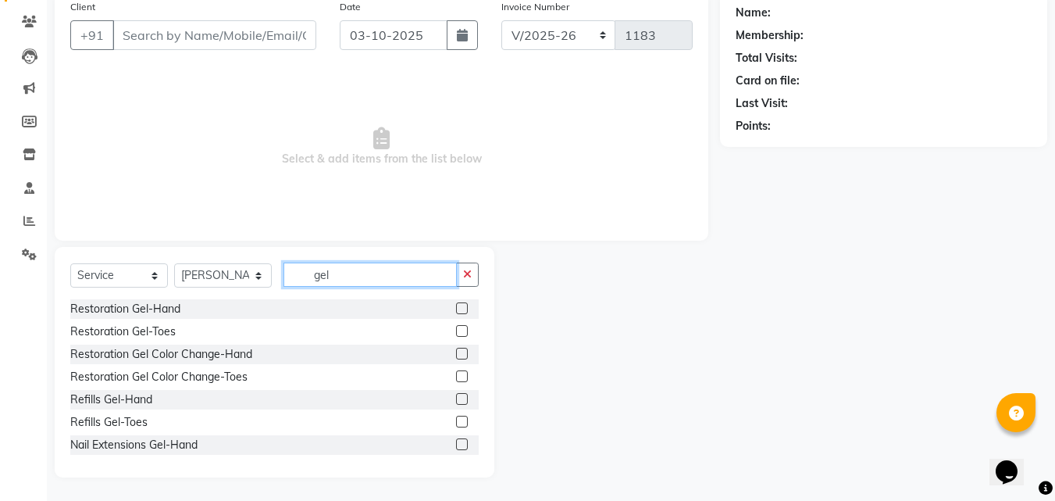
type input "gel"
click at [456, 440] on label at bounding box center [462, 444] width 12 height 12
click at [456, 440] on input "checkbox" at bounding box center [461, 445] width 10 height 10
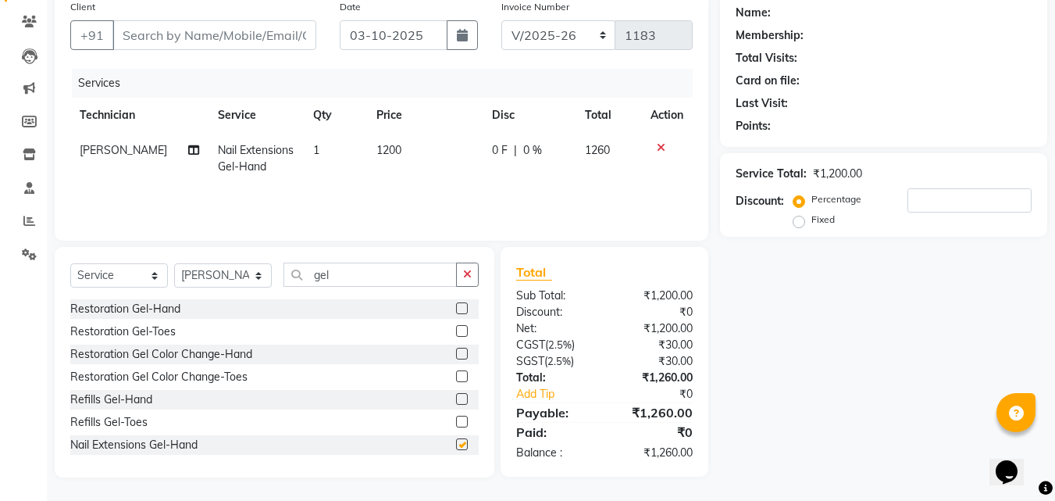
checkbox input "false"
click at [382, 146] on span "1200" at bounding box center [389, 150] width 25 height 14
select select "80823"
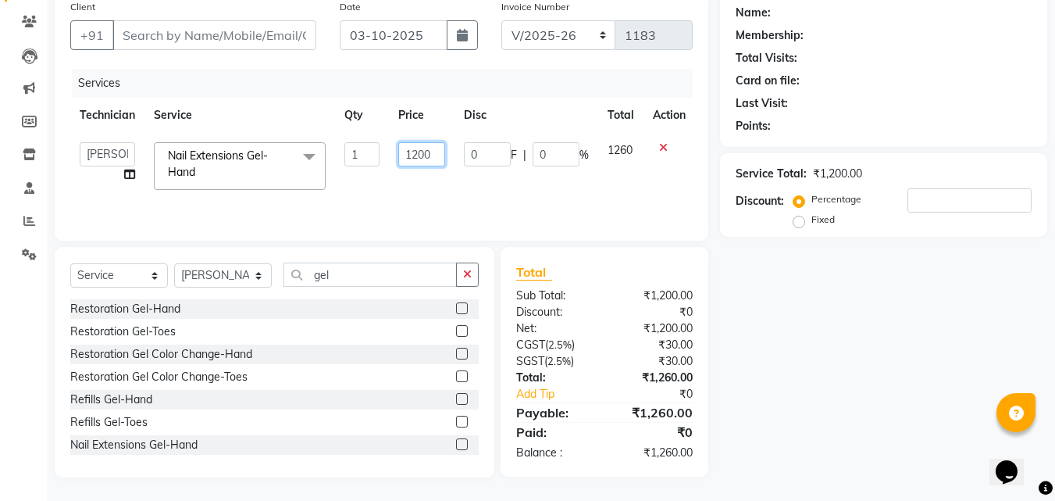
click at [419, 153] on input "1200" at bounding box center [421, 154] width 47 height 24
type input "900"
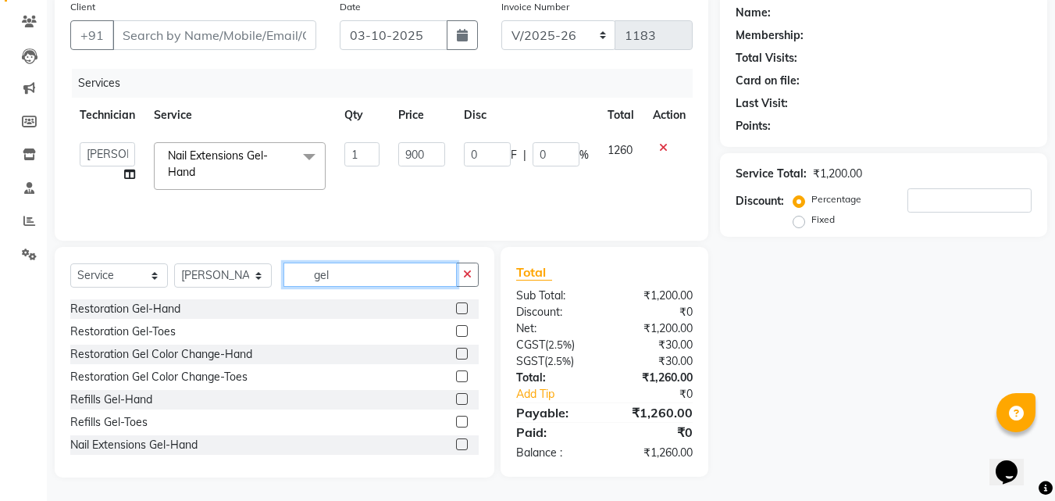
click at [331, 270] on input "gel" at bounding box center [370, 274] width 173 height 24
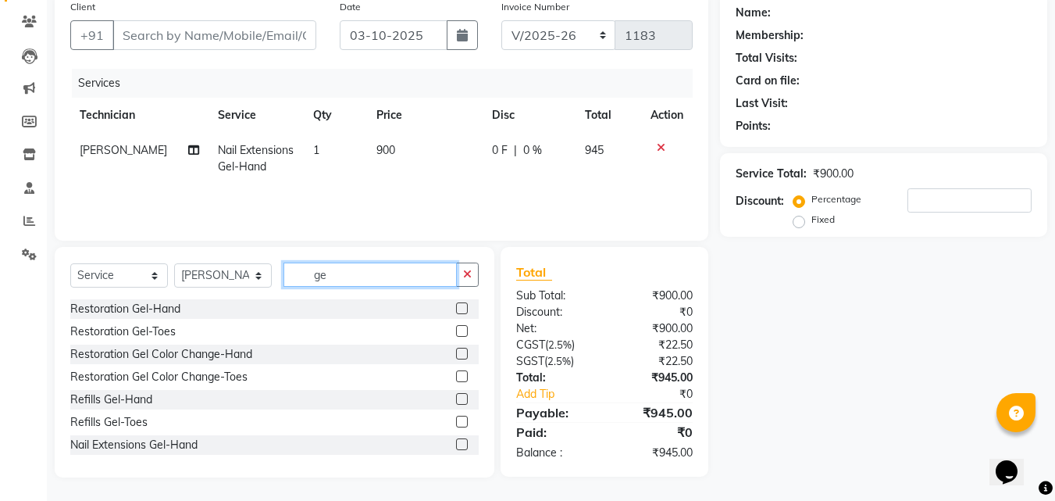
type input "g"
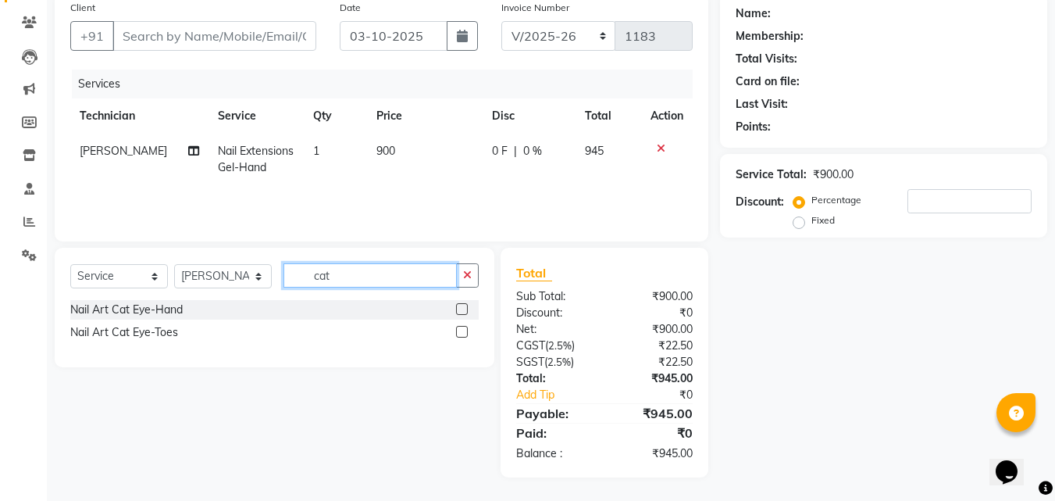
type input "cat"
click at [466, 303] on label at bounding box center [462, 309] width 12 height 12
click at [466, 305] on input "checkbox" at bounding box center [461, 310] width 10 height 10
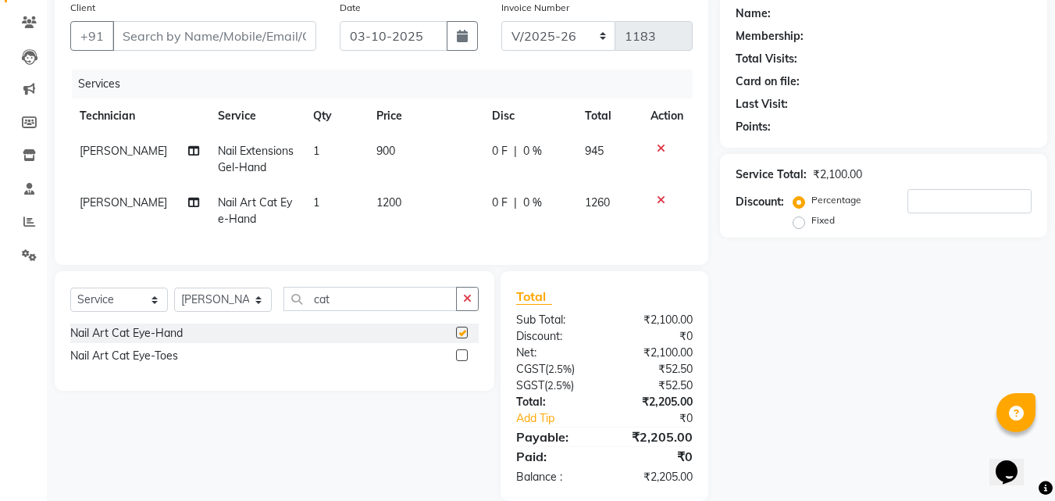
checkbox input "false"
click at [391, 202] on span "1200" at bounding box center [389, 202] width 25 height 14
select select "80823"
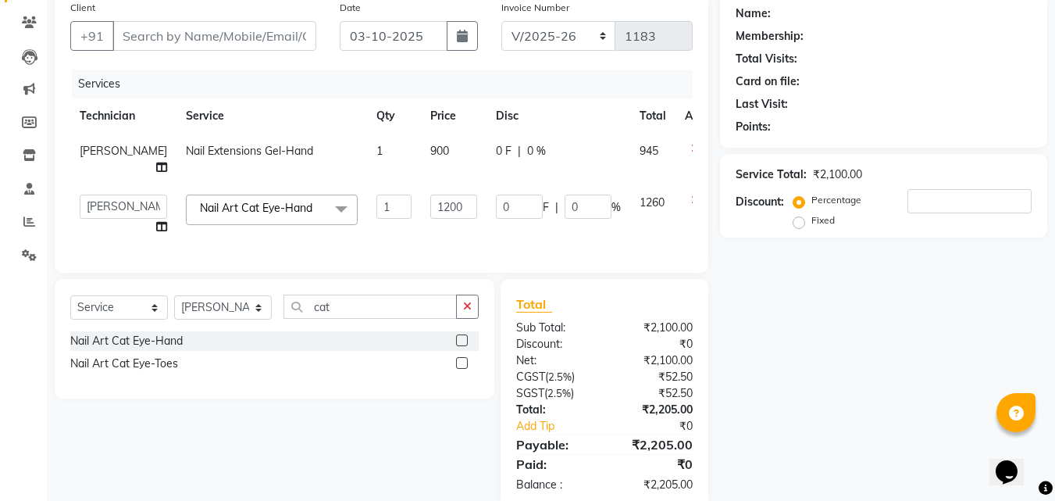
click at [421, 202] on td "1200" at bounding box center [454, 214] width 66 height 59
click at [430, 195] on input "1200" at bounding box center [453, 207] width 47 height 24
type input "1500"
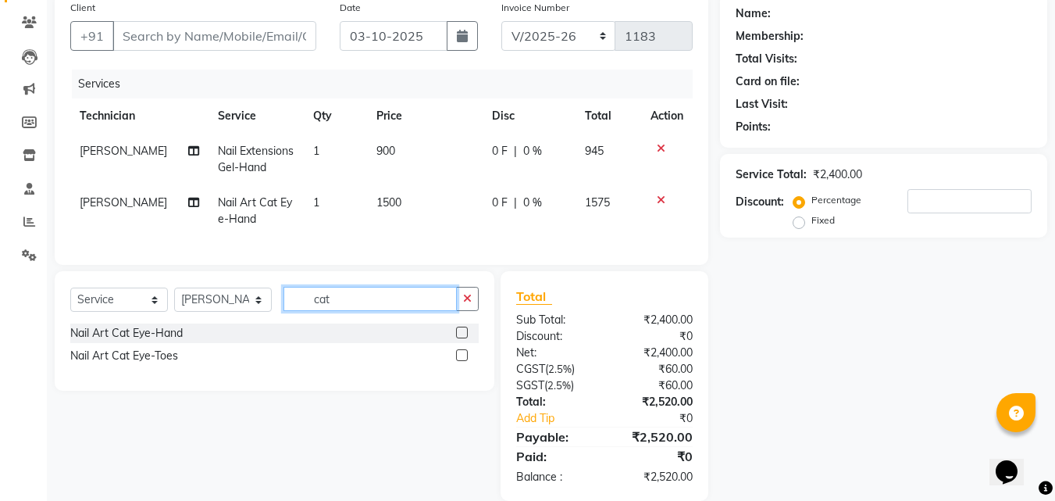
click at [335, 294] on div "Select Service Product Membership Package Voucher Prepaid Gift Card Select Tech…" at bounding box center [275, 331] width 440 height 120
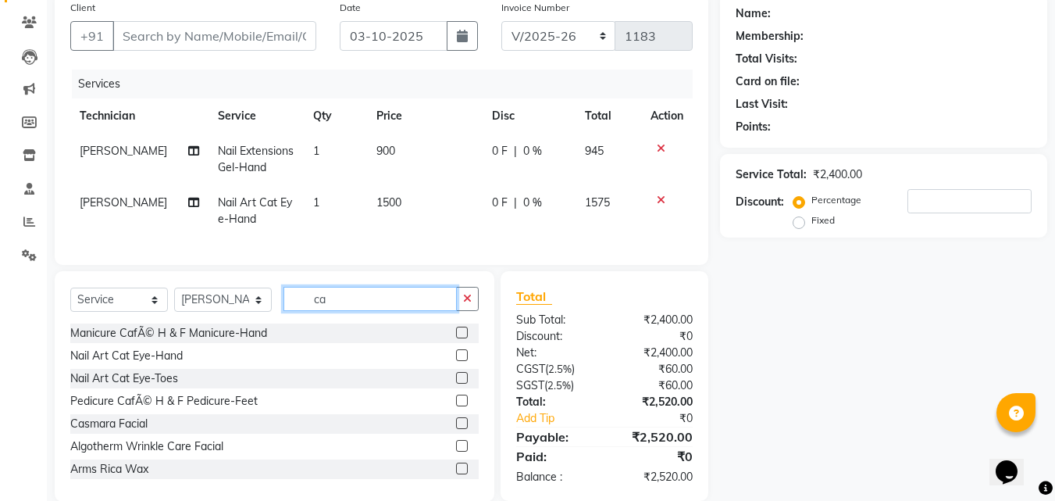
type input "c"
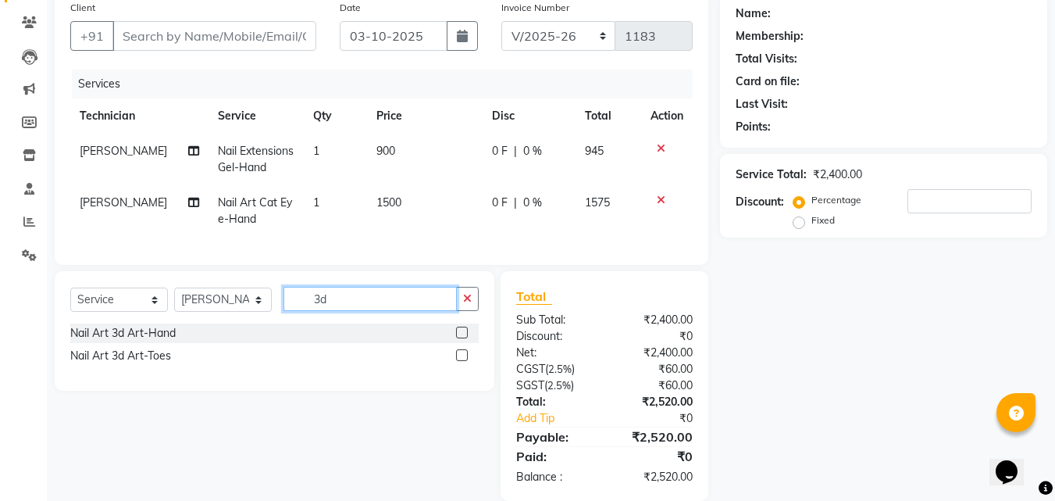
type input "3d"
click at [463, 338] on label at bounding box center [462, 333] width 12 height 12
click at [463, 338] on input "checkbox" at bounding box center [461, 333] width 10 height 10
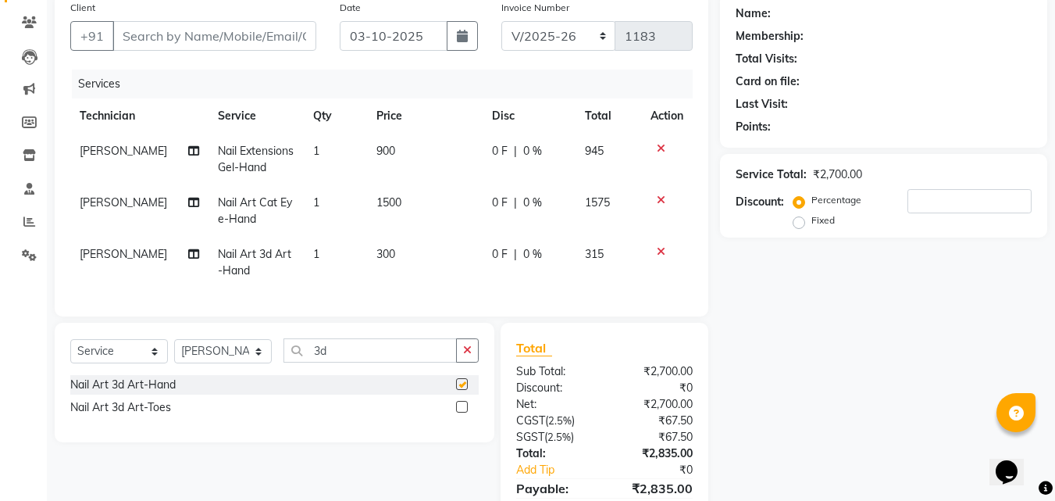
checkbox input "false"
drag, startPoint x: 308, startPoint y: 243, endPoint x: 327, endPoint y: 239, distance: 19.9
click at [327, 239] on td "1" at bounding box center [335, 263] width 63 height 52
select select "80823"
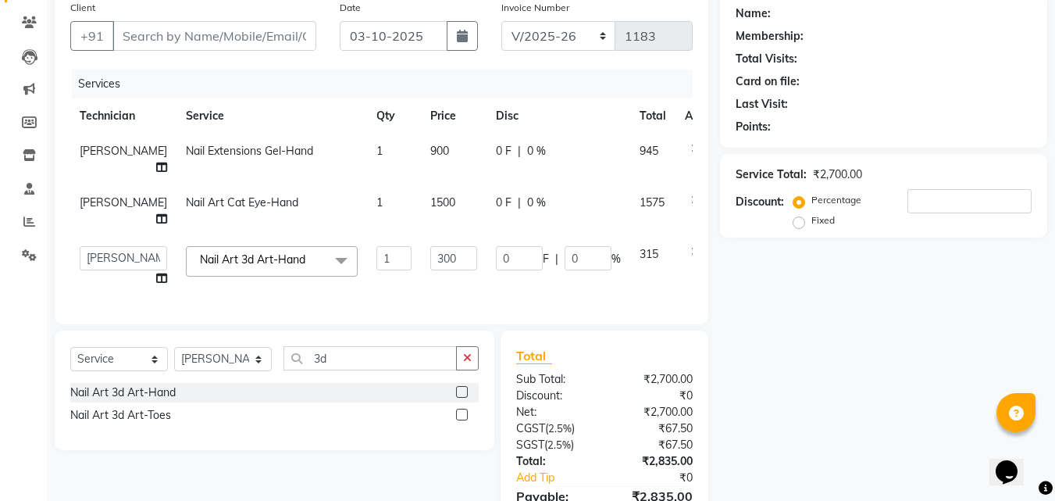
click at [327, 239] on td "Nail Art 3d Art-Hand x Restoration Gel-Hand Restoration Gel-Toes Restoration Ti…" at bounding box center [272, 266] width 191 height 59
click at [377, 246] on input "1" at bounding box center [394, 258] width 35 height 24
type input "2"
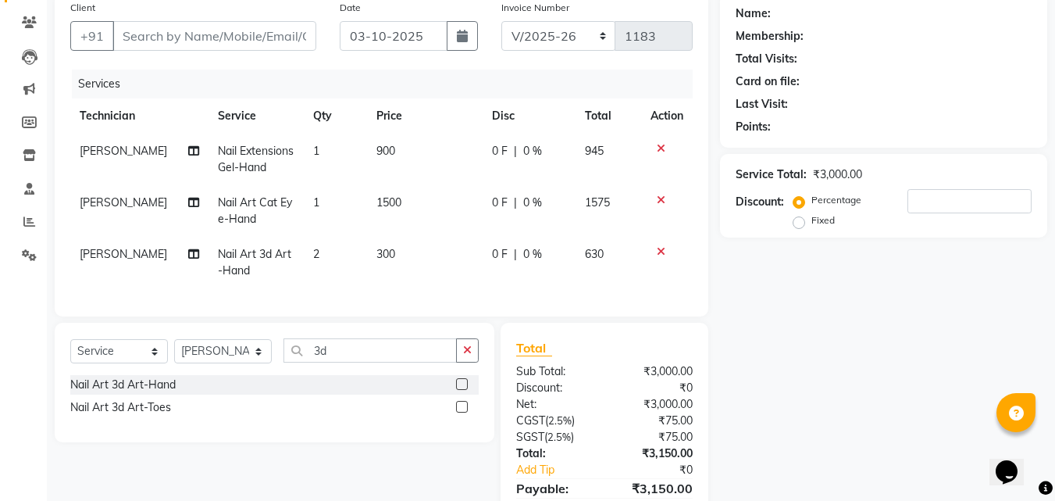
click at [832, 407] on div "Name: Membership: Total Visits: Card on file: Last Visit: Points: Service Total…" at bounding box center [889, 272] width 339 height 559
